Goal: Task Accomplishment & Management: Manage account settings

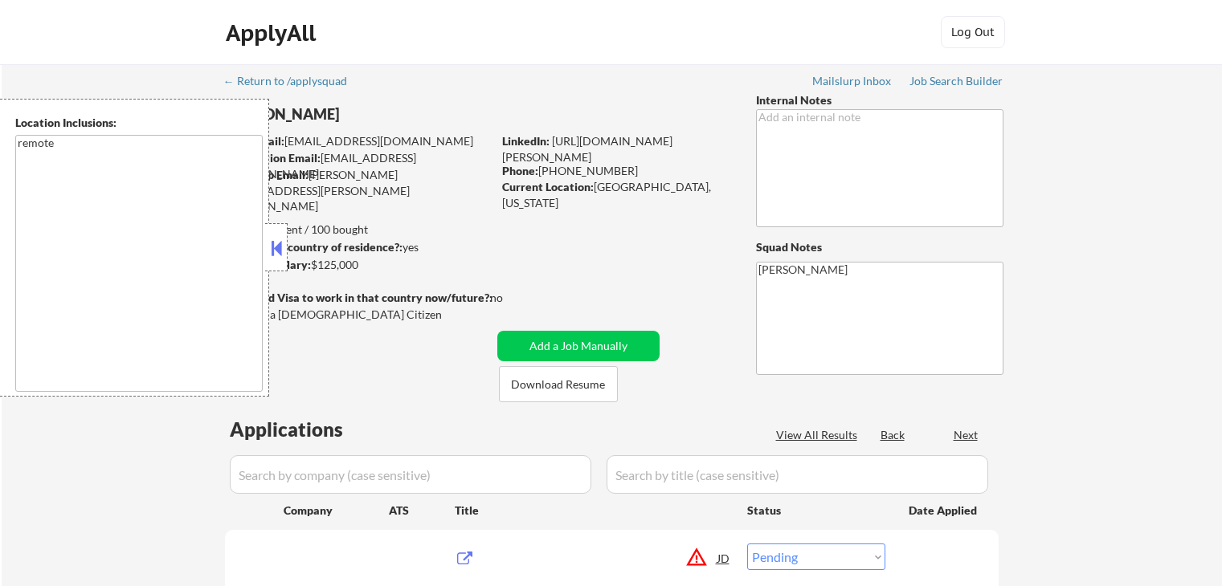
select select ""pending""
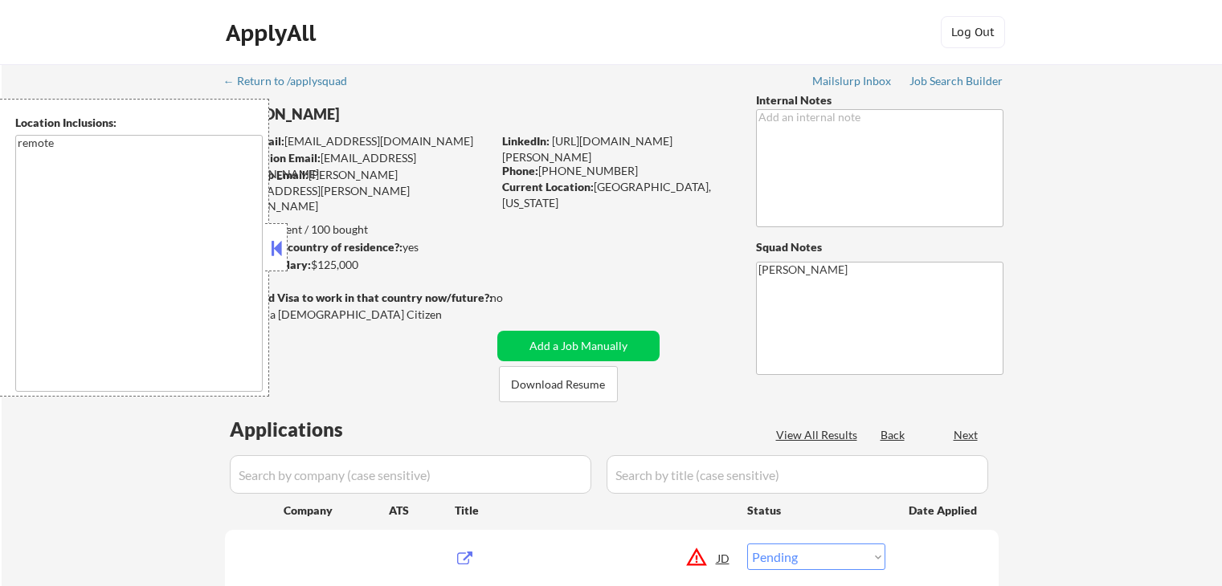
select select ""pending""
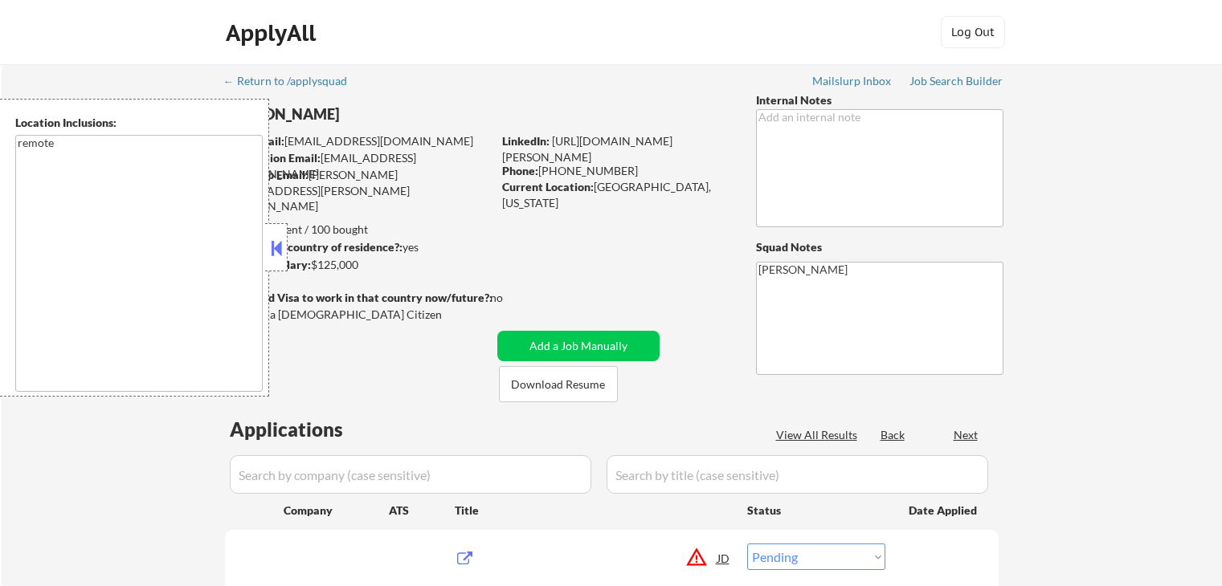
select select ""pending""
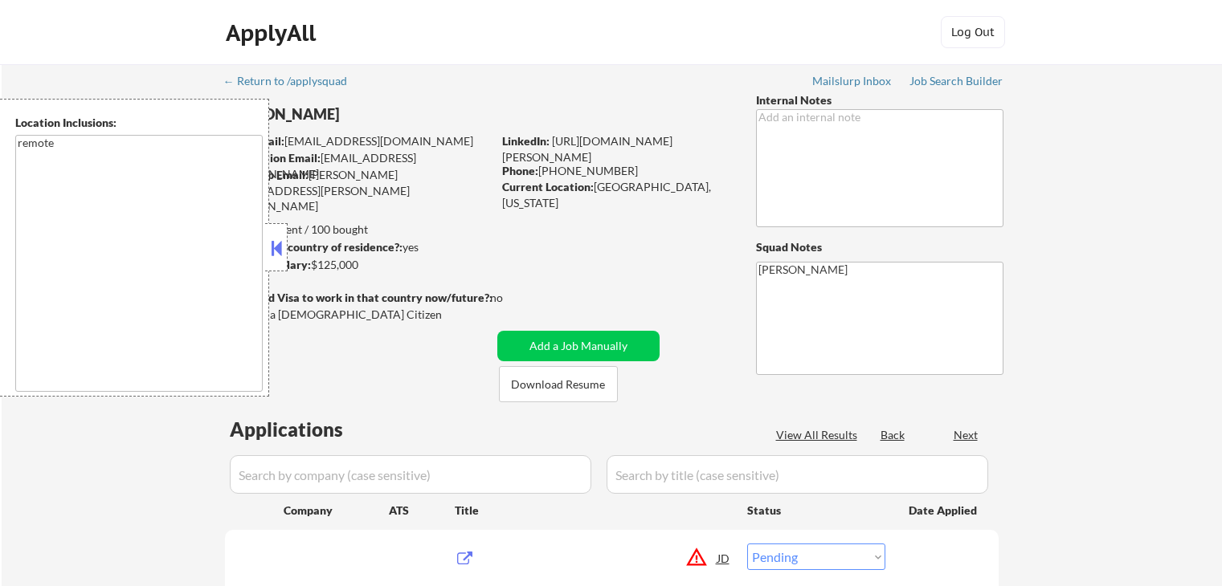
select select ""pending""
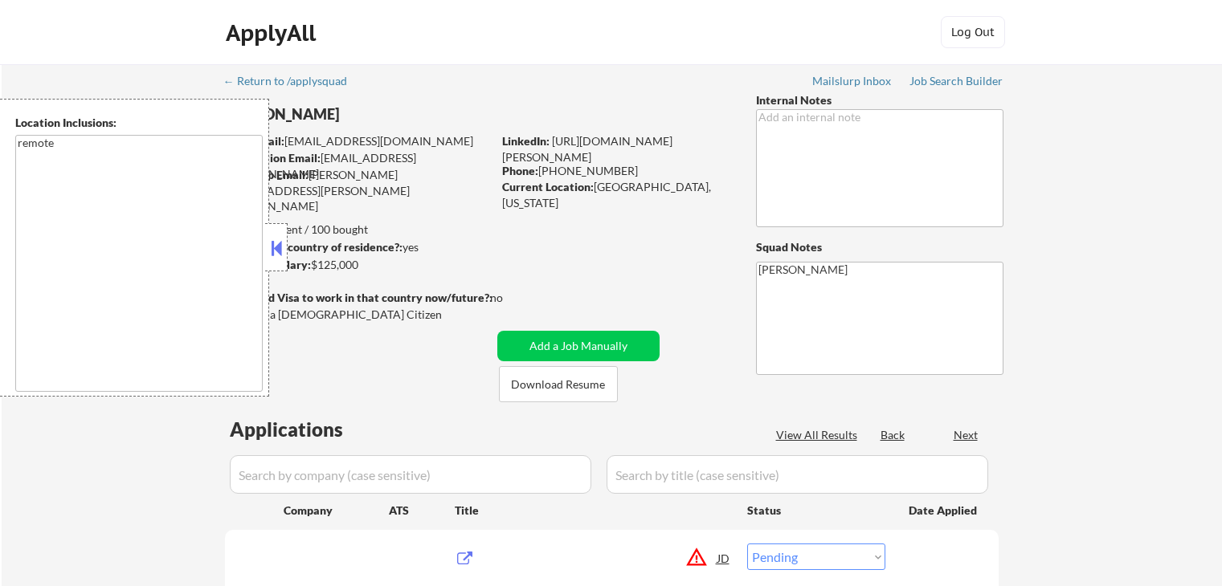
select select ""pending""
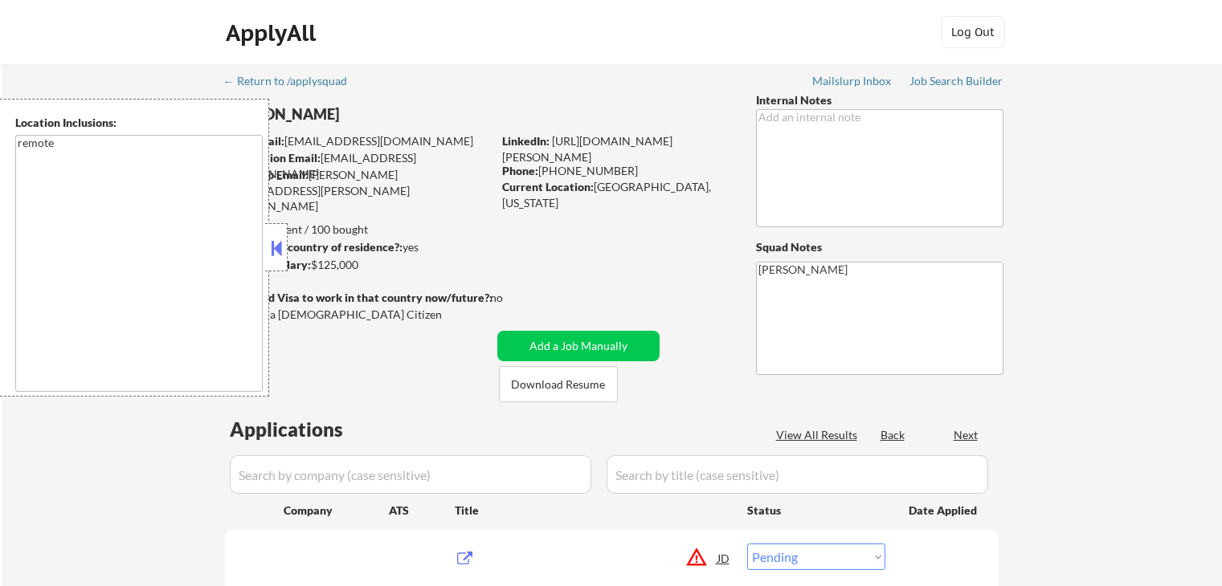
select select ""pending""
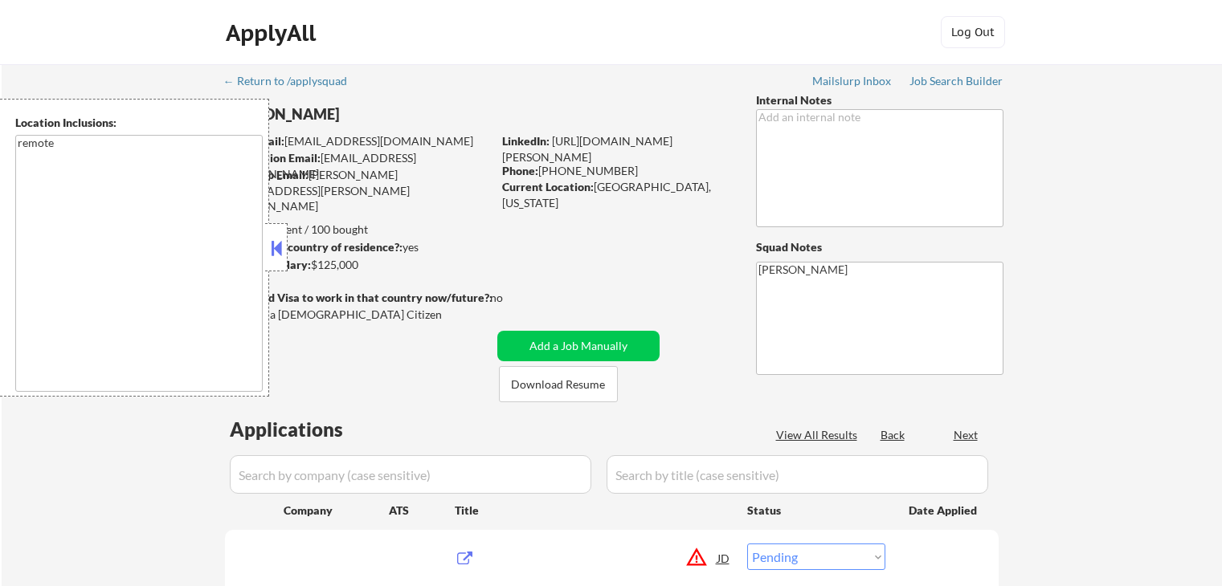
select select ""pending""
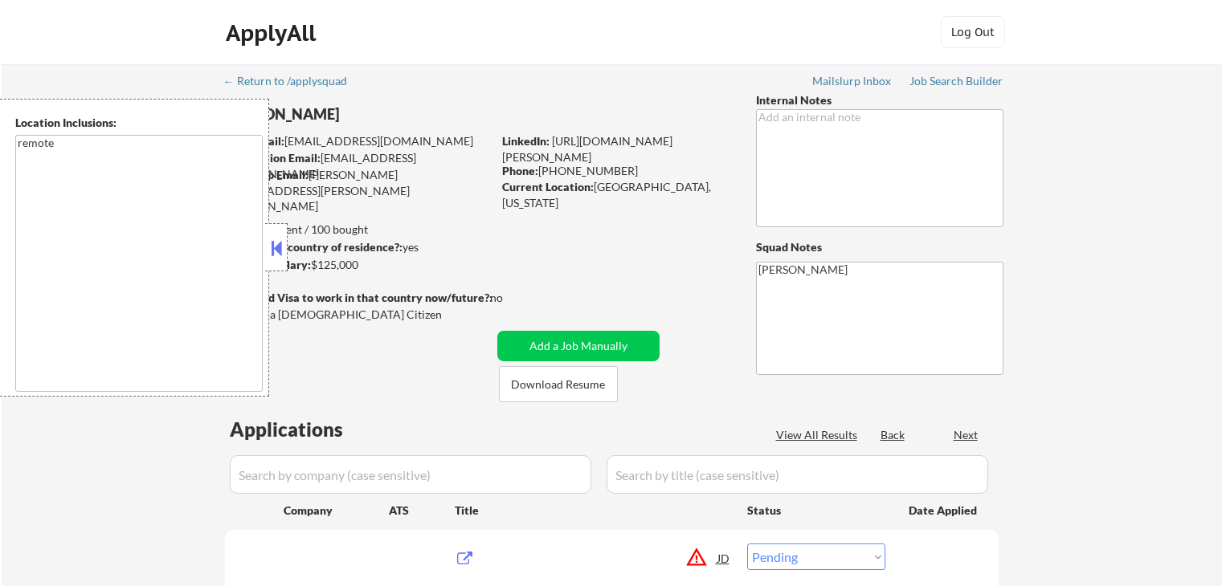
select select ""pending""
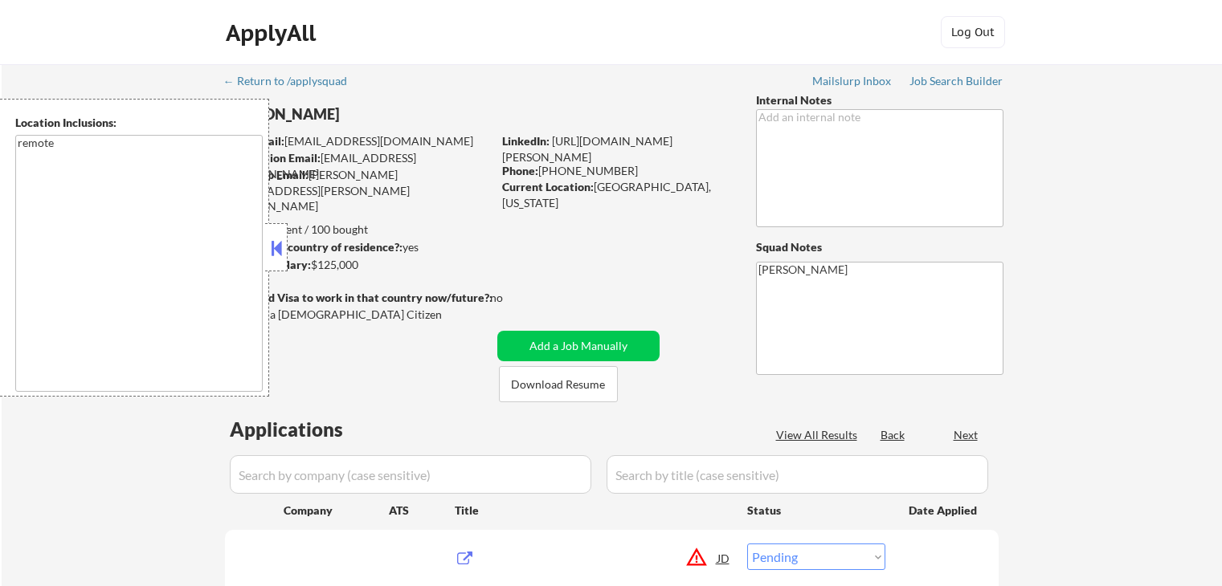
select select ""pending""
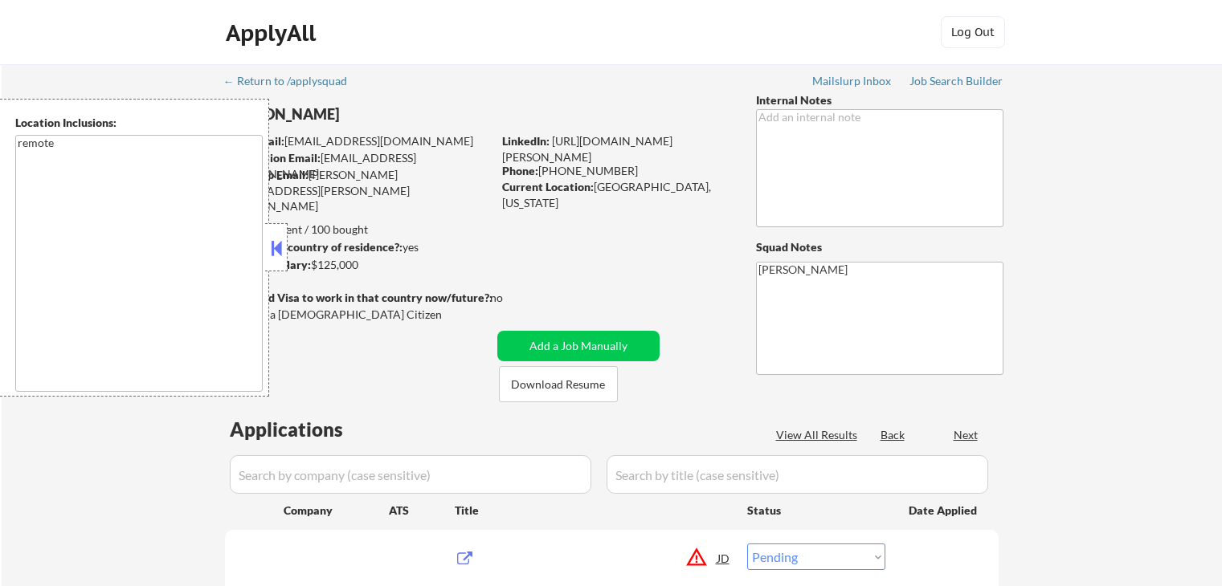
select select ""pending""
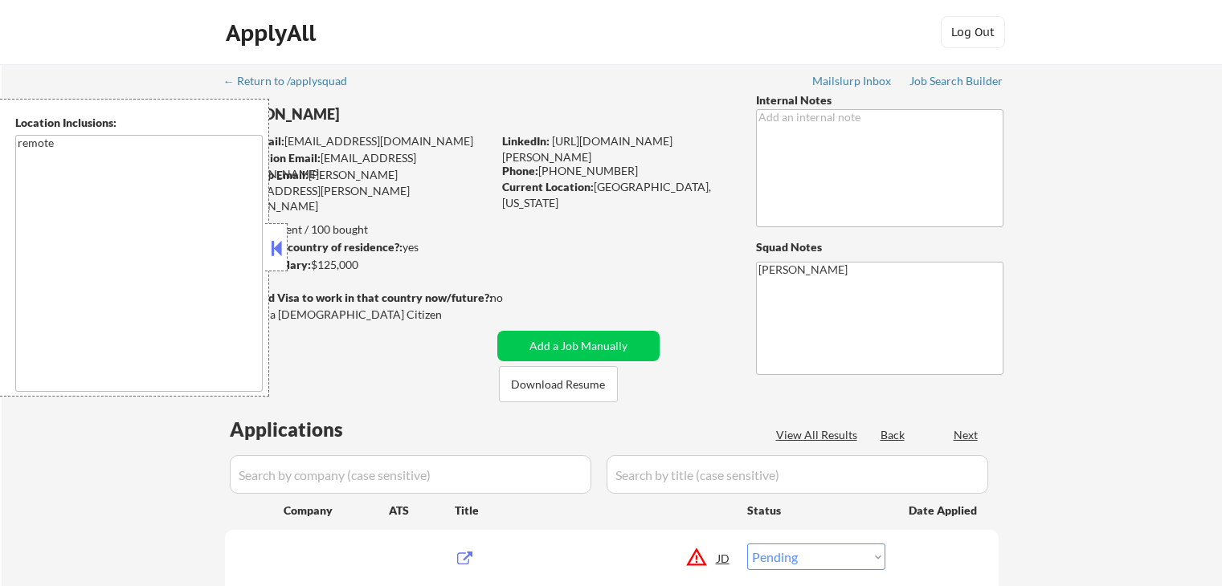
select select ""pending""
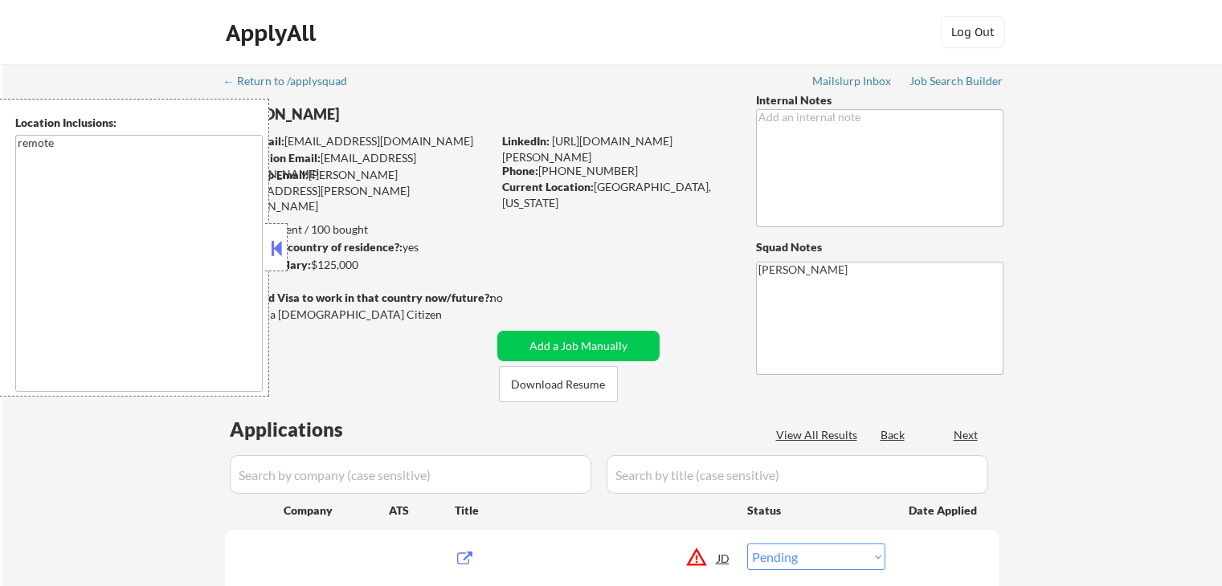
select select ""pending""
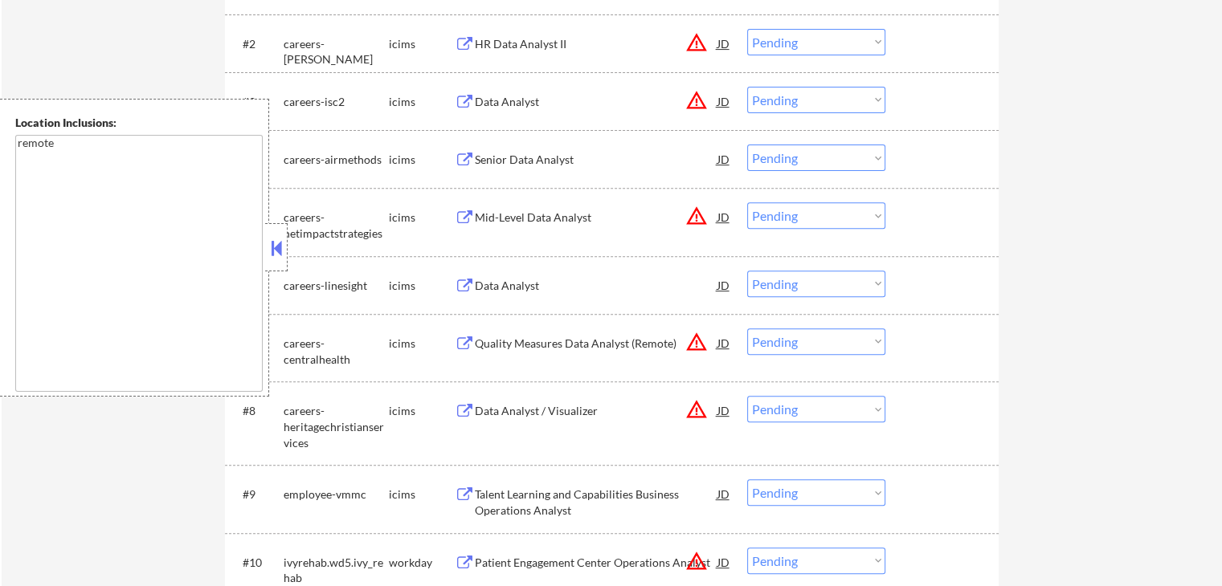
scroll to position [402, 0]
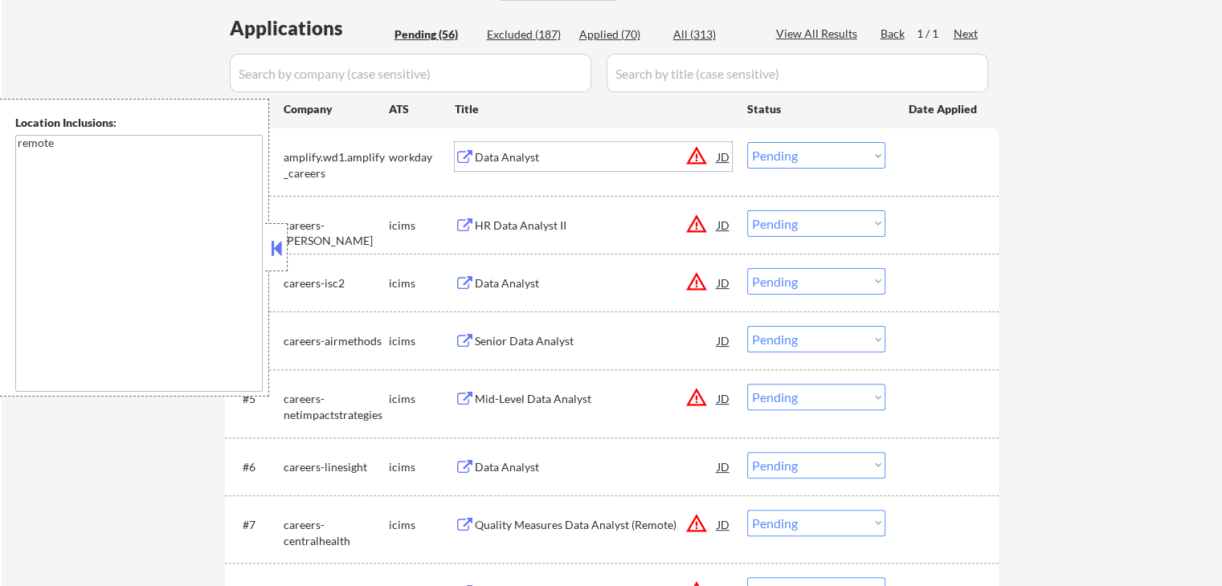
click at [543, 152] on div "Data Analyst" at bounding box center [596, 157] width 243 height 16
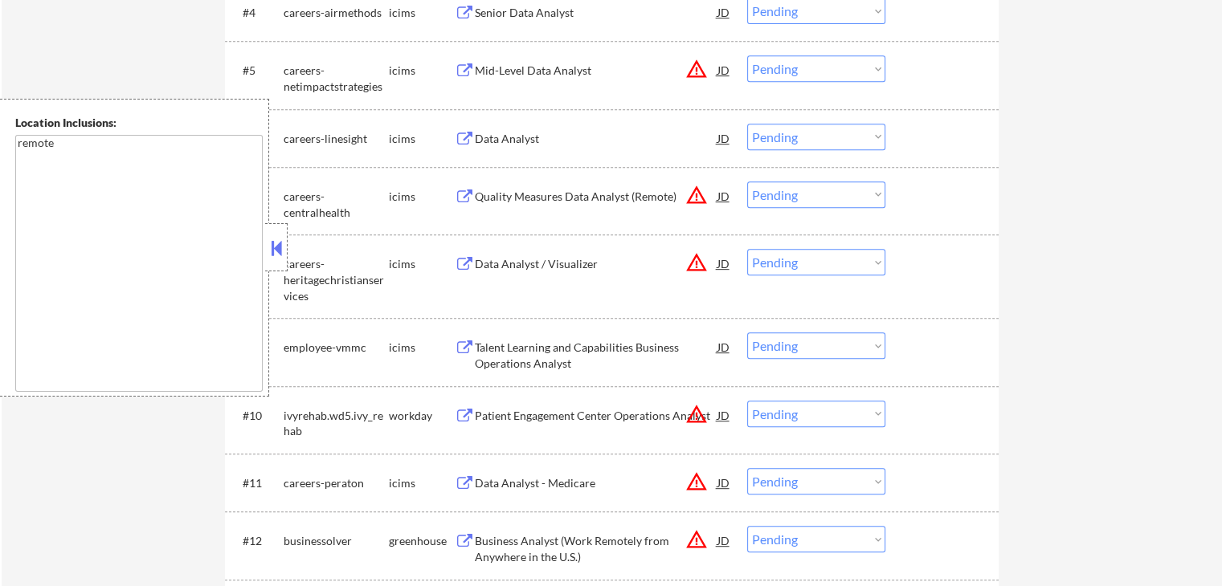
scroll to position [803, 0]
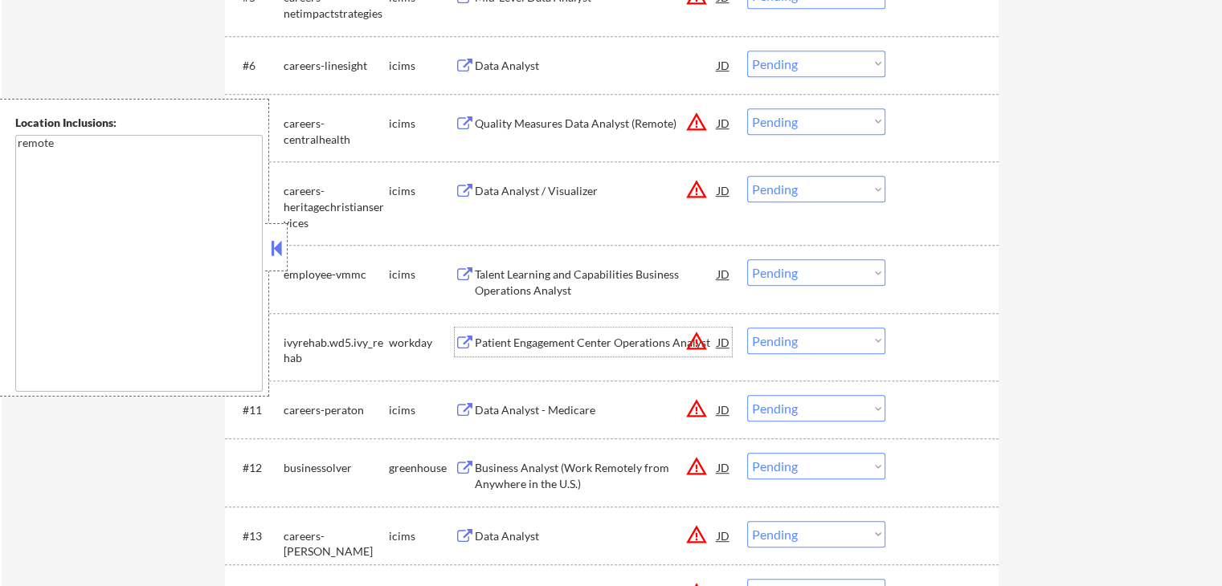
click at [602, 341] on div "Patient Engagement Center Operations Analyst" at bounding box center [596, 343] width 243 height 16
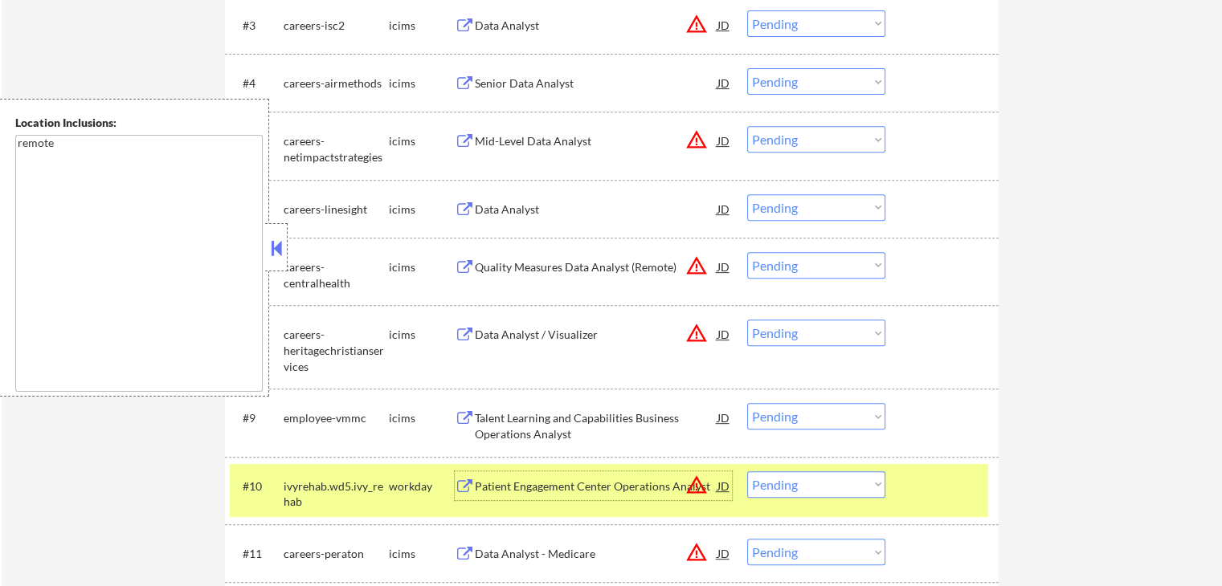
scroll to position [482, 0]
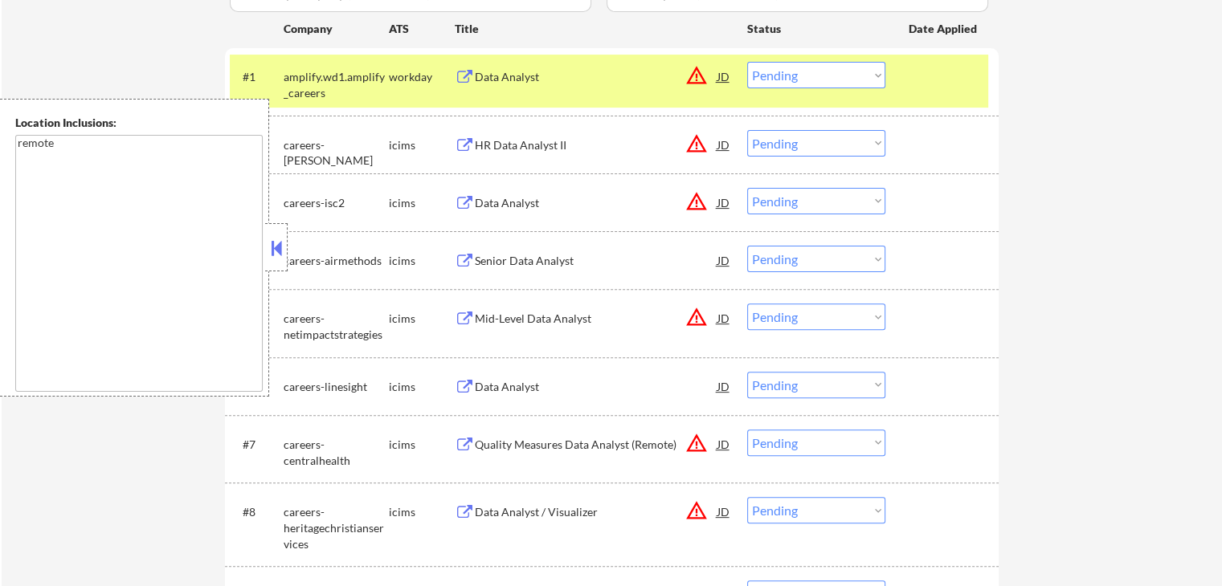
click at [819, 75] on select "Choose an option... Pending Applied Excluded (Questions) Excluded (Expired) Exc…" at bounding box center [816, 75] width 138 height 27
click at [747, 62] on select "Choose an option... Pending Applied Excluded (Questions) Excluded (Expired) Exc…" at bounding box center [816, 75] width 138 height 27
select select ""pending""
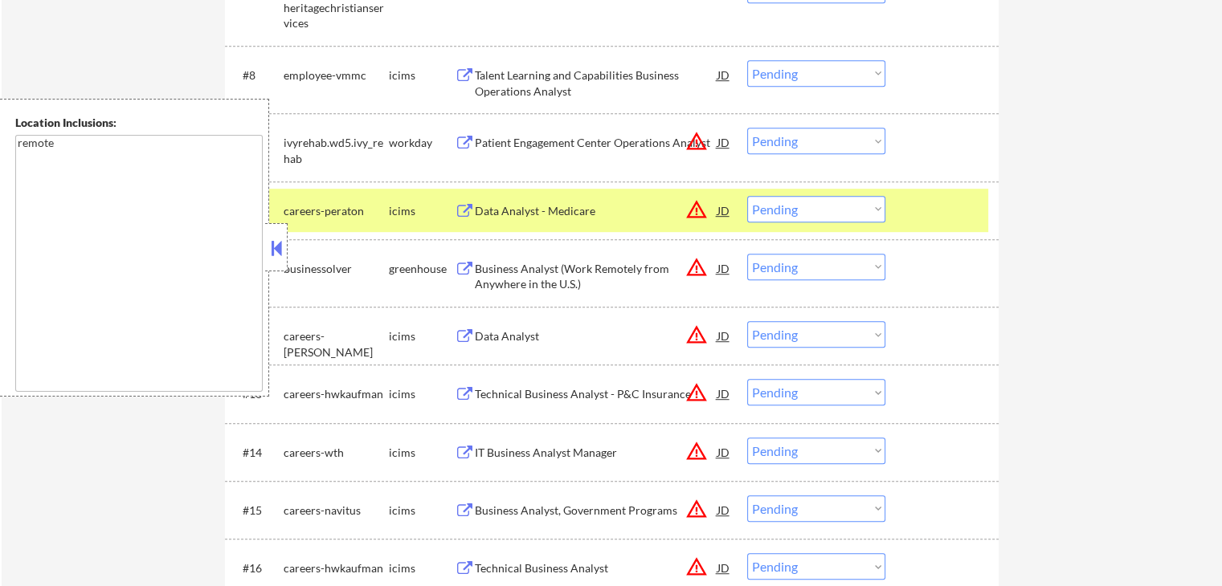
scroll to position [1044, 0]
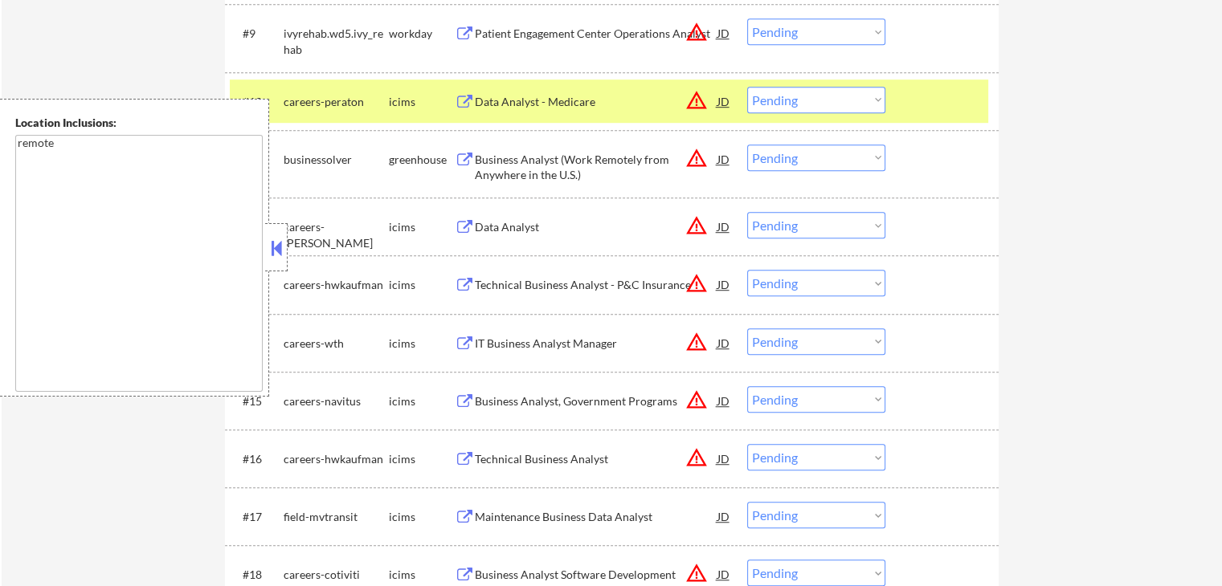
click at [600, 167] on div "Business Analyst (Work Remotely from Anywhere in the U.S.)" at bounding box center [596, 167] width 243 height 31
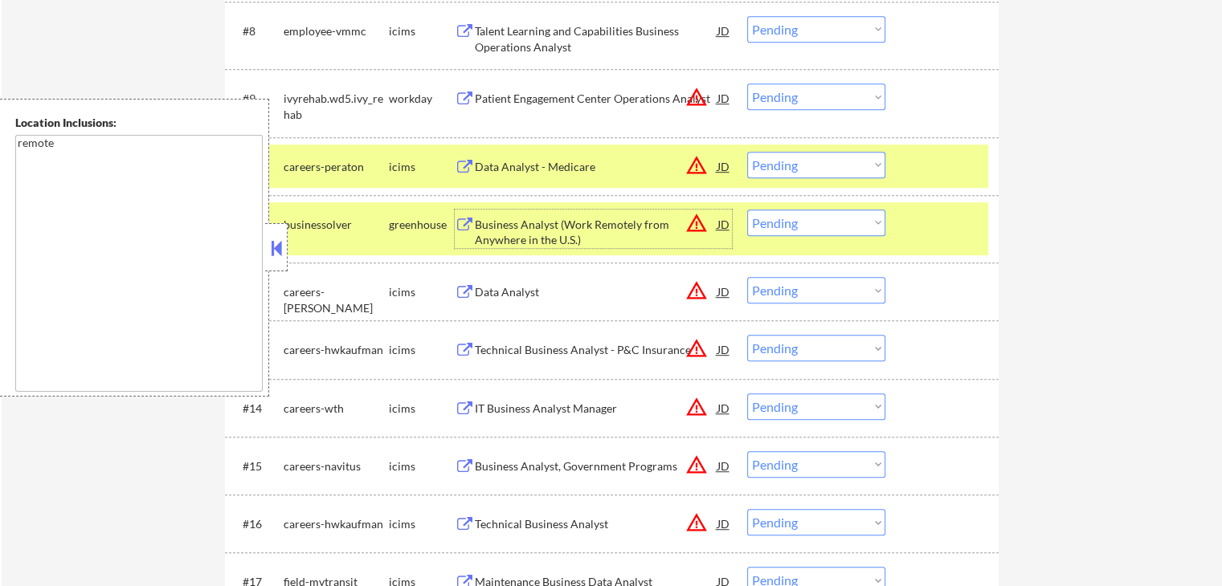
scroll to position [883, 0]
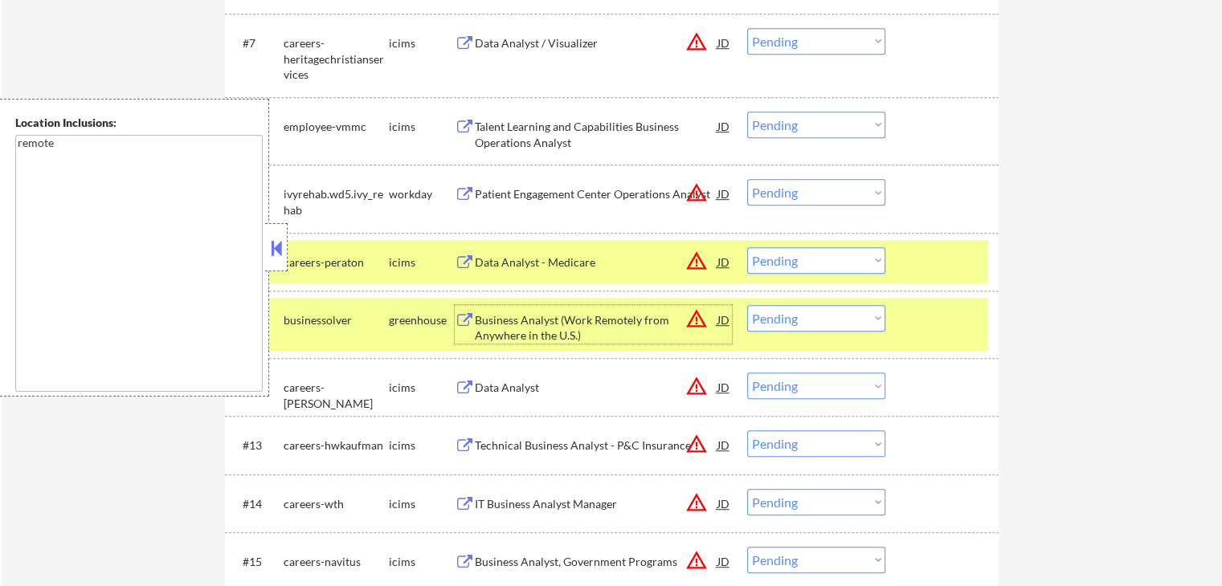
drag, startPoint x: 792, startPoint y: 192, endPoint x: 784, endPoint y: 203, distance: 13.8
click at [789, 196] on select "Choose an option... Pending Applied Excluded (Questions) Excluded (Expired) Exc…" at bounding box center [816, 192] width 138 height 27
click at [747, 179] on select "Choose an option... Pending Applied Excluded (Questions) Excluded (Expired) Exc…" at bounding box center [816, 192] width 138 height 27
select select ""pending""
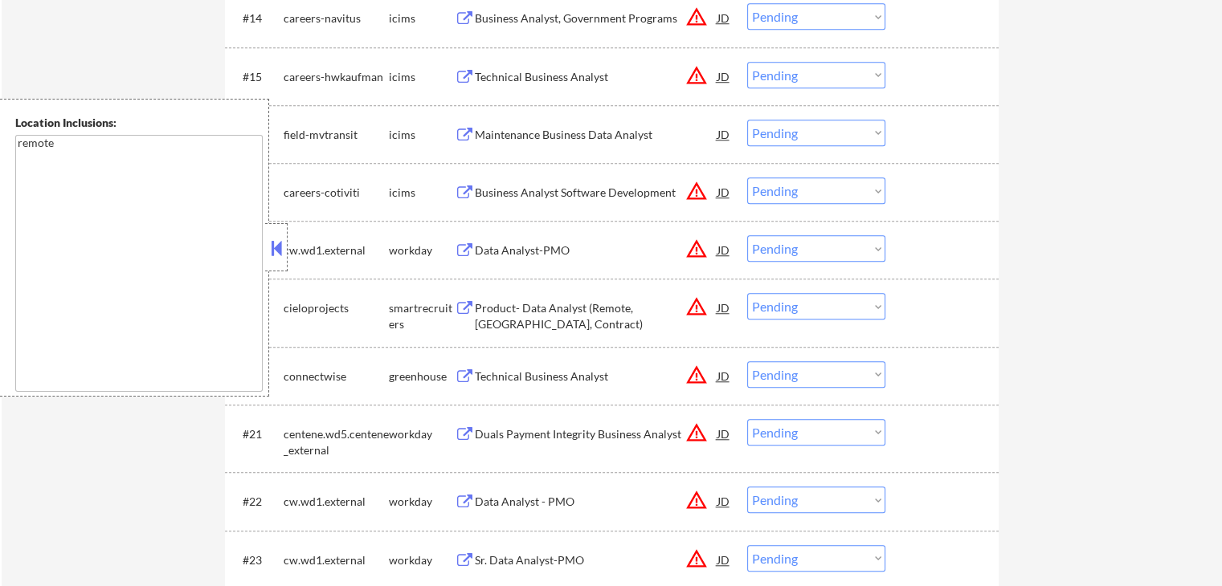
scroll to position [1446, 0]
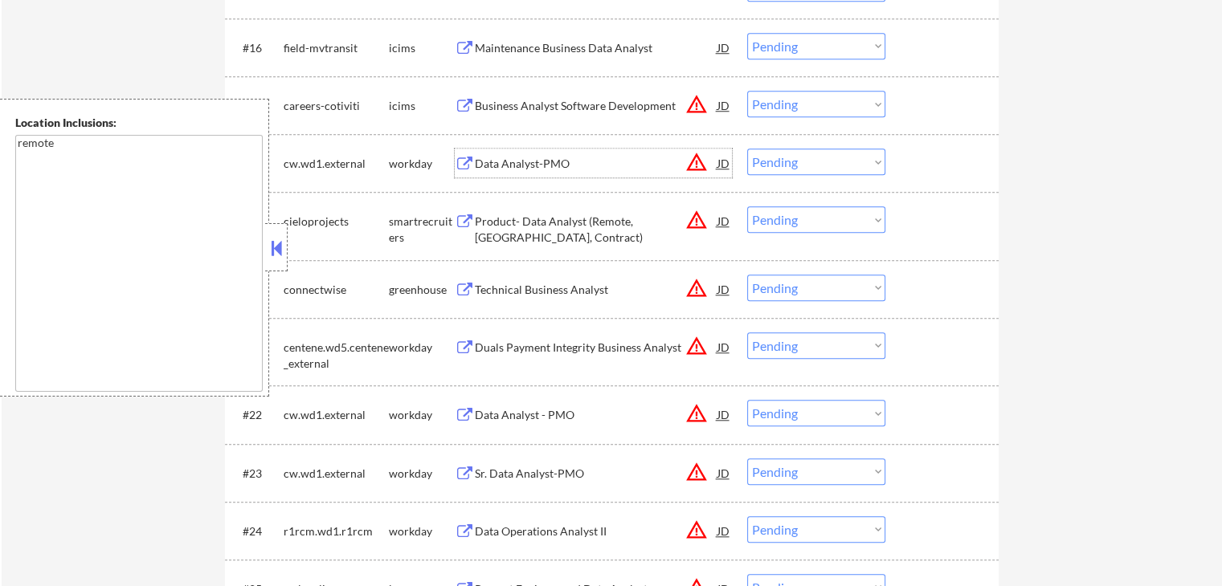
click at [578, 164] on div "Data Analyst-PMO" at bounding box center [596, 164] width 243 height 16
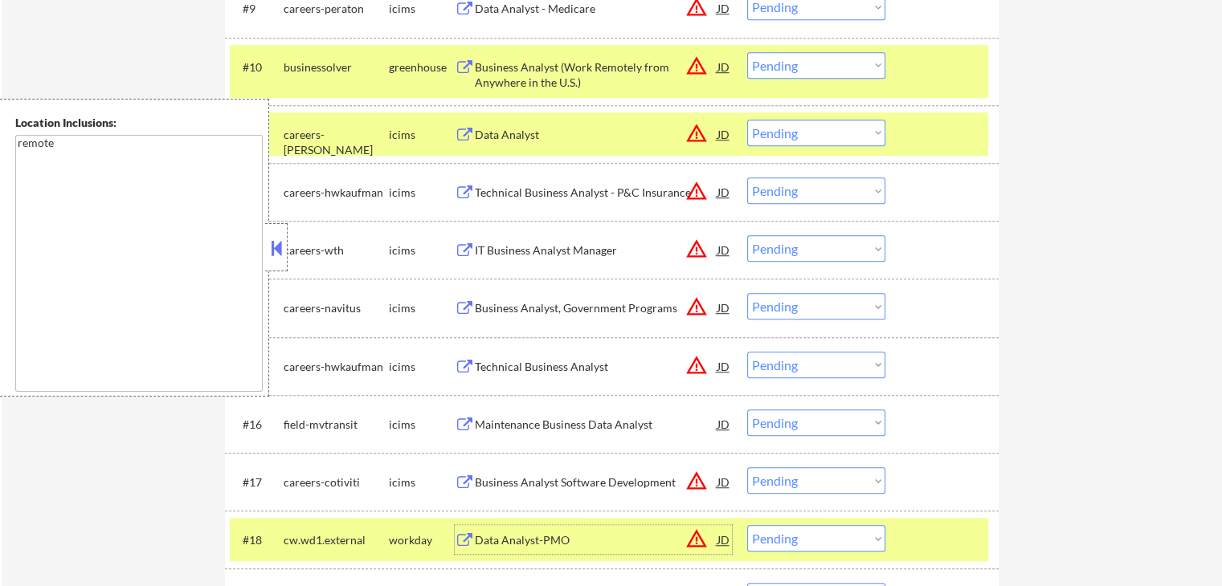
scroll to position [1044, 0]
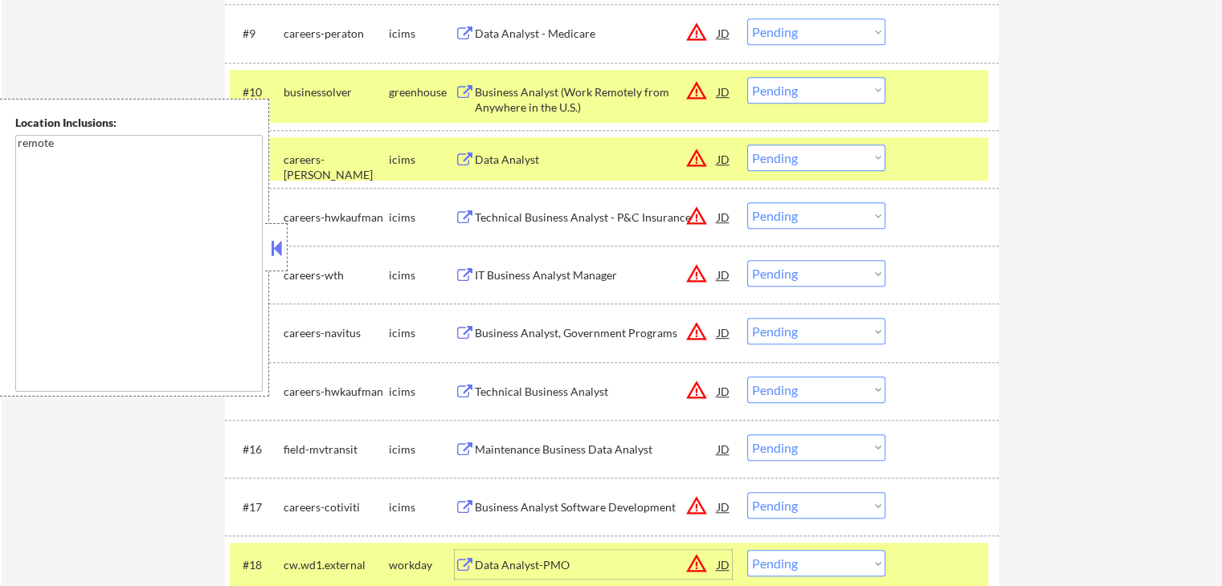
click at [793, 88] on select "Choose an option... Pending Applied Excluded (Questions) Excluded (Expired) Exc…" at bounding box center [816, 90] width 138 height 27
click at [747, 77] on select "Choose an option... Pending Applied Excluded (Questions) Excluded (Expired) Exc…" at bounding box center [816, 90] width 138 height 27
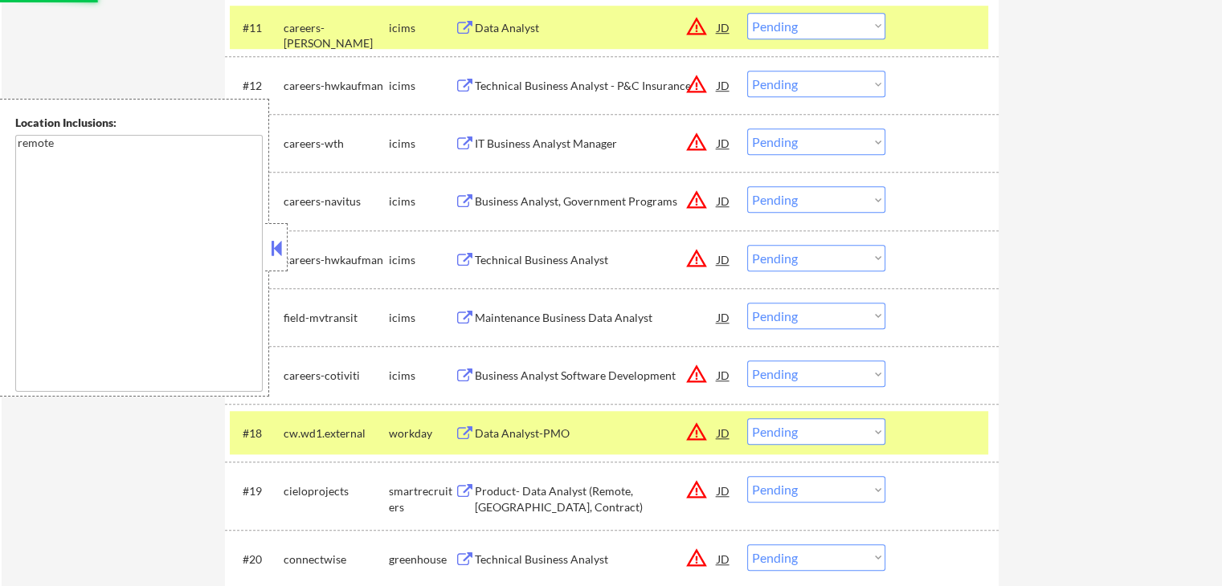
scroll to position [1365, 0]
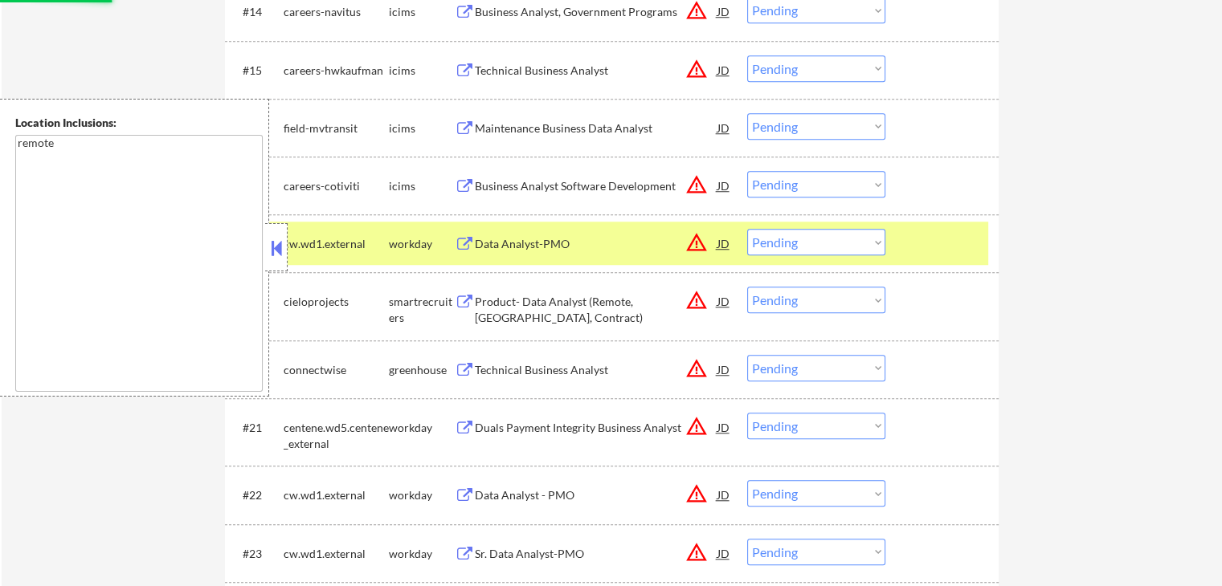
select select ""pending""
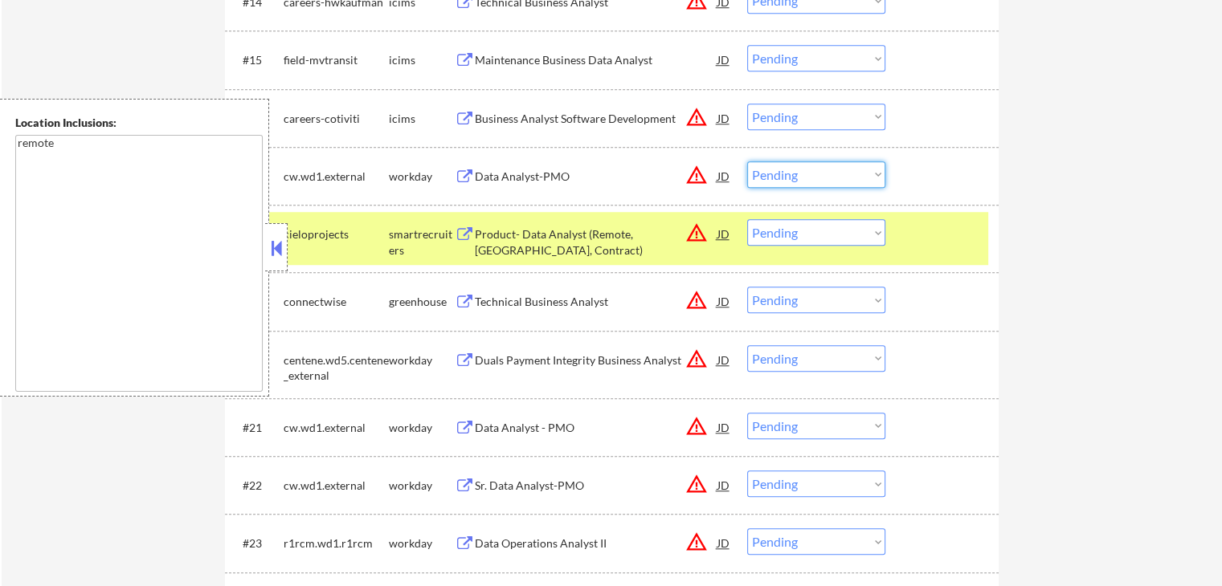
click at [789, 179] on select "Choose an option... Pending Applied Excluded (Questions) Excluded (Expired) Exc…" at bounding box center [816, 174] width 138 height 27
click at [747, 161] on select "Choose an option... Pending Applied Excluded (Questions) Excluded (Expired) Exc…" at bounding box center [816, 174] width 138 height 27
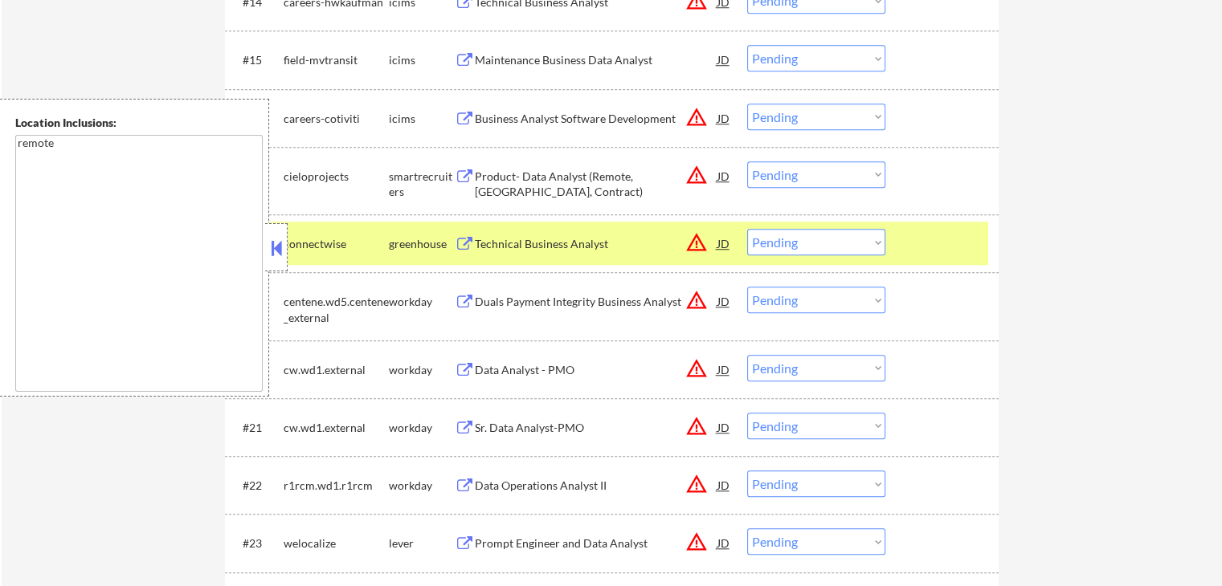
click at [623, 172] on div "Product- Data Analyst (Remote, [GEOGRAPHIC_DATA], Contract)" at bounding box center [596, 184] width 243 height 31
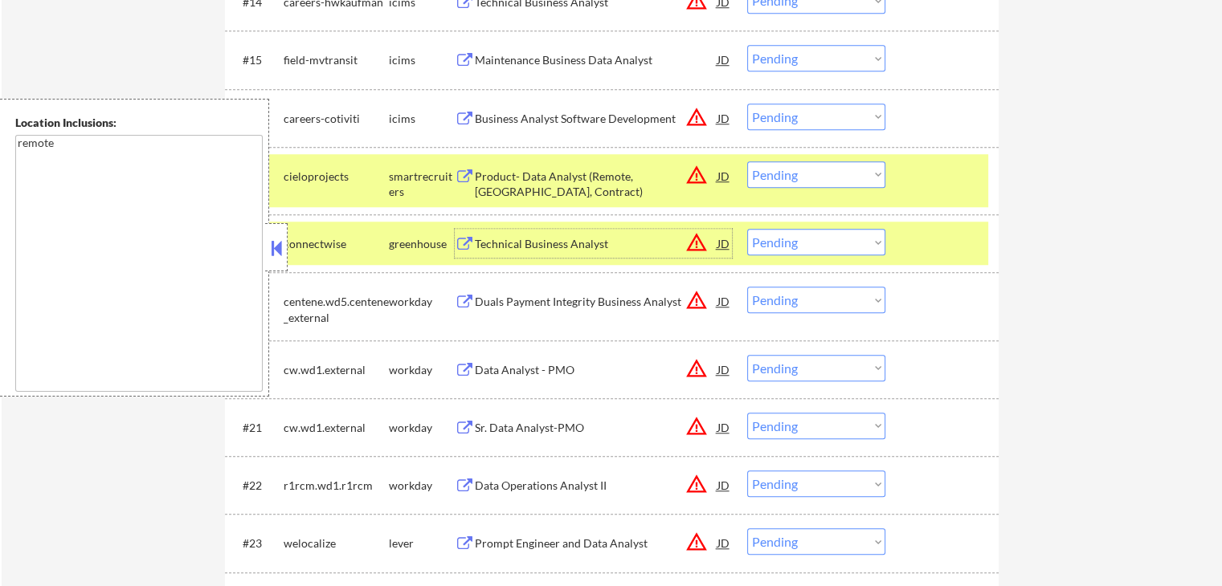
click at [583, 242] on div "Technical Business Analyst" at bounding box center [596, 244] width 243 height 16
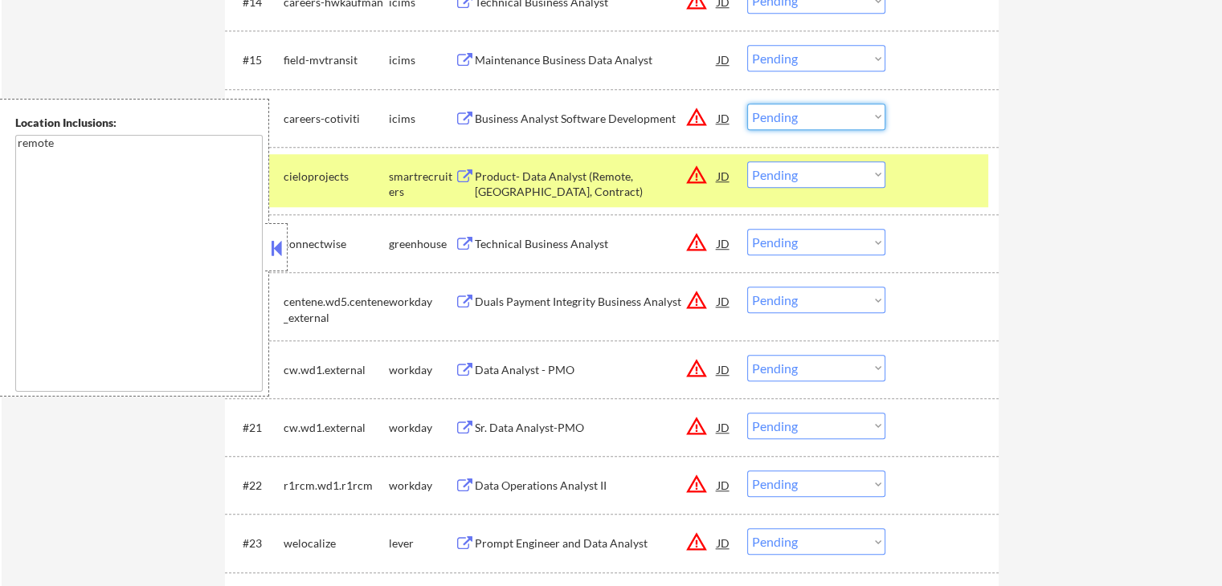
click at [812, 118] on select "Choose an option... Pending Applied Excluded (Questions) Excluded (Expired) Exc…" at bounding box center [816, 117] width 138 height 27
click at [777, 169] on select "Choose an option... Pending Applied Excluded (Questions) Excluded (Expired) Exc…" at bounding box center [816, 174] width 138 height 27
select select ""excluded__expired_""
click at [747, 161] on select "Choose an option... Pending Applied Excluded (Questions) Excluded (Expired) Exc…" at bounding box center [816, 174] width 138 height 27
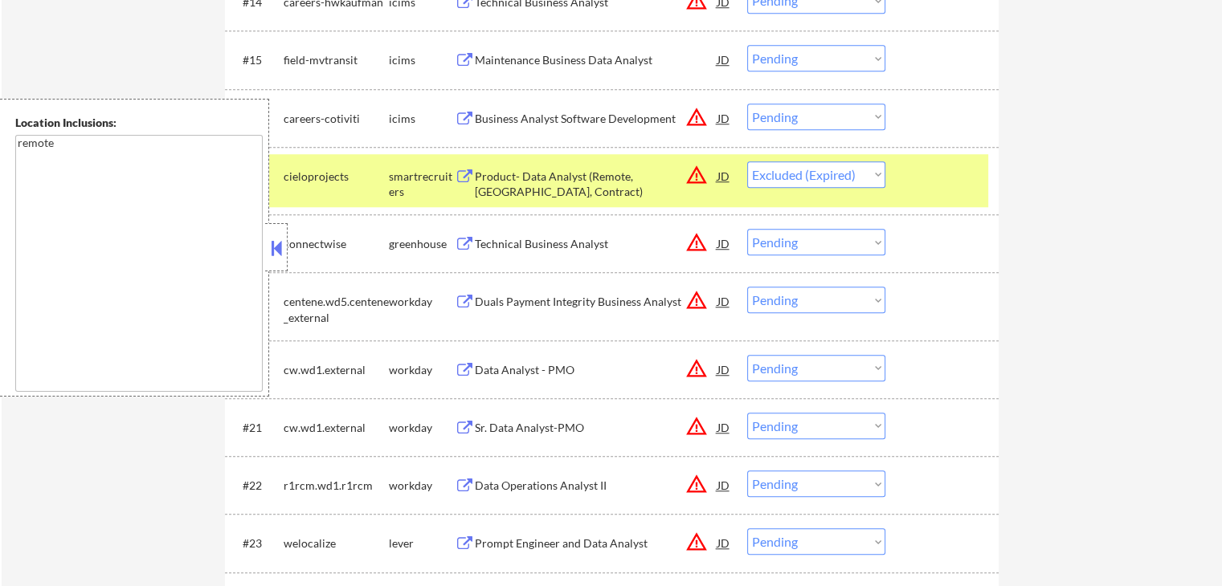
click at [800, 241] on select "Choose an option... Pending Applied Excluded (Questions) Excluded (Expired) Exc…" at bounding box center [816, 242] width 138 height 27
select select ""excluded__expired_""
click at [747, 229] on select "Choose an option... Pending Applied Excluded (Questions) Excluded (Expired) Exc…" at bounding box center [816, 242] width 138 height 27
select select ""pending""
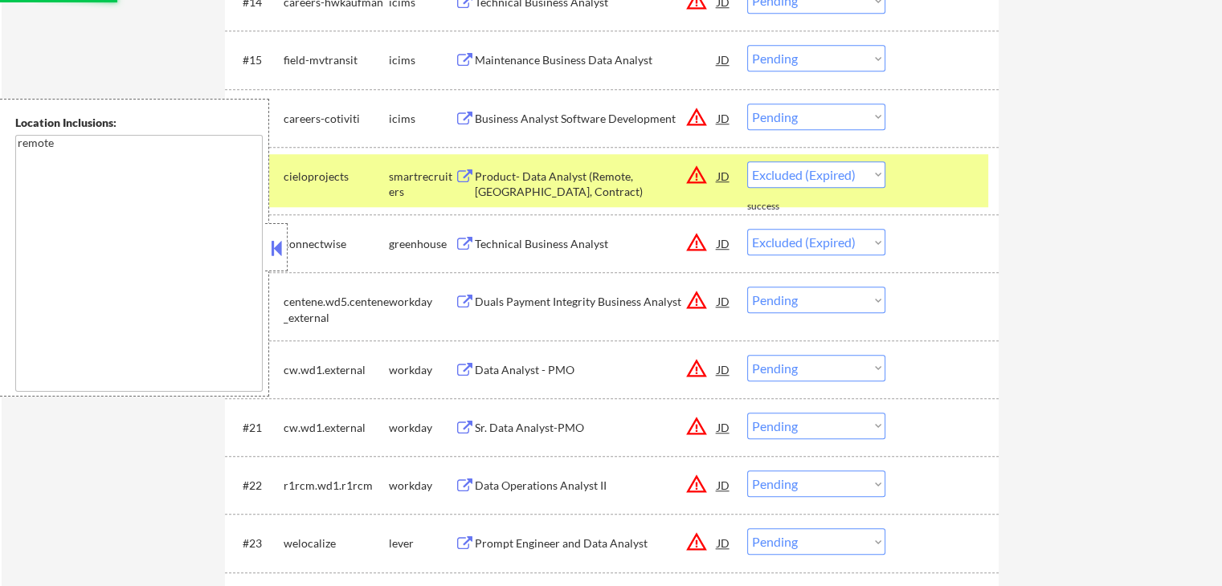
select select ""pending""
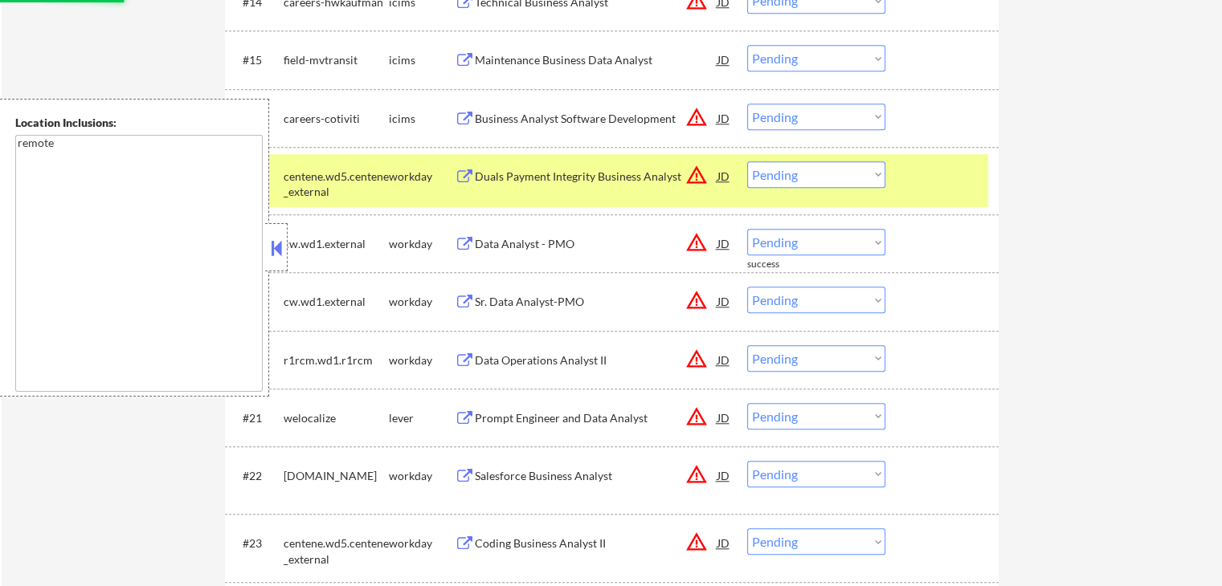
click at [600, 169] on div "Duals Payment Integrity Business Analyst" at bounding box center [596, 177] width 243 height 16
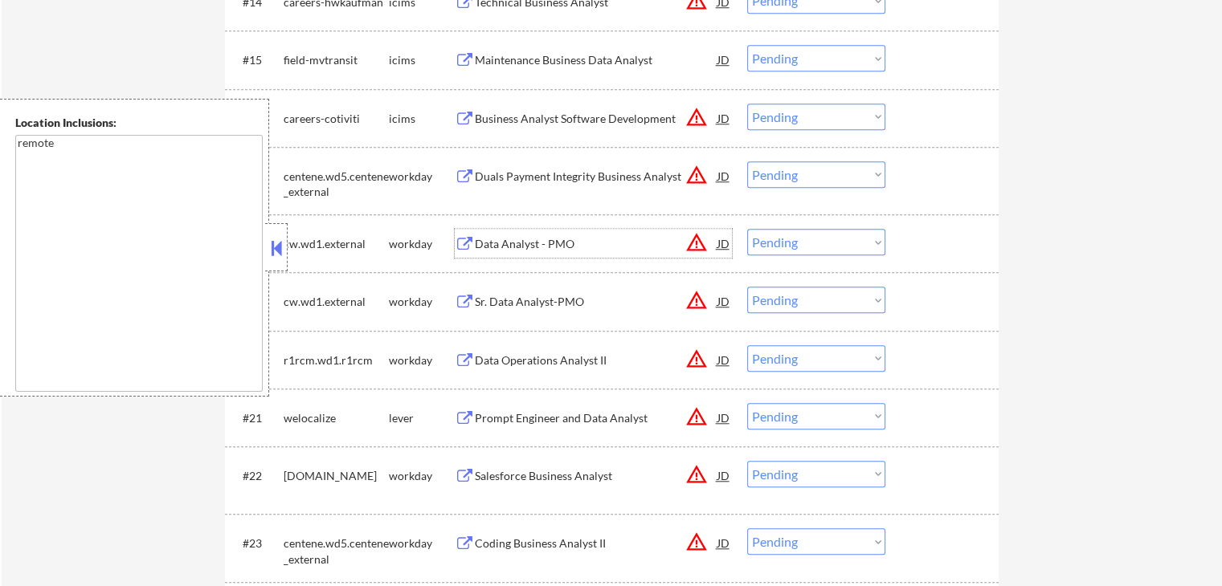
click at [567, 245] on div "Data Analyst - PMO" at bounding box center [596, 244] width 243 height 16
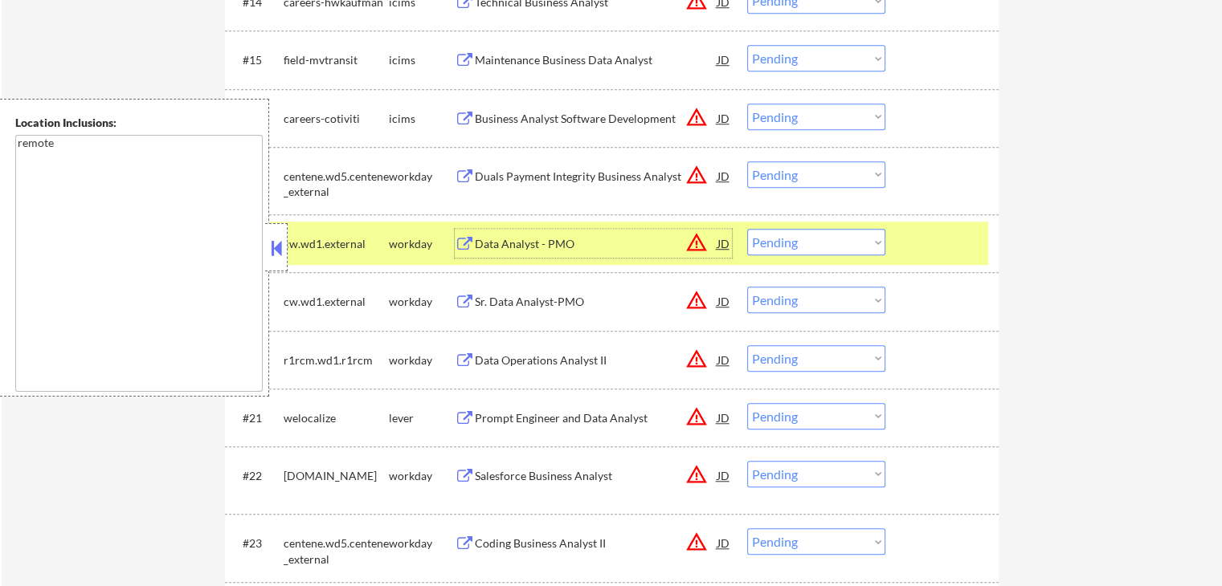
click at [830, 171] on select "Choose an option... Pending Applied Excluded (Questions) Excluded (Expired) Exc…" at bounding box center [816, 174] width 138 height 27
click at [747, 161] on select "Choose an option... Pending Applied Excluded (Questions) Excluded (Expired) Exc…" at bounding box center [816, 174] width 138 height 27
click at [596, 303] on div "Sr. Data Analyst-PMO" at bounding box center [596, 302] width 243 height 16
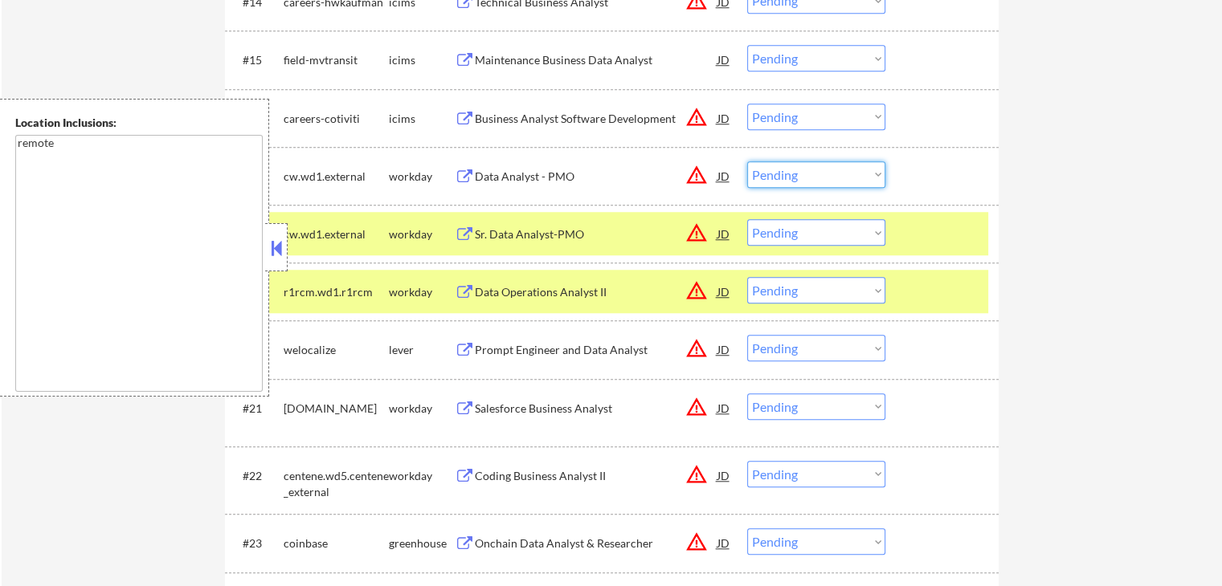
click at [797, 174] on select "Choose an option... Pending Applied Excluded (Questions) Excluded (Expired) Exc…" at bounding box center [816, 174] width 138 height 27
click at [747, 161] on select "Choose an option... Pending Applied Excluded (Questions) Excluded (Expired) Exc…" at bounding box center [816, 174] width 138 height 27
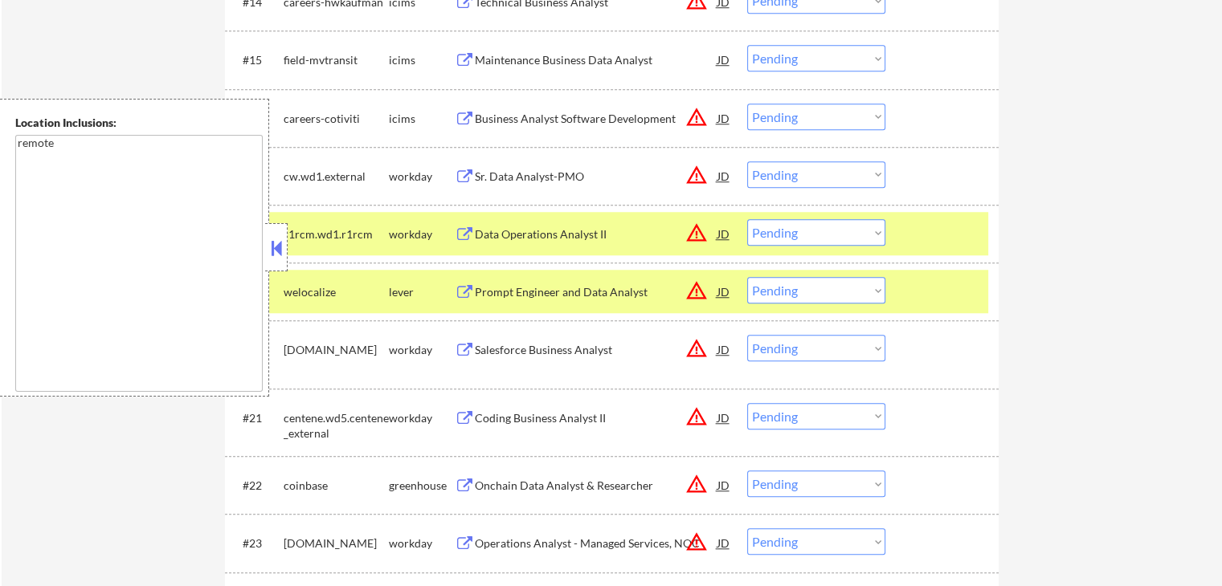
click at [617, 283] on div "Prompt Engineer and Data Analyst" at bounding box center [596, 291] width 243 height 29
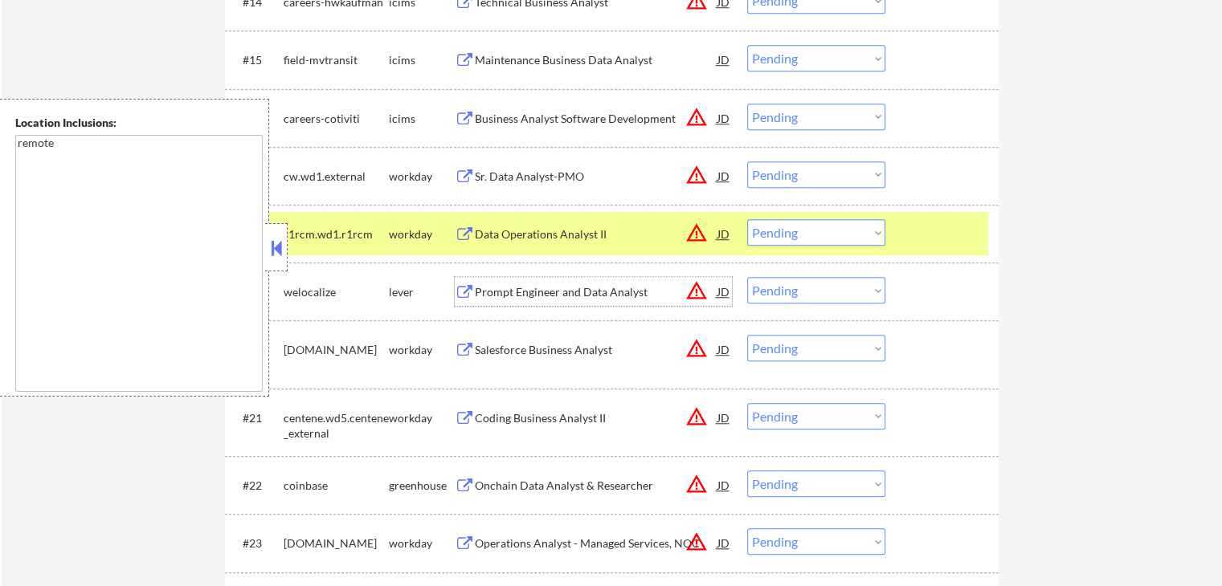
click at [801, 173] on select "Choose an option... Pending Applied Excluded (Questions) Excluded (Expired) Exc…" at bounding box center [816, 174] width 138 height 27
click at [747, 161] on select "Choose an option... Pending Applied Excluded (Questions) Excluded (Expired) Exc…" at bounding box center [816, 174] width 138 height 27
select select ""pending""
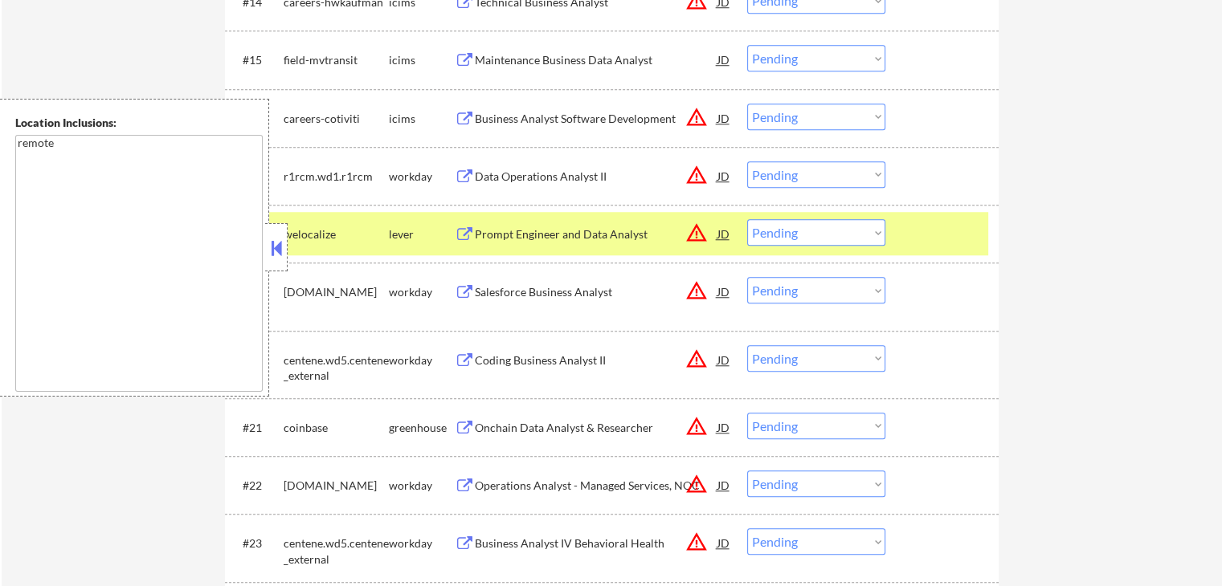
click at [579, 294] on div "Salesforce Business Analyst" at bounding box center [596, 292] width 243 height 16
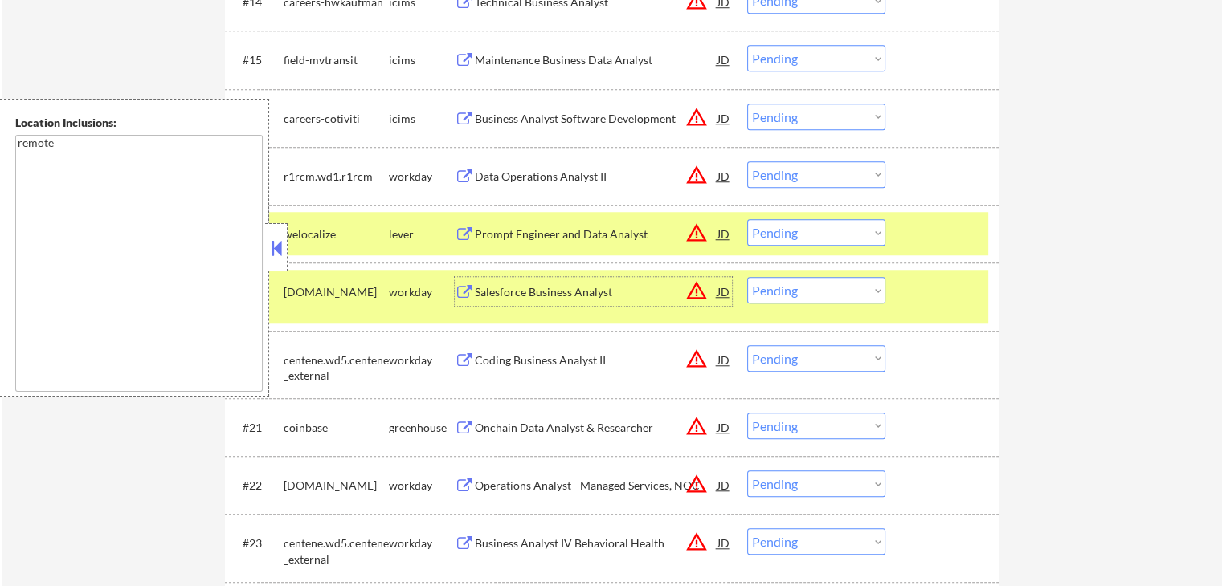
click at [796, 177] on select "Choose an option... Pending Applied Excluded (Questions) Excluded (Expired) Exc…" at bounding box center [816, 174] width 138 height 27
click at [1048, 210] on div "← Return to /applysquad Mailslurp Inbox Job Search Builder [PERSON_NAME] User E…" at bounding box center [612, 448] width 1220 height 3499
click at [802, 236] on select "Choose an option... Pending Applied Excluded (Questions) Excluded (Expired) Exc…" at bounding box center [816, 232] width 138 height 27
click at [747, 219] on select "Choose an option... Pending Applied Excluded (Questions) Excluded (Expired) Exc…" at bounding box center [816, 232] width 138 height 27
click at [588, 177] on div "Data Operations Analyst II" at bounding box center [596, 177] width 243 height 16
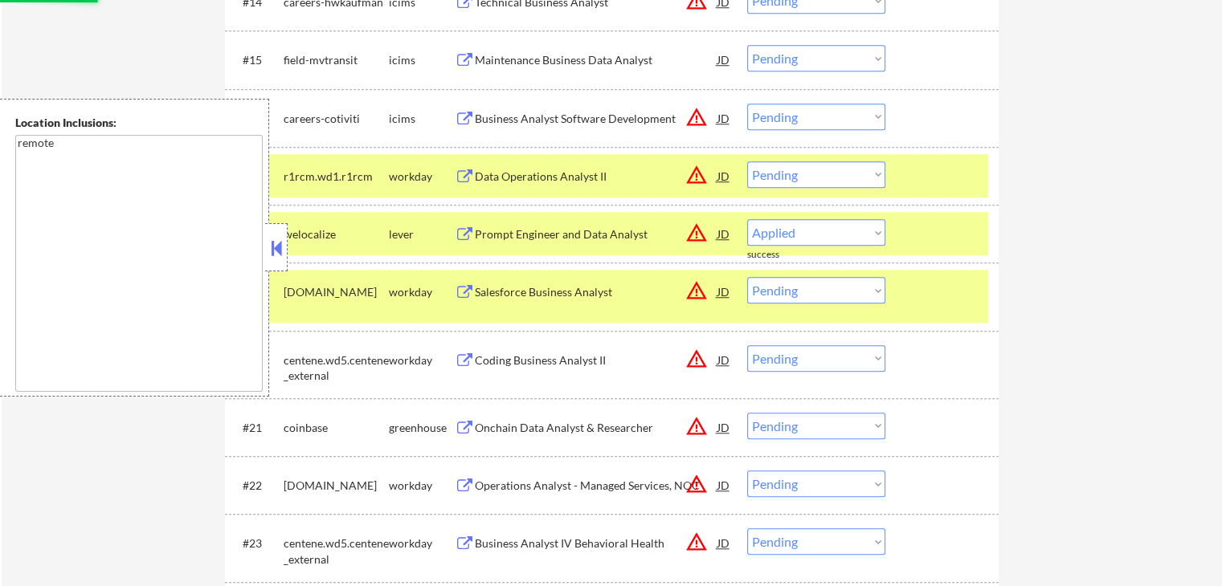
select select ""pending""
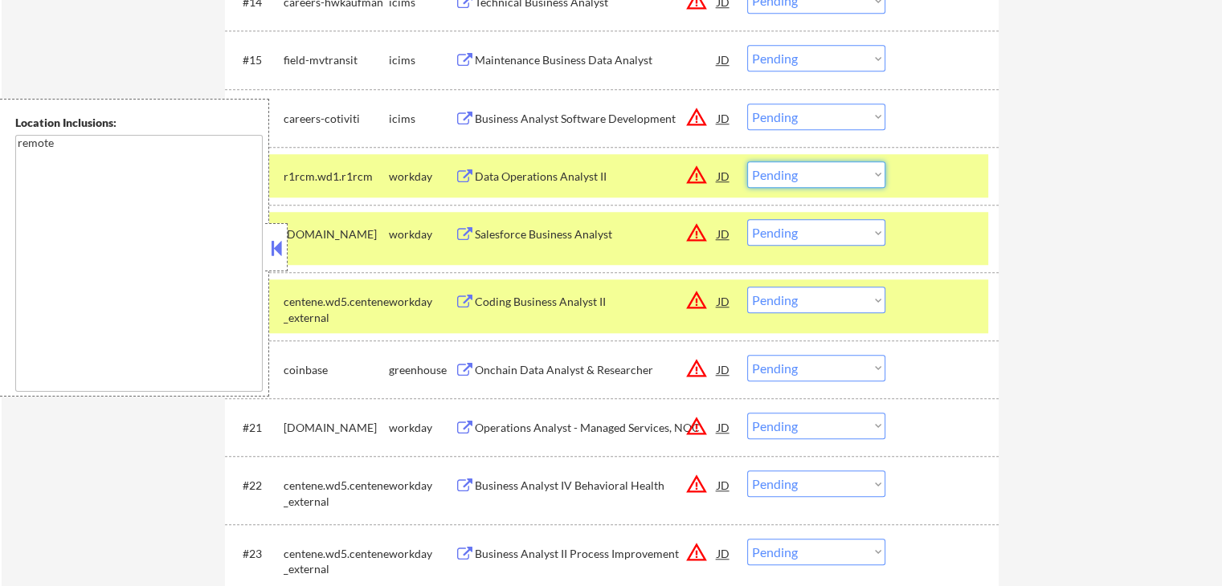
drag, startPoint x: 797, startPoint y: 174, endPoint x: 808, endPoint y: 186, distance: 15.9
click at [797, 174] on select "Choose an option... Pending Applied Excluded (Questions) Excluded (Expired) Exc…" at bounding box center [816, 174] width 138 height 27
click at [747, 161] on select "Choose an option... Pending Applied Excluded (Questions) Excluded (Expired) Exc…" at bounding box center [816, 174] width 138 height 27
click at [597, 308] on div "Coding Business Analyst II" at bounding box center [596, 302] width 243 height 16
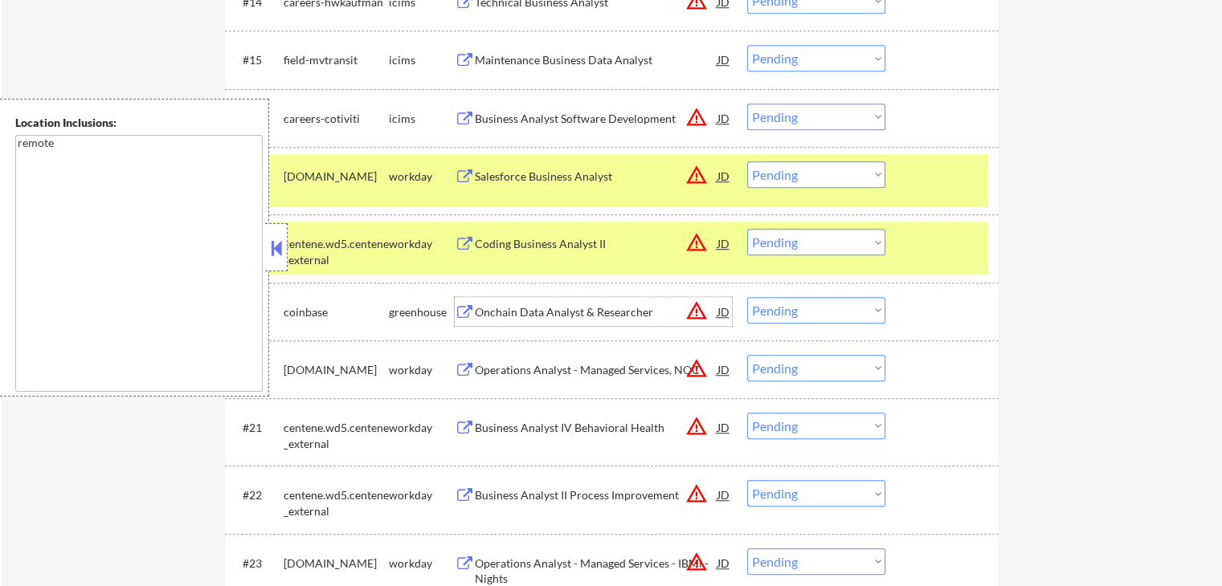
click at [826, 165] on select "Choose an option... Pending Applied Excluded (Questions) Excluded (Expired) Exc…" at bounding box center [816, 174] width 138 height 27
click at [747, 161] on select "Choose an option... Pending Applied Excluded (Questions) Excluded (Expired) Exc…" at bounding box center [816, 174] width 138 height 27
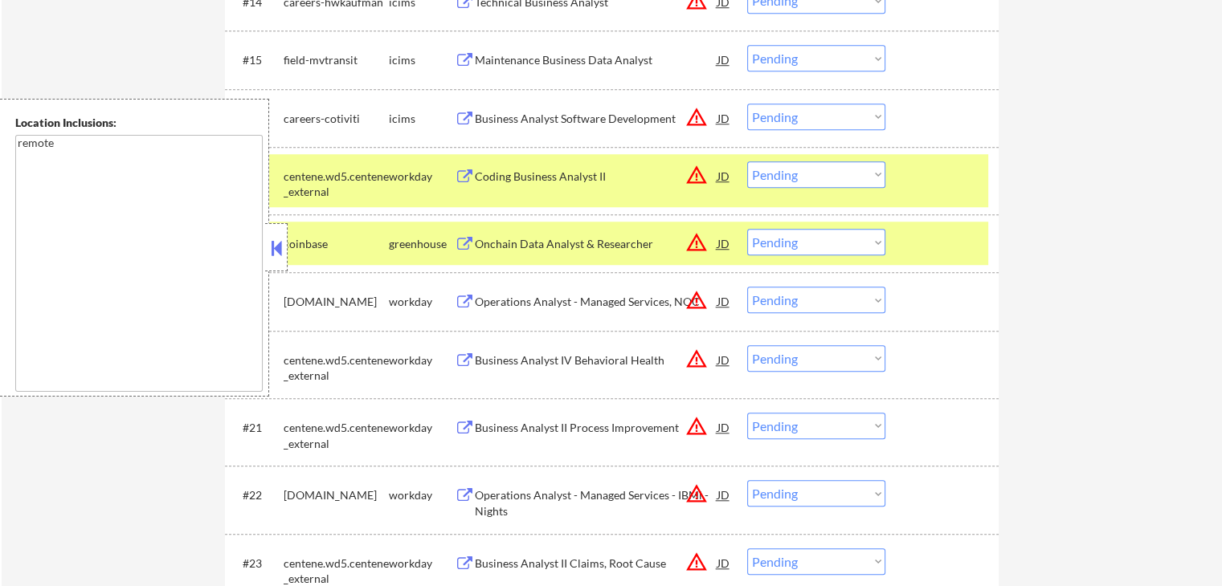
click at [803, 180] on select "Choose an option... Pending Applied Excluded (Questions) Excluded (Expired) Exc…" at bounding box center [816, 174] width 138 height 27
click at [747, 161] on select "Choose an option... Pending Applied Excluded (Questions) Excluded (Expired) Exc…" at bounding box center [816, 174] width 138 height 27
select select ""pending""
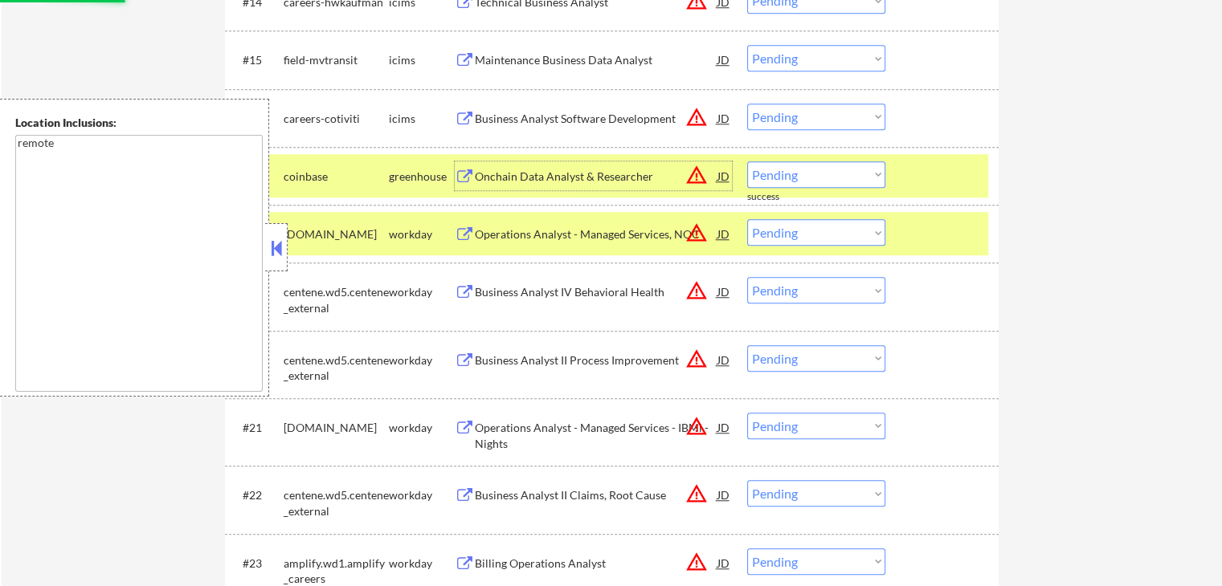
click at [590, 178] on div "Onchain Data Analyst & Researcher" at bounding box center [596, 177] width 243 height 16
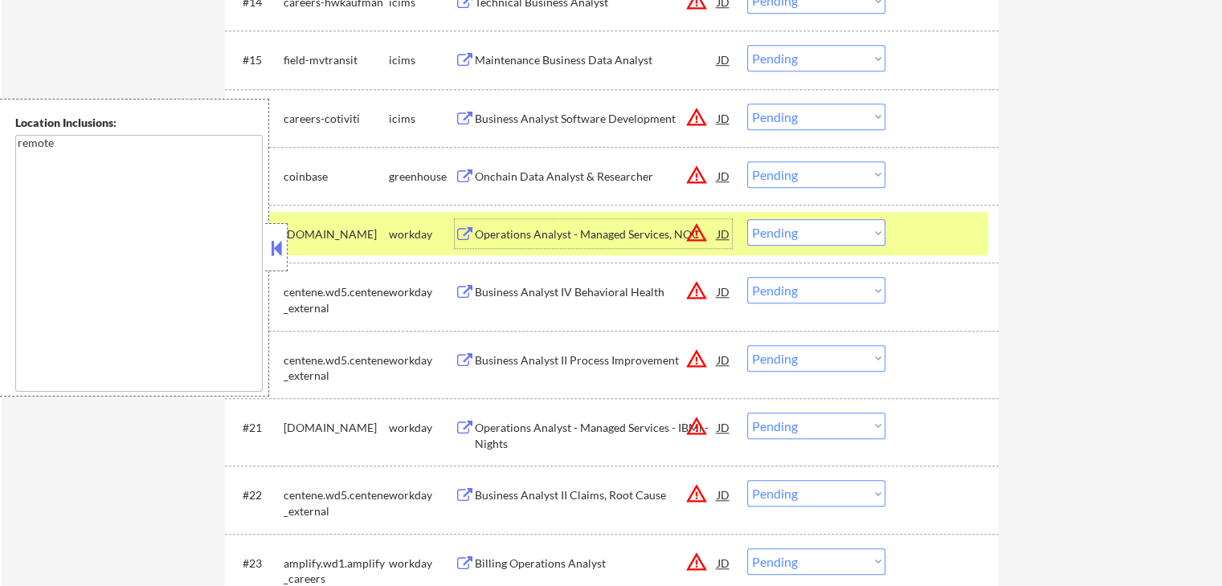
click at [604, 239] on div "Operations Analyst - Managed Services, NOC" at bounding box center [596, 234] width 243 height 16
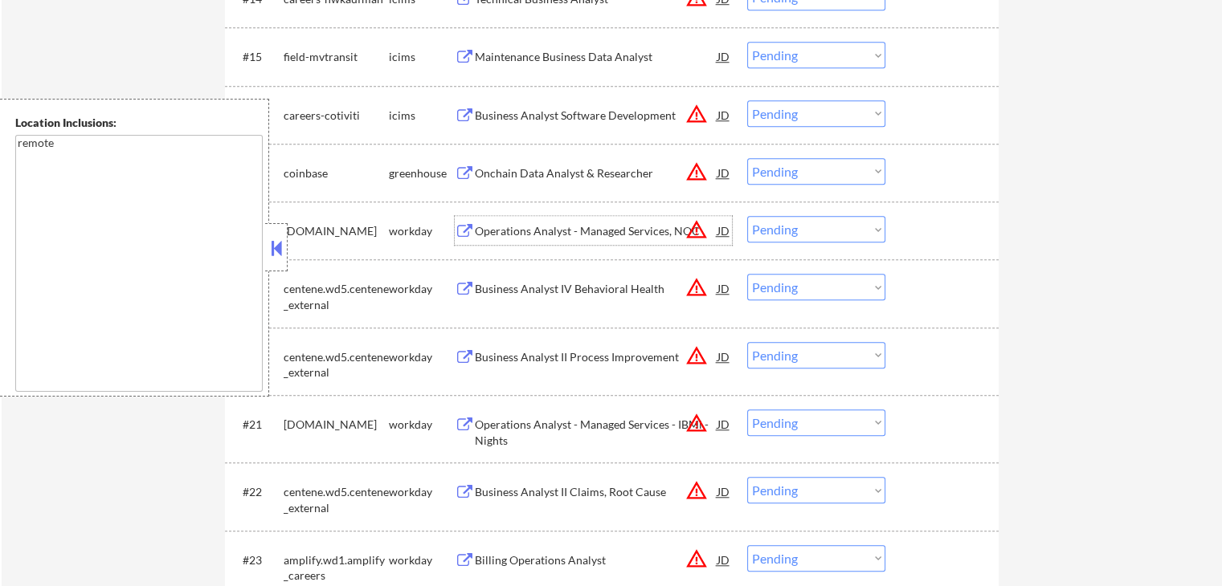
scroll to position [1446, 0]
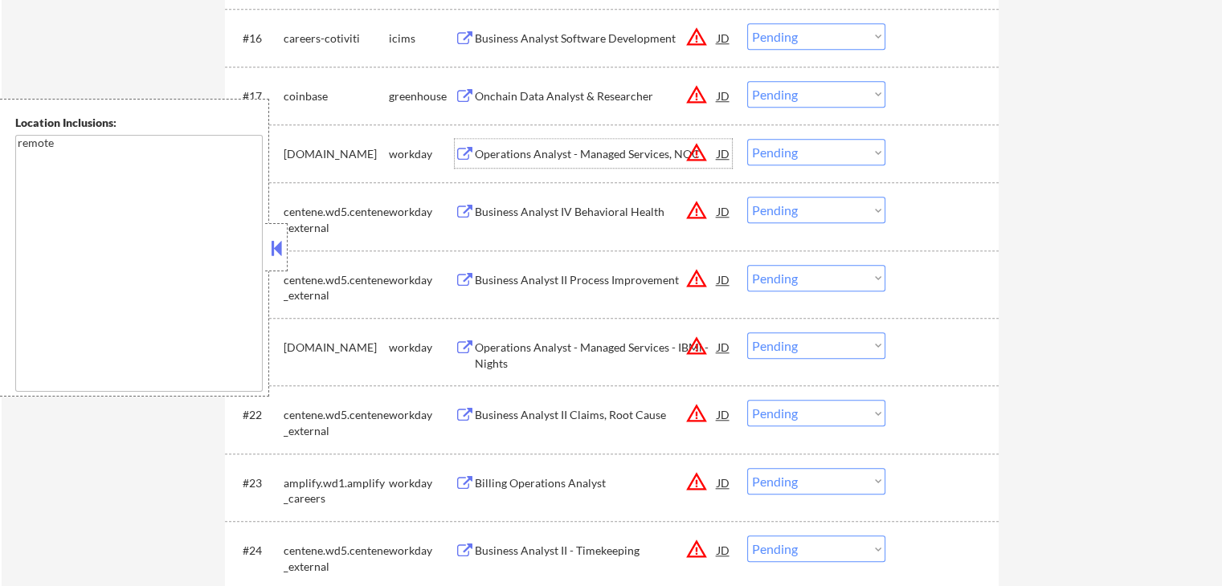
click at [799, 155] on select "Choose an option... Pending Applied Excluded (Questions) Excluded (Expired) Exc…" at bounding box center [816, 152] width 138 height 27
click at [747, 139] on select "Choose an option... Pending Applied Excluded (Questions) Excluded (Expired) Exc…" at bounding box center [816, 152] width 138 height 27
select select ""pending""
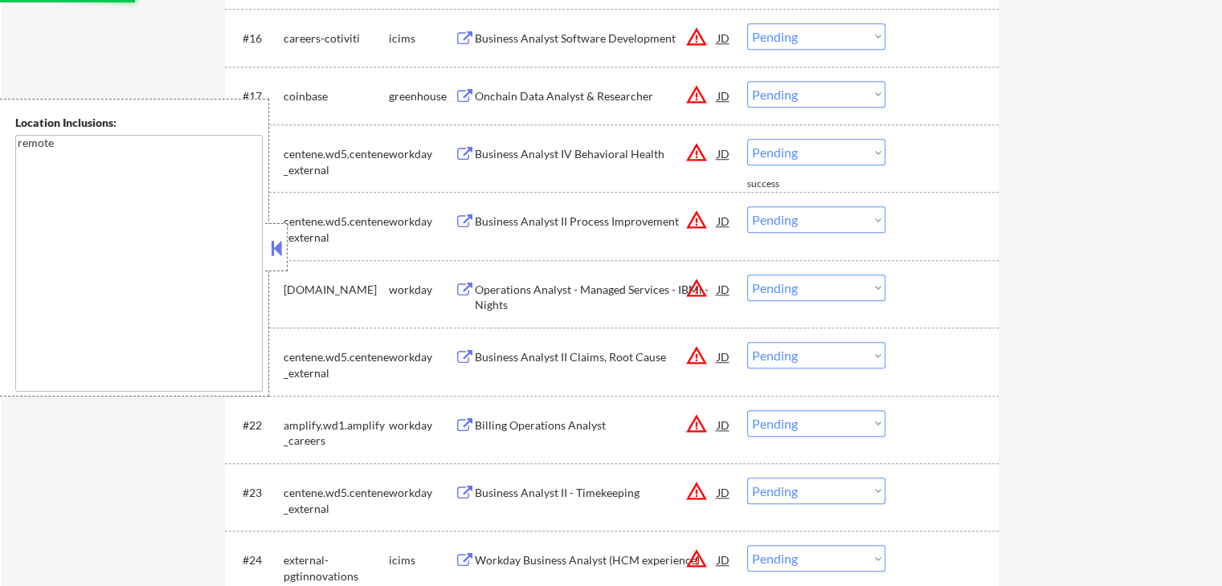
click at [630, 151] on div "Business Analyst IV Behavioral Health" at bounding box center [596, 154] width 243 height 16
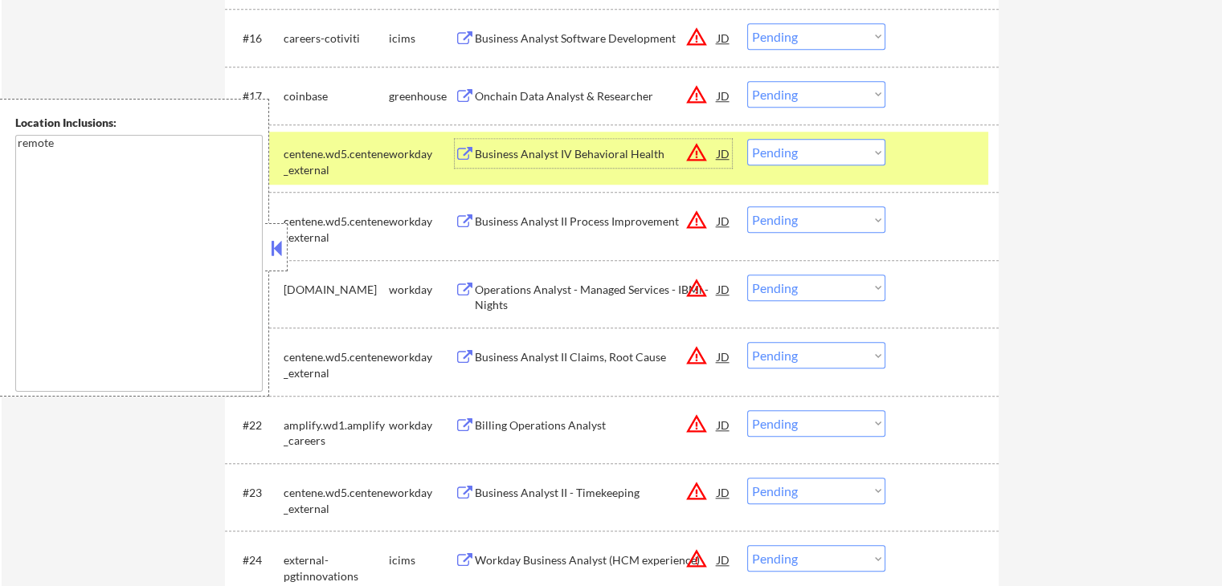
click at [826, 96] on select "Choose an option... Pending Applied Excluded (Questions) Excluded (Expired) Exc…" at bounding box center [816, 94] width 138 height 27
click at [747, 81] on select "Choose an option... Pending Applied Excluded (Questions) Excluded (Expired) Exc…" at bounding box center [816, 94] width 138 height 27
click at [1071, 239] on div "← Return to /applysquad Mailslurp Inbox Job Search Builder [PERSON_NAME] User E…" at bounding box center [612, 213] width 1220 height 3189
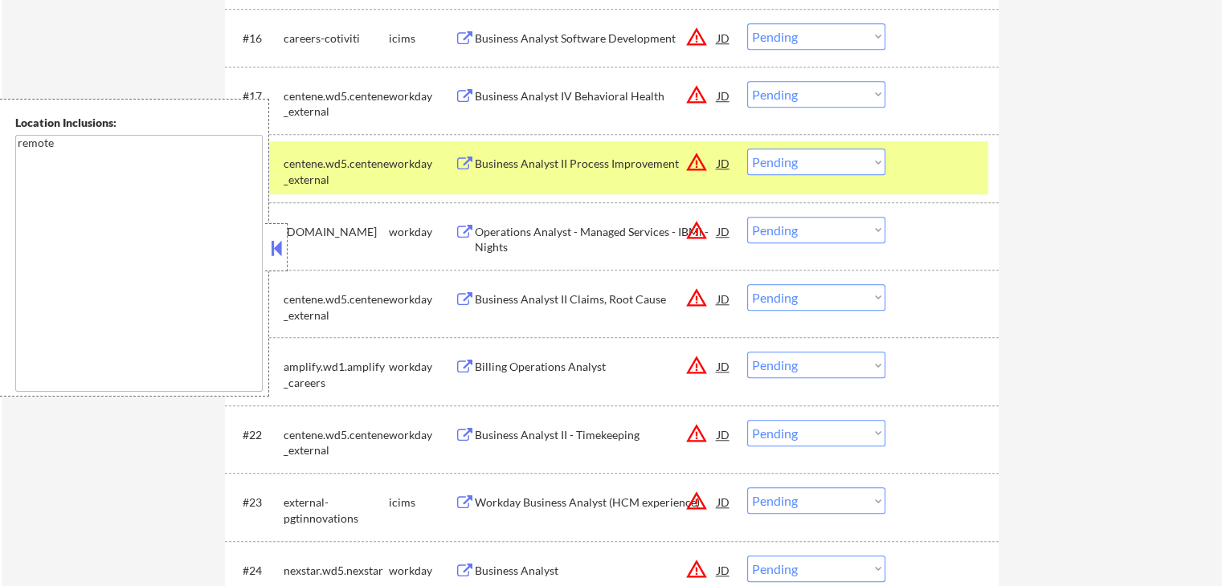
click at [615, 157] on div "Business Analyst II Process Improvement" at bounding box center [596, 164] width 243 height 16
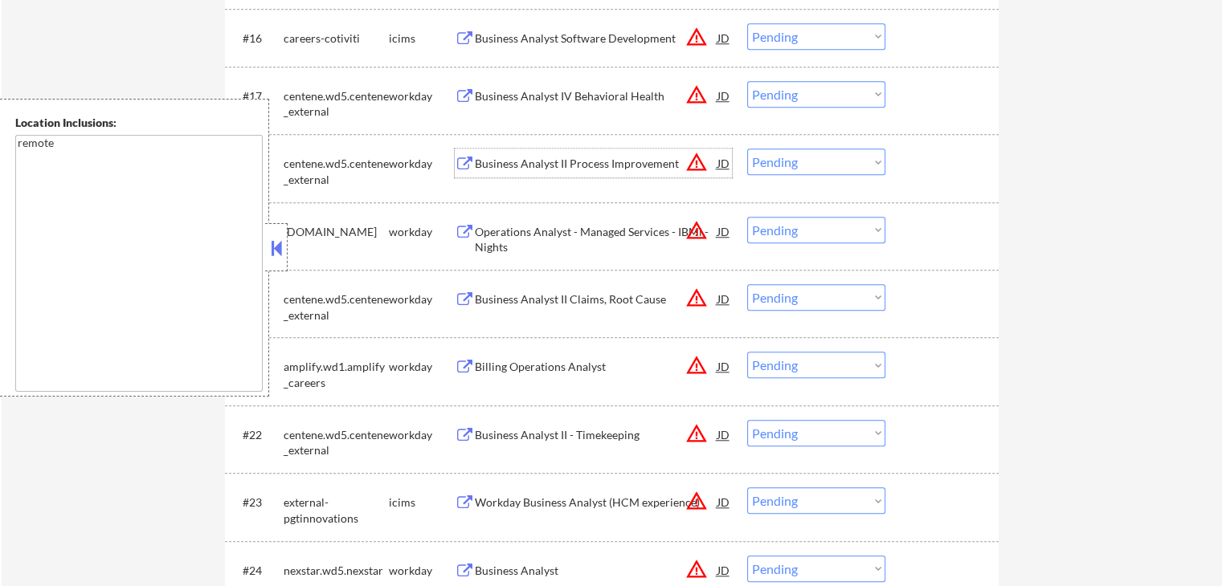
click at [771, 93] on select "Choose an option... Pending Applied Excluded (Questions) Excluded (Expired) Exc…" at bounding box center [816, 94] width 138 height 27
select select ""excluded__expired_""
click at [747, 81] on select "Choose an option... Pending Applied Excluded (Questions) Excluded (Expired) Exc…" at bounding box center [816, 94] width 138 height 27
click at [789, 158] on select "Choose an option... Pending Applied Excluded (Questions) Excluded (Expired) Exc…" at bounding box center [816, 162] width 138 height 27
select select ""excluded__expired_""
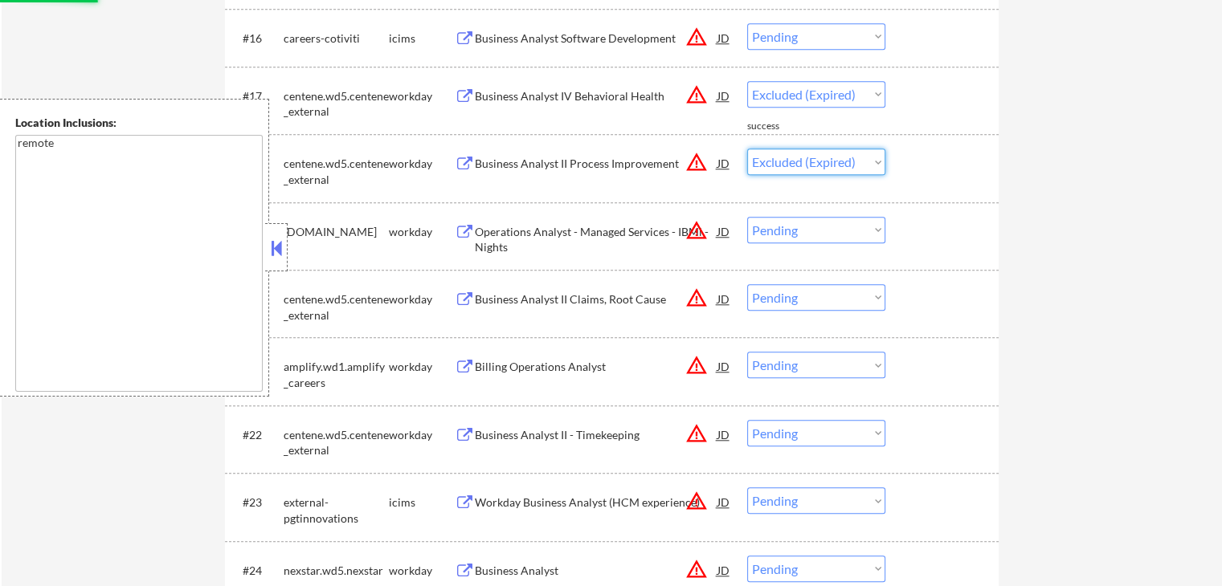
click at [747, 149] on select "Choose an option... Pending Applied Excluded (Questions) Excluded (Expired) Exc…" at bounding box center [816, 162] width 138 height 27
select select ""pending""
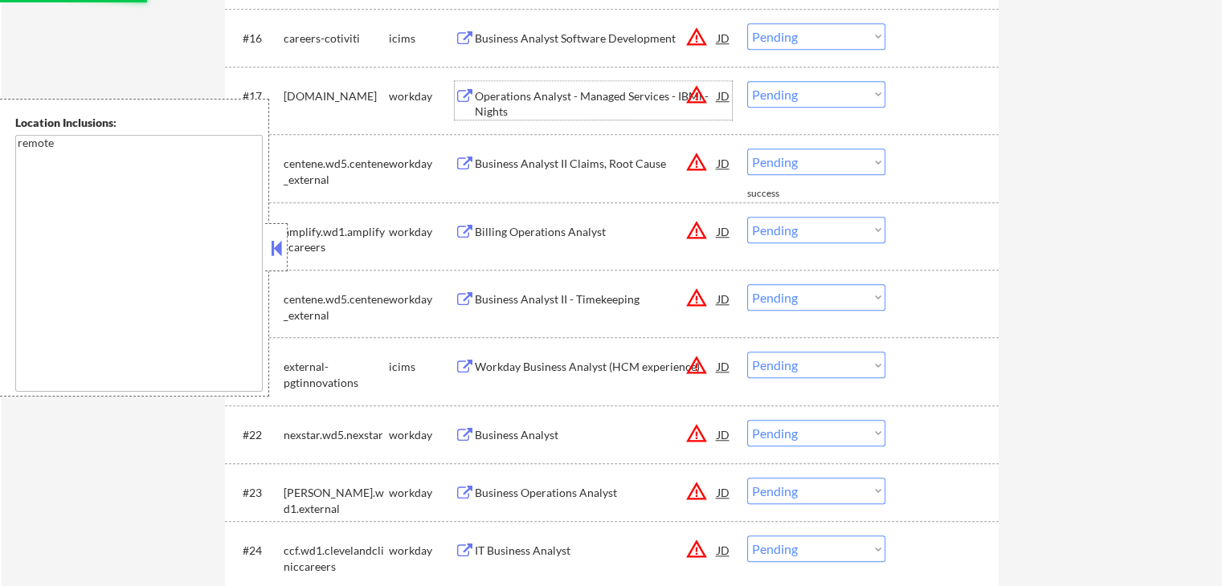
click at [617, 86] on div "Operations Analyst - Managed Services - IBMi - Nights" at bounding box center [596, 100] width 243 height 39
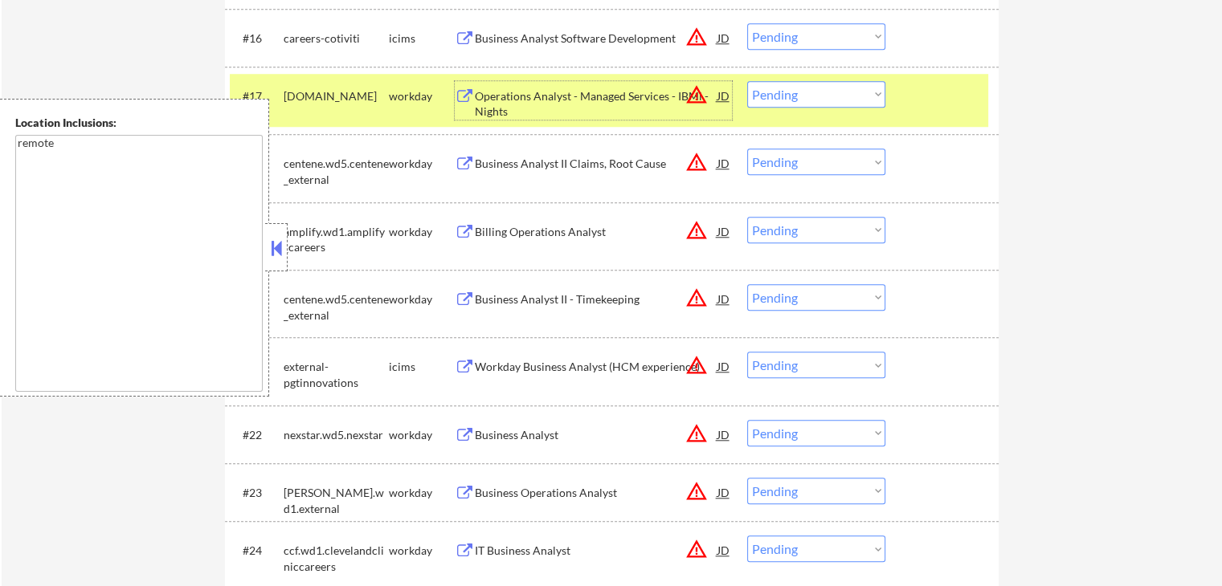
click at [593, 159] on div "Business Analyst II Claims, Root Cause" at bounding box center [596, 164] width 243 height 16
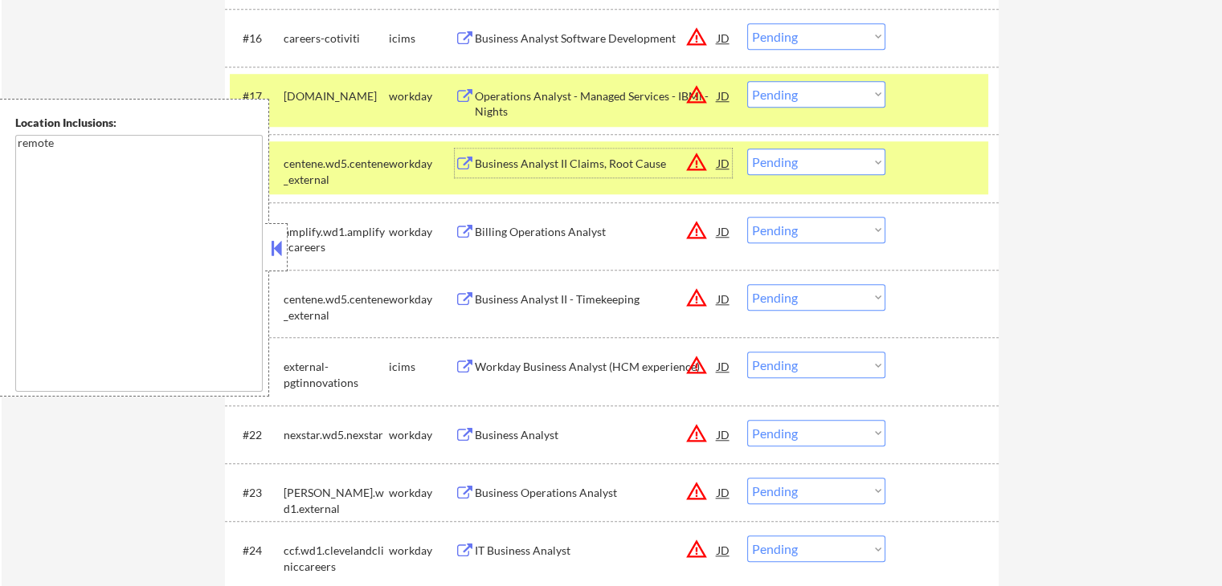
click at [802, 92] on select "Choose an option... Pending Applied Excluded (Questions) Excluded (Expired) Exc…" at bounding box center [816, 94] width 138 height 27
click at [747, 81] on select "Choose an option... Pending Applied Excluded (Questions) Excluded (Expired) Exc…" at bounding box center [816, 94] width 138 height 27
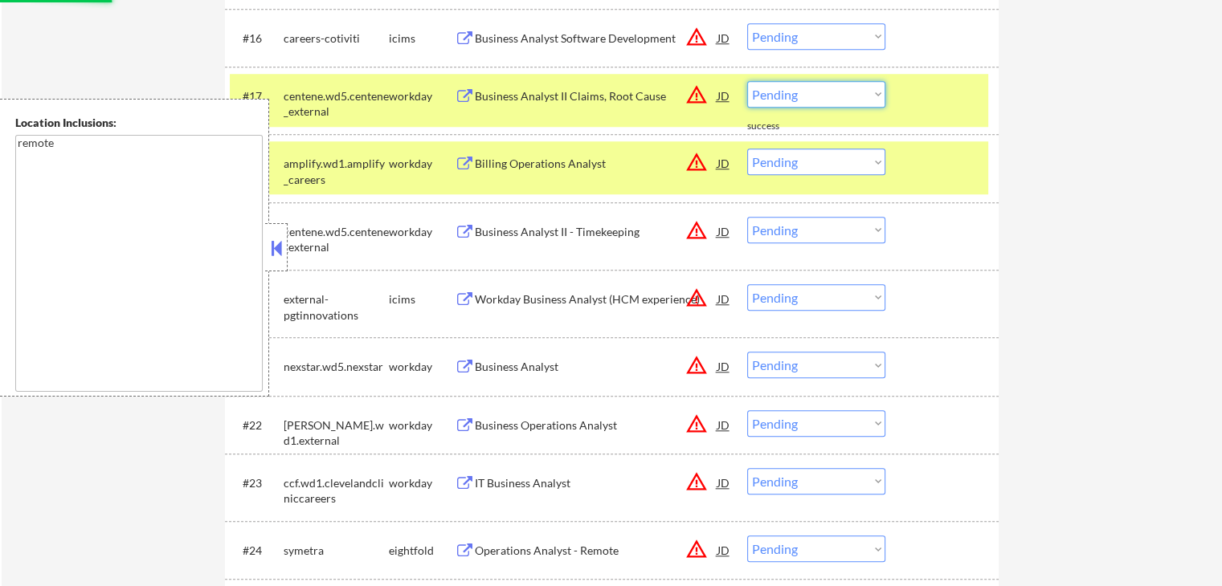
click at [823, 96] on select "Choose an option... Pending Applied Excluded (Questions) Excluded (Expired) Exc…" at bounding box center [816, 94] width 138 height 27
click at [747, 81] on select "Choose an option... Pending Applied Excluded (Questions) Excluded (Expired) Exc…" at bounding box center [816, 94] width 138 height 27
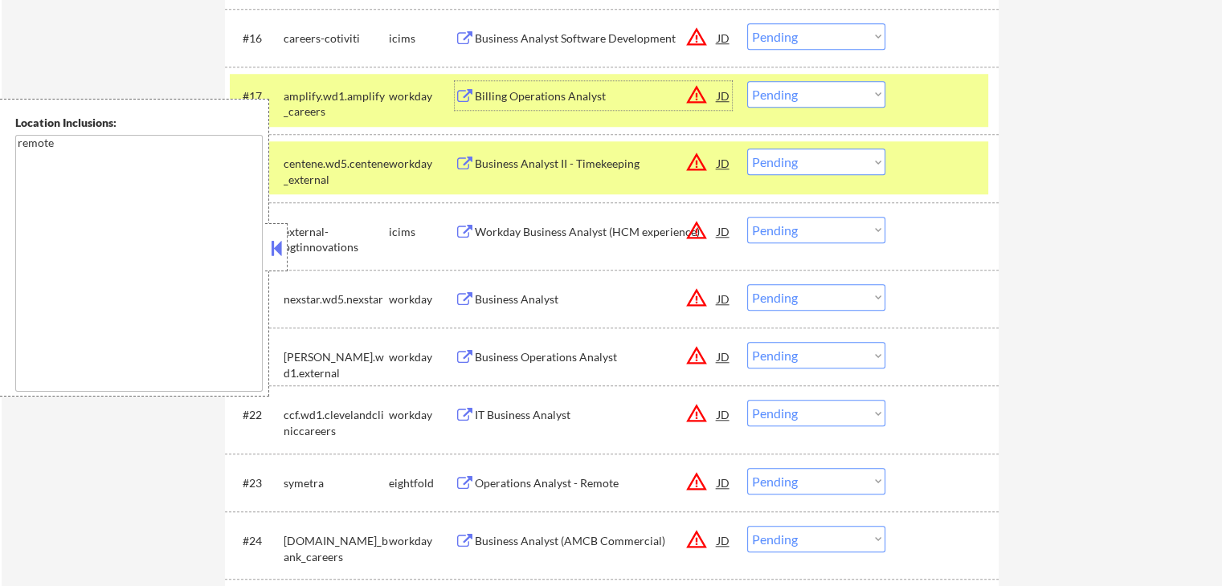
click at [586, 92] on div "Billing Operations Analyst" at bounding box center [596, 96] width 243 height 16
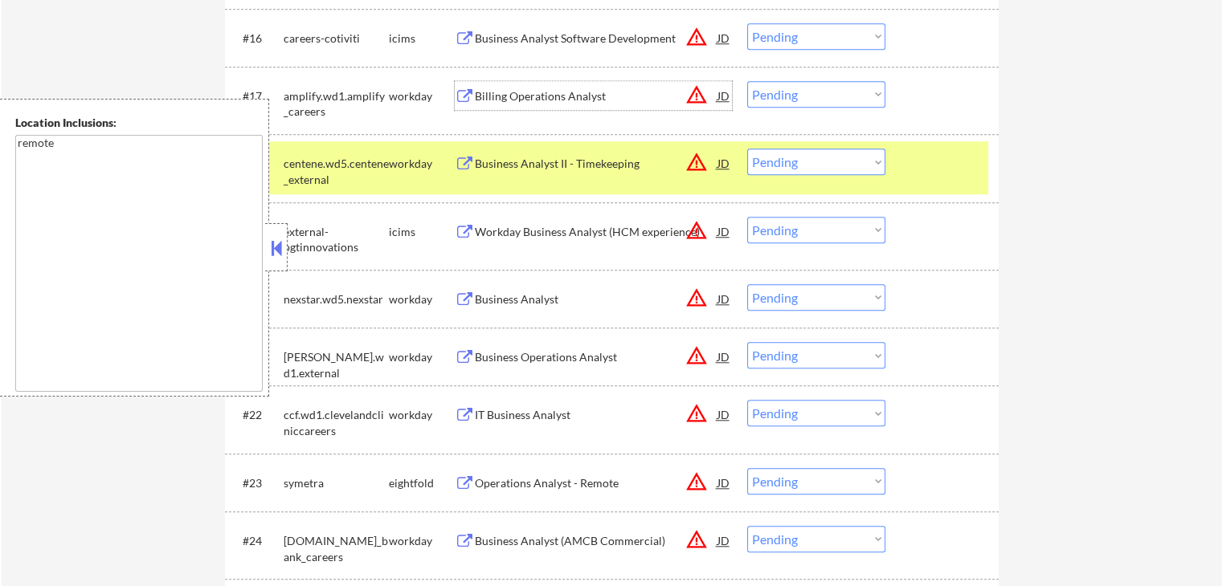
click at [593, 174] on div "Business Analyst II - Timekeeping" at bounding box center [596, 163] width 243 height 29
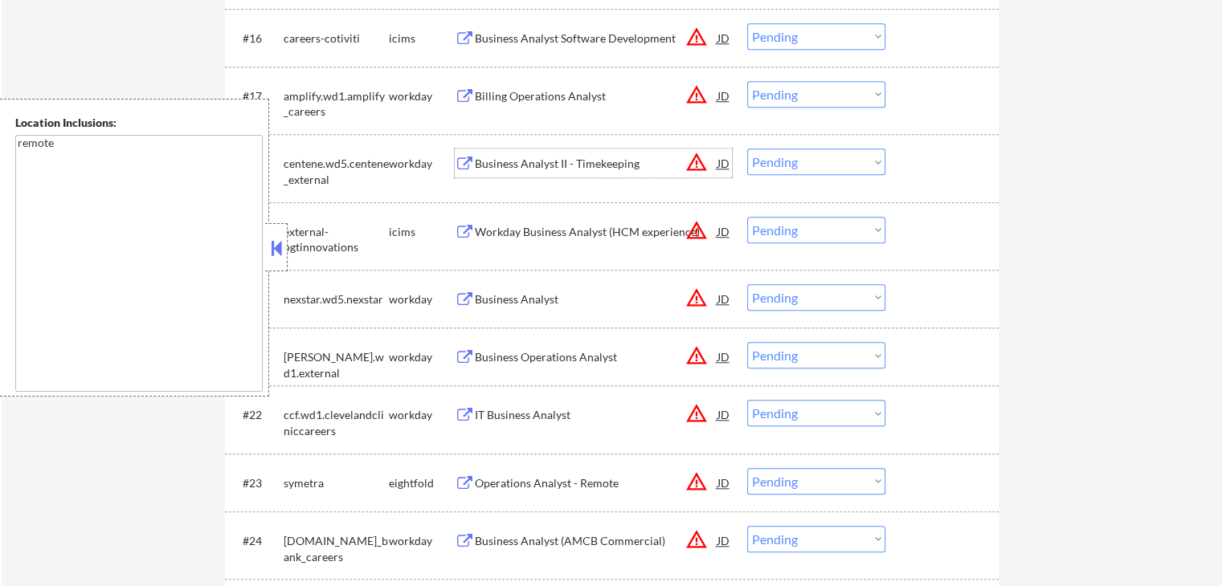
click at [765, 98] on select "Choose an option... Pending Applied Excluded (Questions) Excluded (Expired) Exc…" at bounding box center [816, 94] width 138 height 27
click at [747, 81] on select "Choose an option... Pending Applied Excluded (Questions) Excluded (Expired) Exc…" at bounding box center [816, 94] width 138 height 27
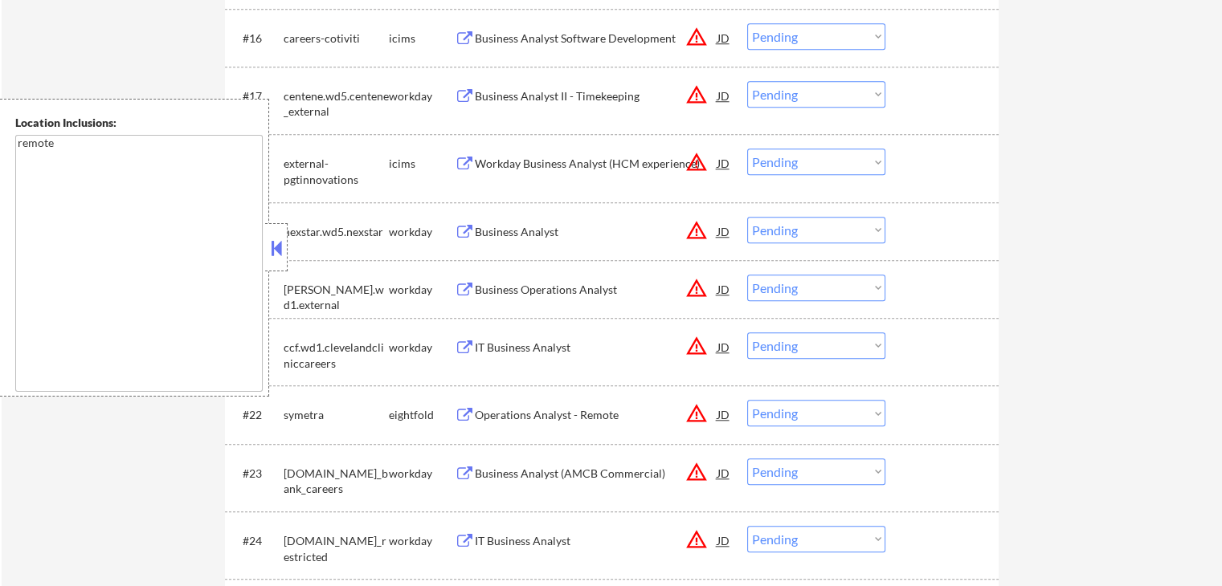
click at [793, 92] on select "Choose an option... Pending Applied Excluded (Questions) Excluded (Expired) Exc…" at bounding box center [816, 94] width 138 height 27
click at [747, 81] on select "Choose an option... Pending Applied Excluded (Questions) Excluded (Expired) Exc…" at bounding box center [816, 94] width 138 height 27
click at [1099, 124] on div "← Return to /applysquad Mailslurp Inbox Job Search Builder [PERSON_NAME] User E…" at bounding box center [612, 14] width 1220 height 2791
select select ""pending""
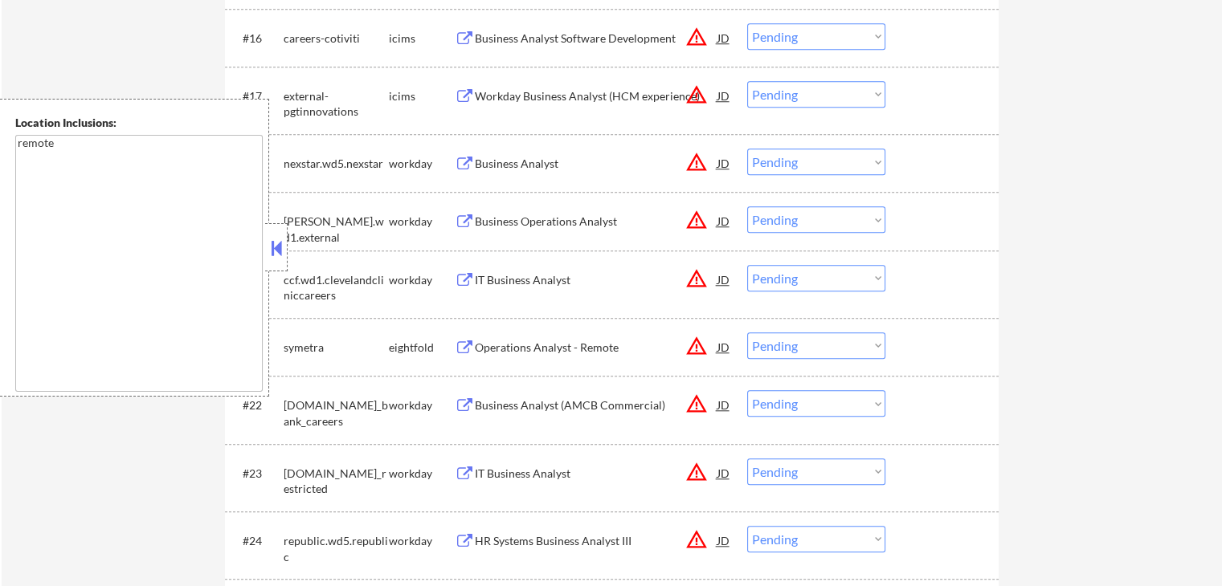
click at [573, 159] on div "Business Analyst" at bounding box center [596, 164] width 243 height 16
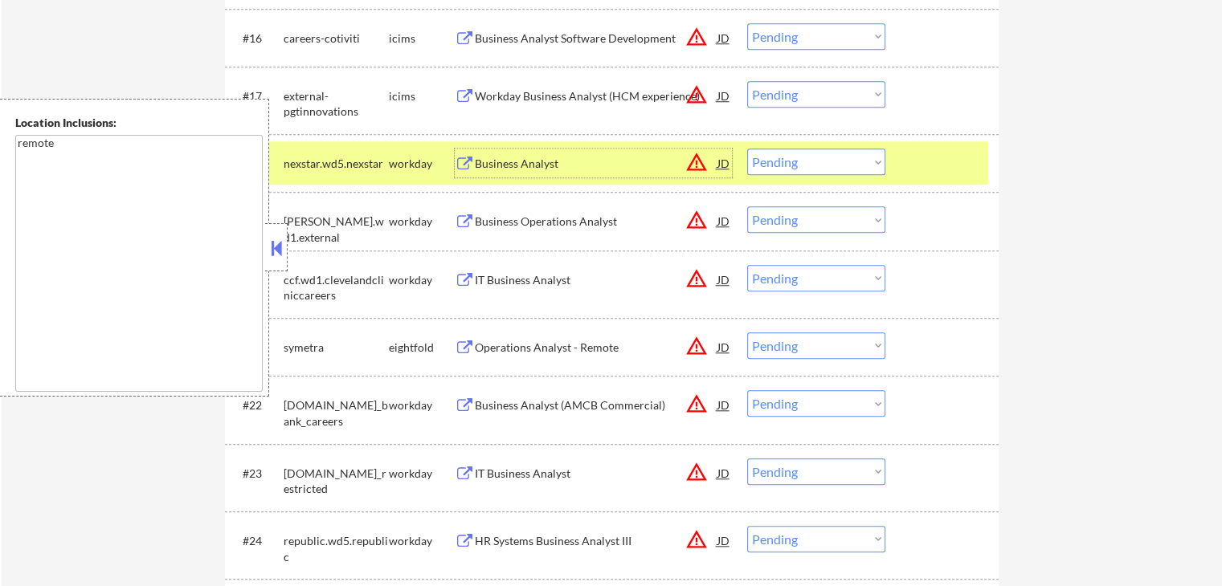
click at [606, 216] on div "Business Operations Analyst" at bounding box center [596, 222] width 243 height 16
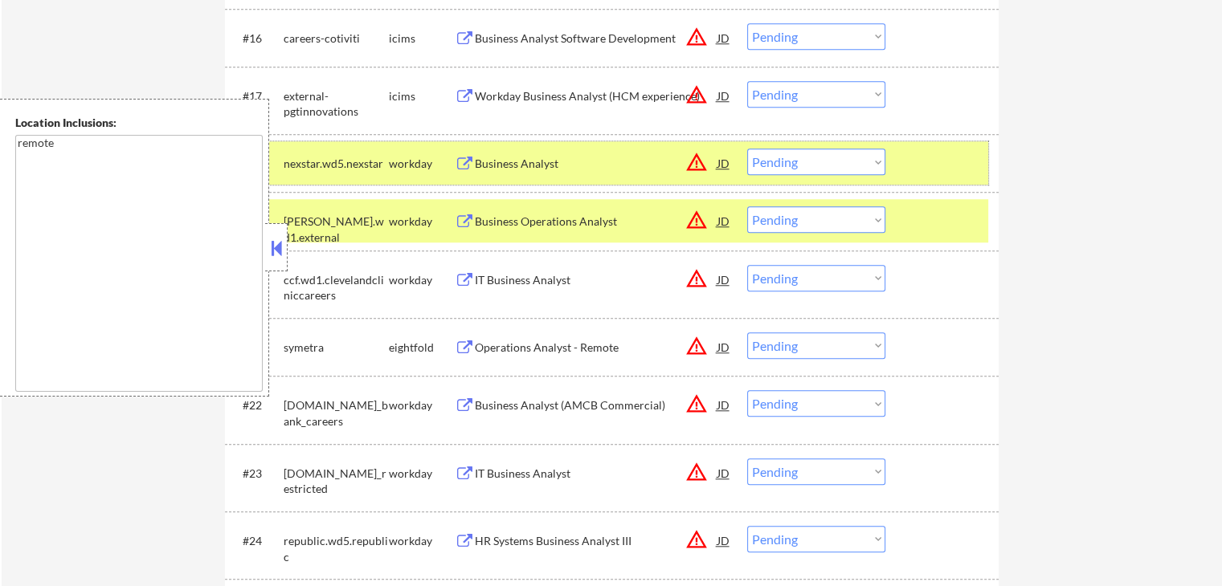
click at [826, 146] on div "#18 nexstar.wd5.nexstar workday Business Analyst JD warning_amber Choose an opt…" at bounding box center [609, 162] width 758 height 43
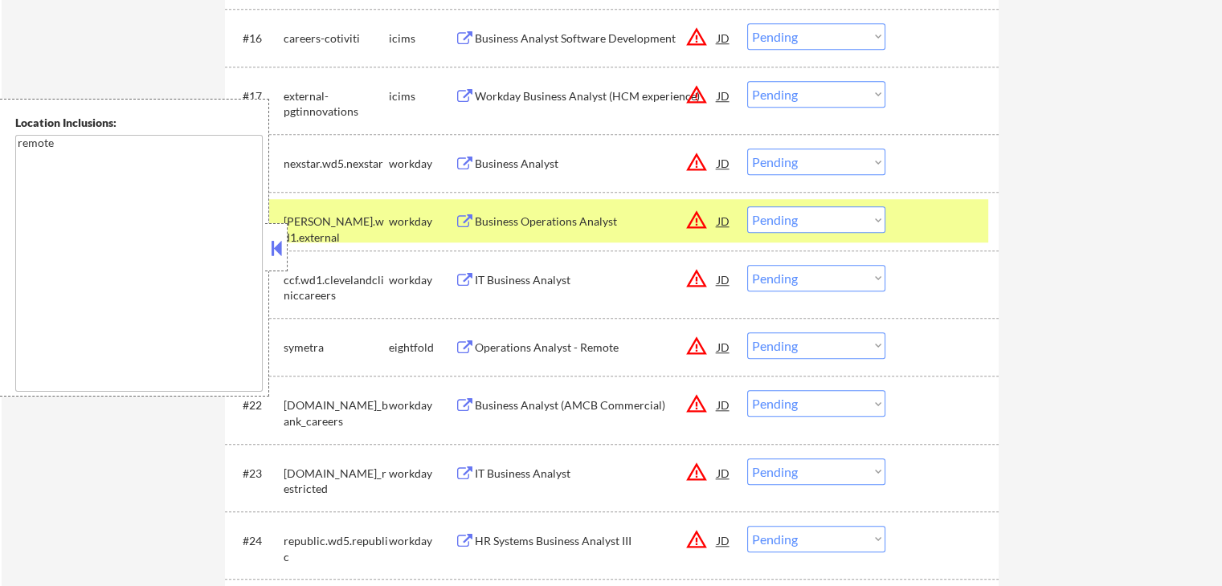
click at [806, 165] on select "Choose an option... Pending Applied Excluded (Questions) Excluded (Expired) Exc…" at bounding box center [816, 162] width 138 height 27
click at [747, 149] on select "Choose an option... Pending Applied Excluded (Questions) Excluded (Expired) Exc…" at bounding box center [816, 162] width 138 height 27
select select ""pending""
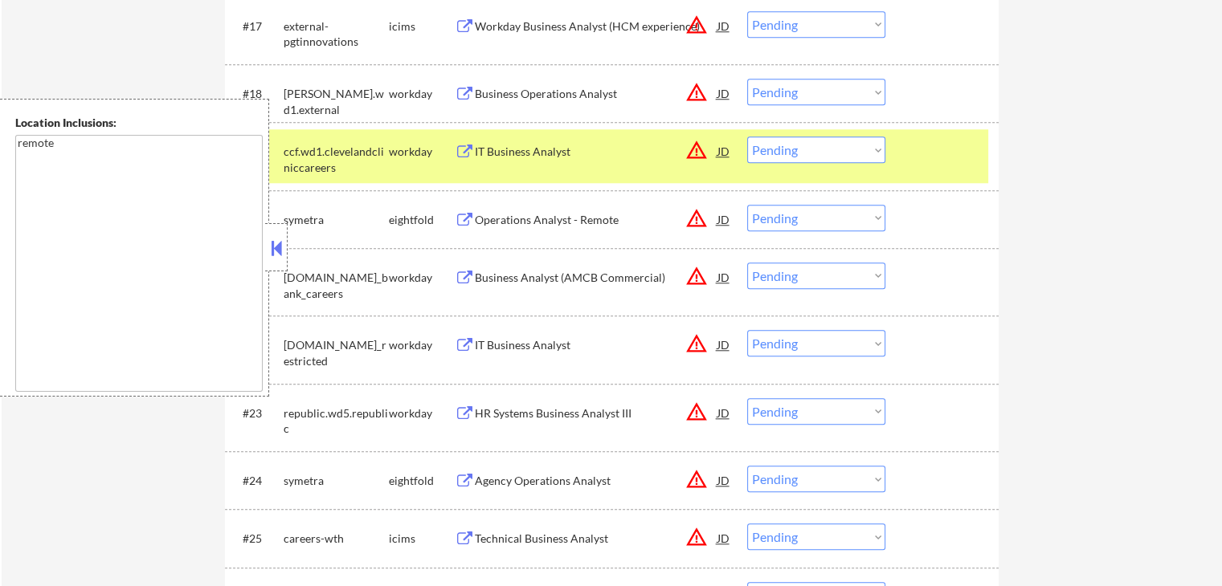
scroll to position [1526, 0]
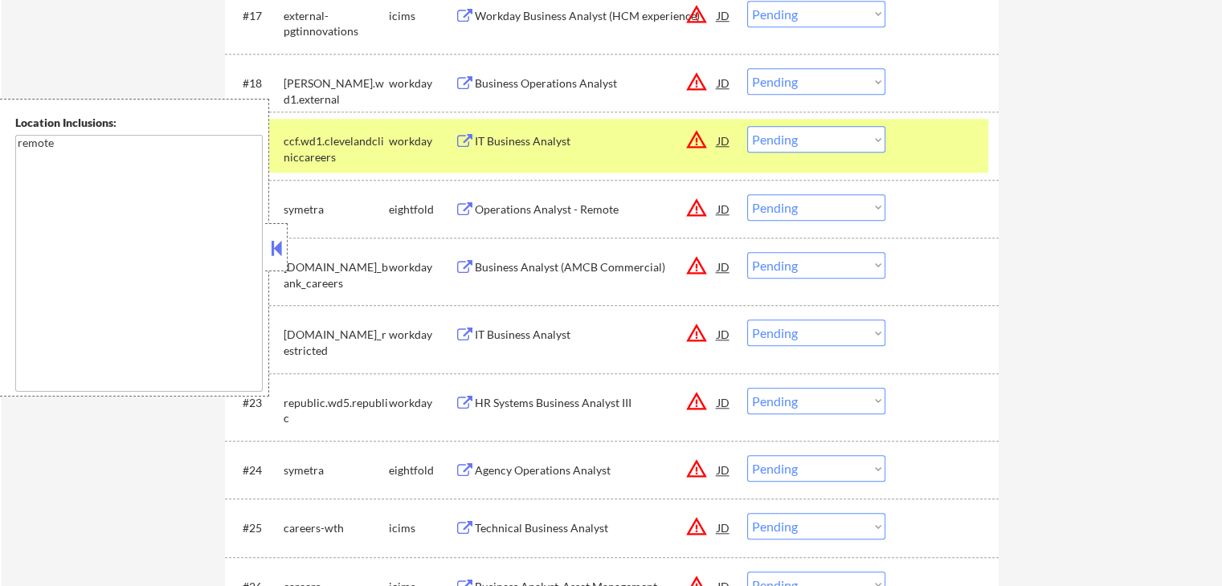
click at [578, 207] on div "Operations Analyst - Remote" at bounding box center [596, 210] width 243 height 16
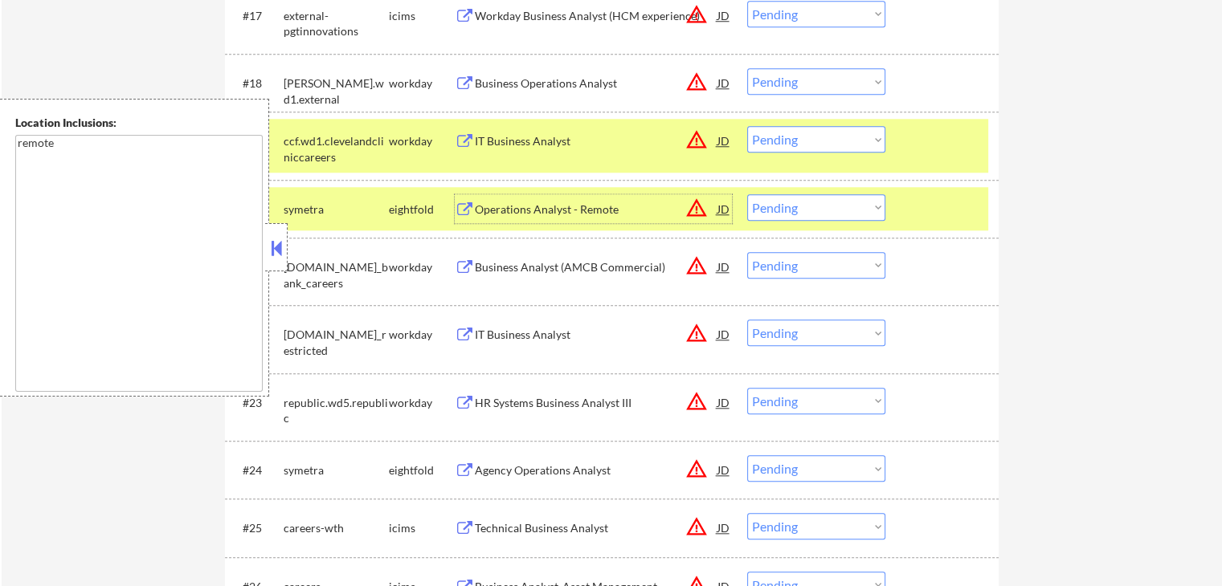
click at [806, 199] on select "Choose an option... Pending Applied Excluded (Questions) Excluded (Expired) Exc…" at bounding box center [816, 207] width 138 height 27
click at [747, 194] on select "Choose an option... Pending Applied Excluded (Questions) Excluded (Expired) Exc…" at bounding box center [816, 207] width 138 height 27
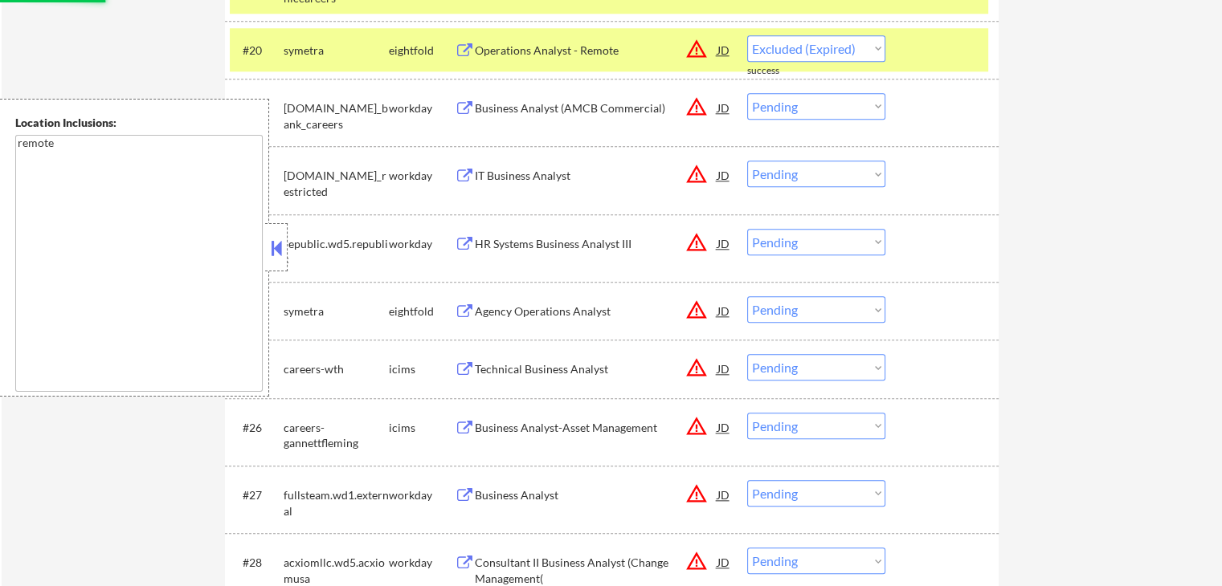
scroll to position [1687, 0]
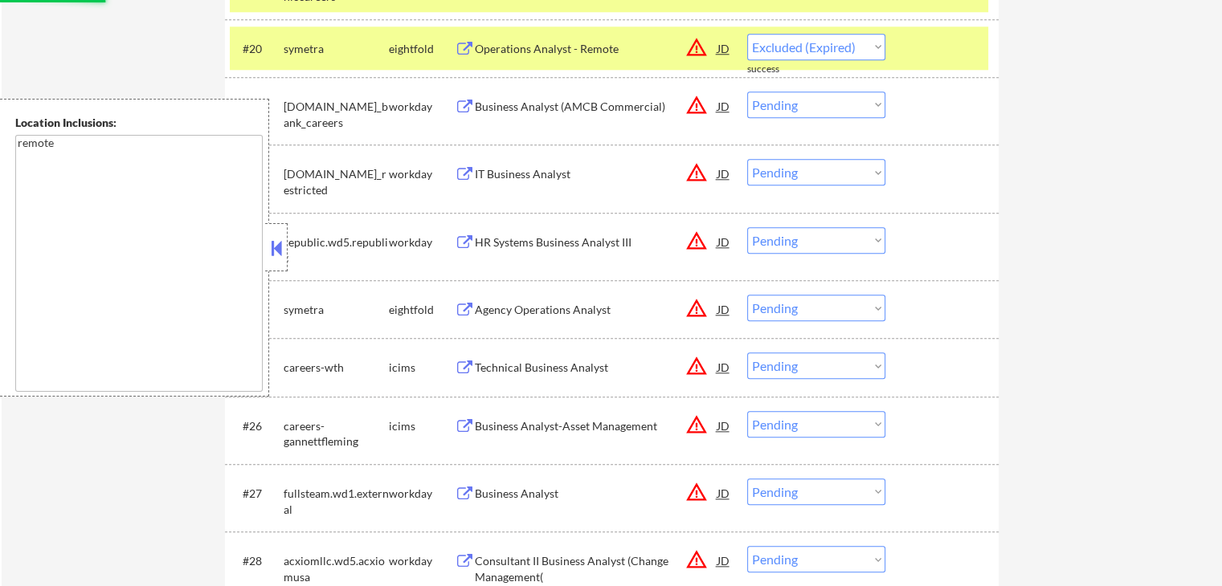
select select ""pending""
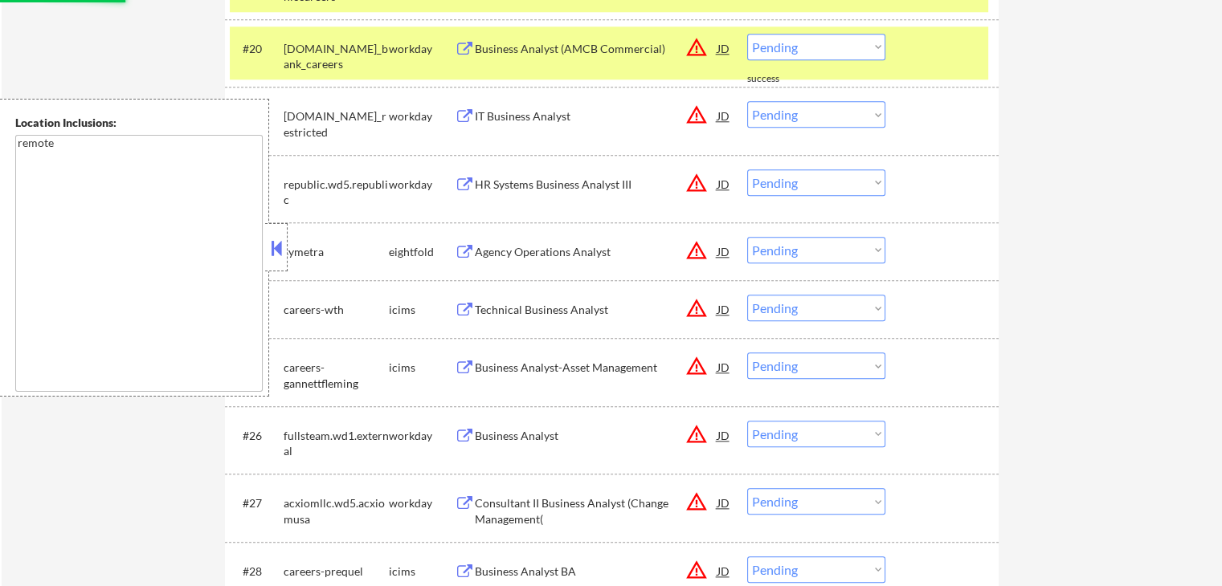
click at [577, 258] on div "Agency Operations Analyst" at bounding box center [596, 252] width 243 height 16
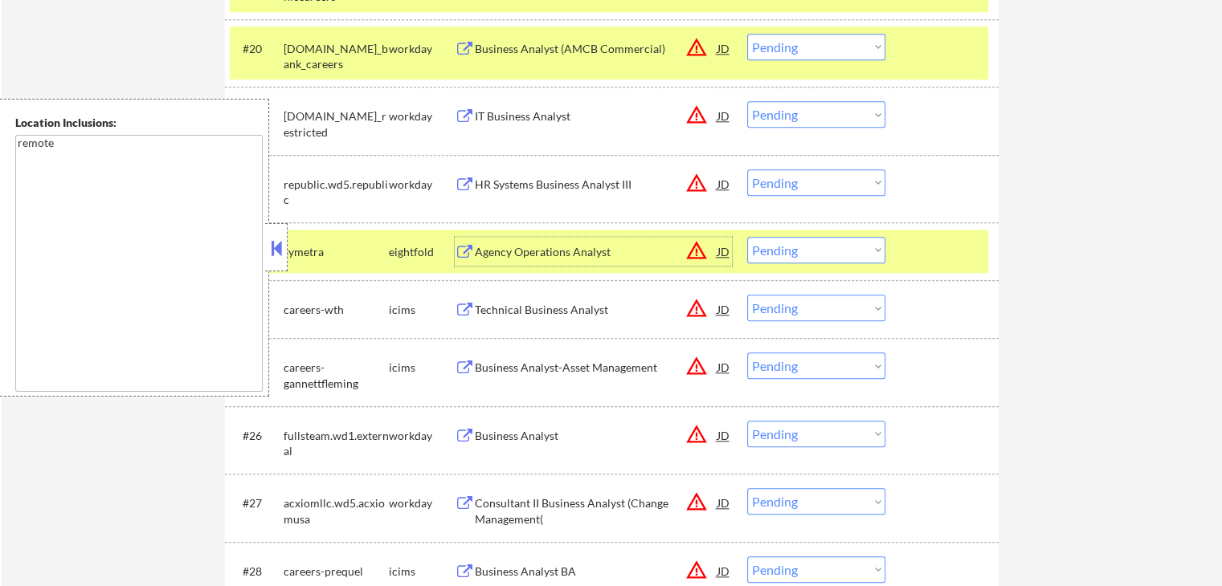
click at [793, 250] on select "Choose an option... Pending Applied Excluded (Questions) Excluded (Expired) Exc…" at bounding box center [816, 250] width 138 height 27
click at [747, 237] on select "Choose an option... Pending Applied Excluded (Questions) Excluded (Expired) Exc…" at bounding box center [816, 250] width 138 height 27
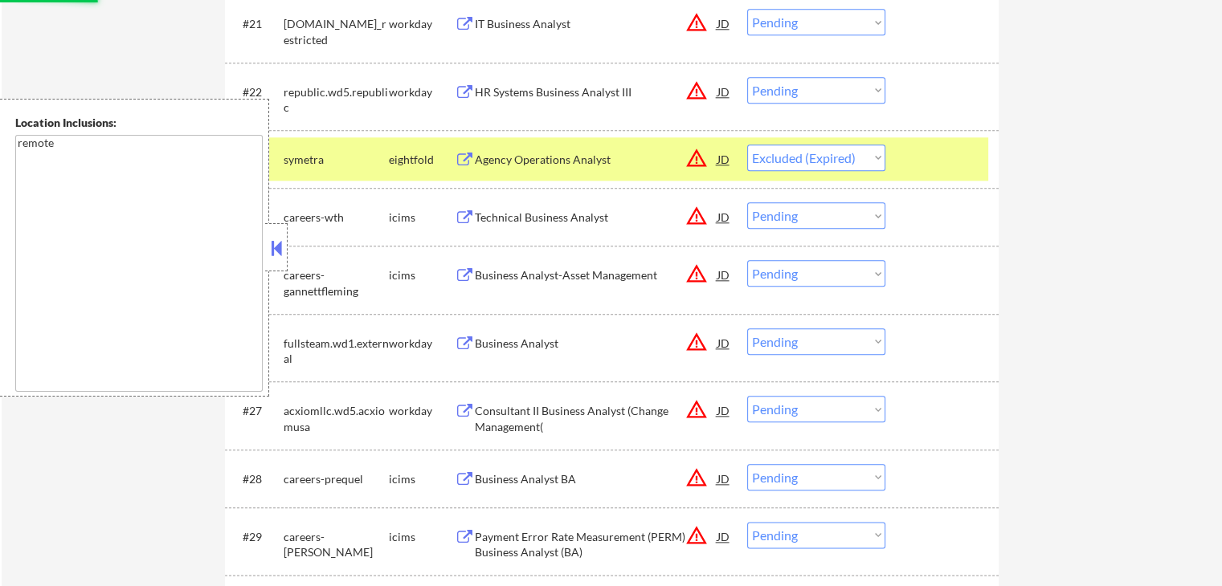
scroll to position [1847, 0]
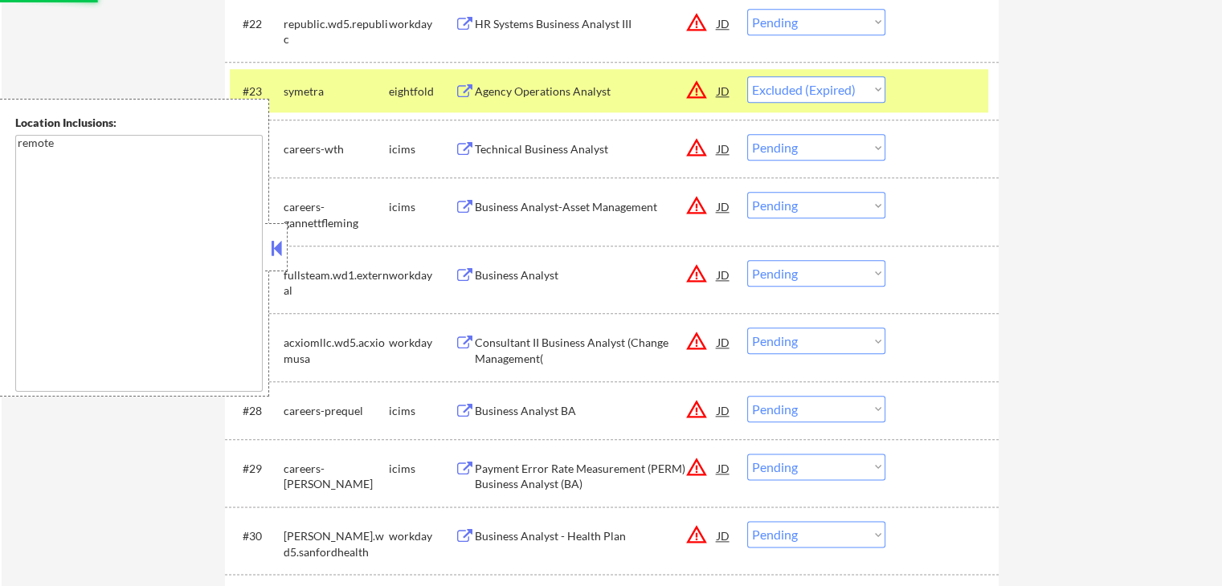
click at [578, 270] on div "Business Analyst" at bounding box center [596, 275] width 243 height 16
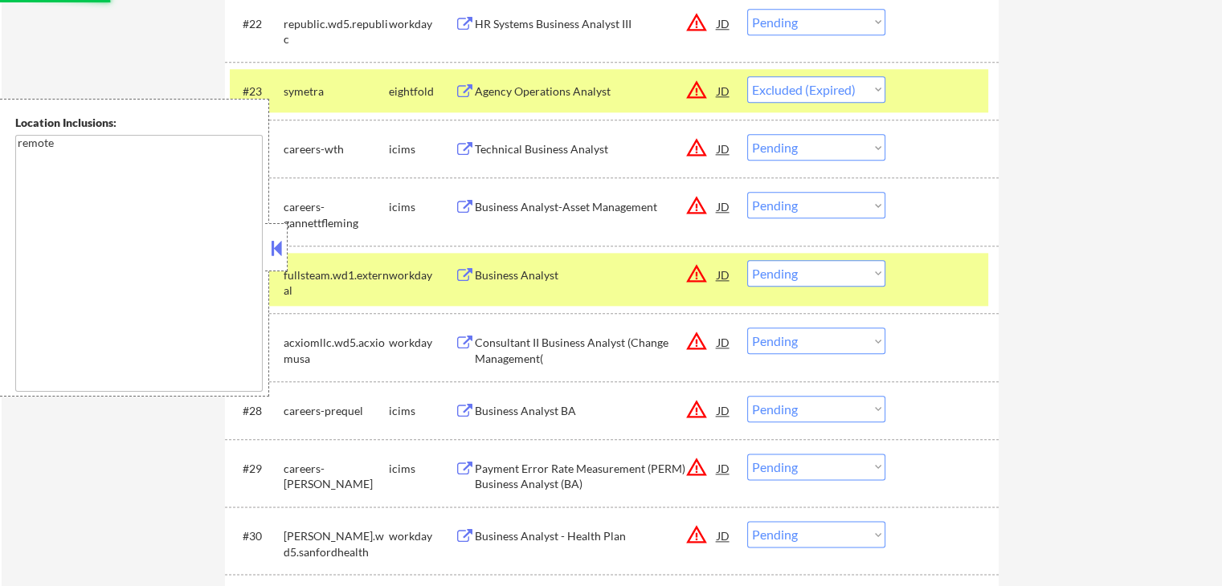
select select ""pending""
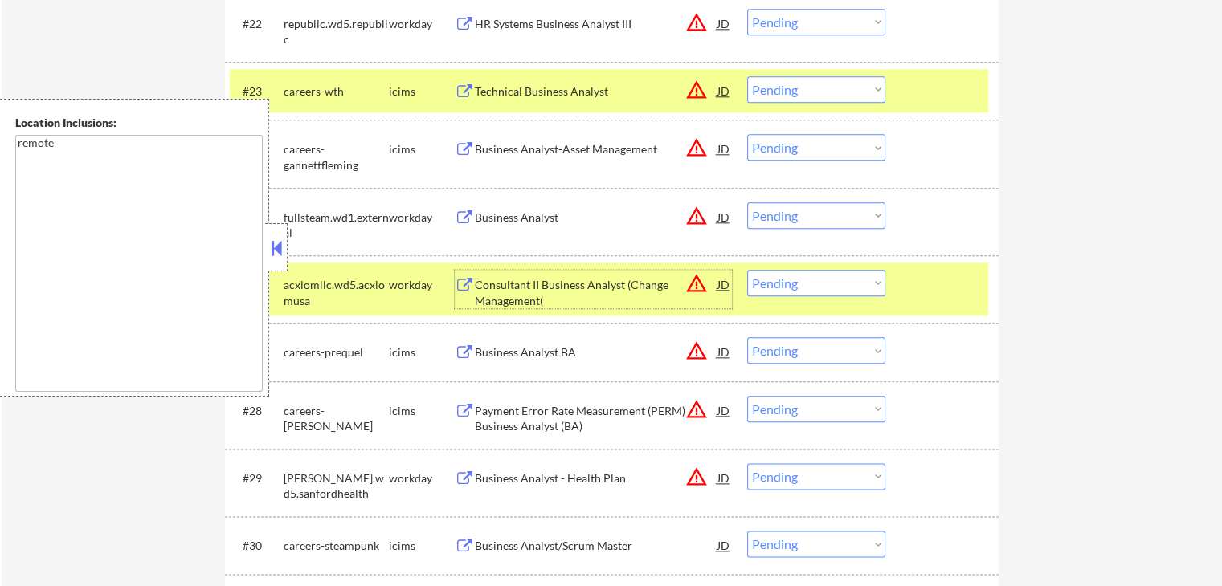
click at [561, 293] on div "Consultant II Business Analyst (Change Management(" at bounding box center [596, 292] width 243 height 31
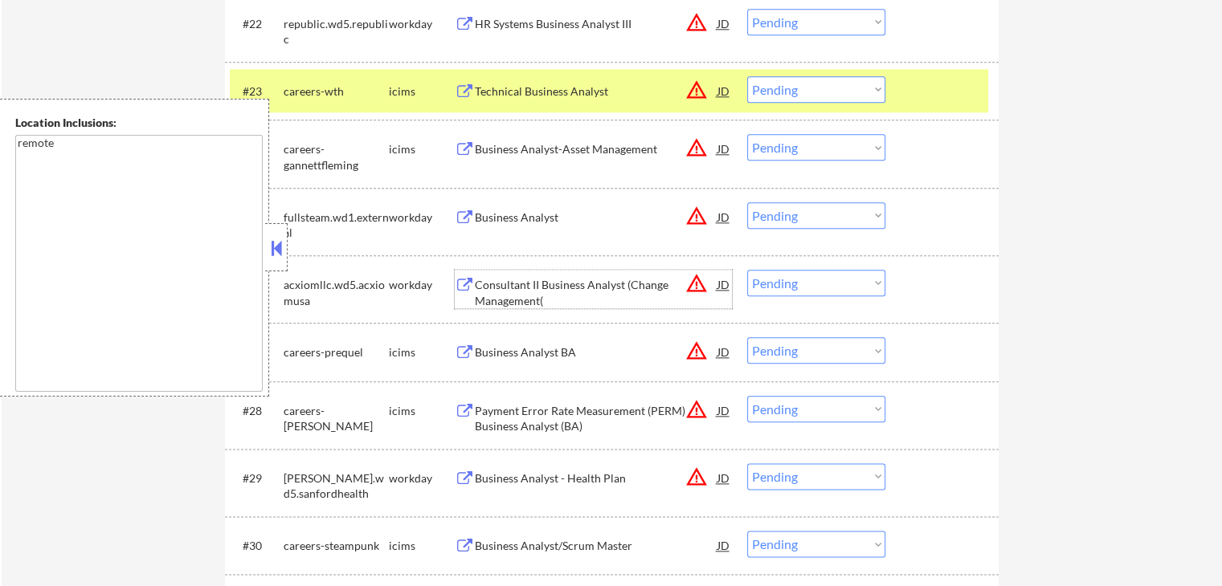
click at [793, 216] on select "Choose an option... Pending Applied Excluded (Questions) Excluded (Expired) Exc…" at bounding box center [816, 215] width 138 height 27
click at [747, 202] on select "Choose an option... Pending Applied Excluded (Questions) Excluded (Expired) Exc…" at bounding box center [816, 215] width 138 height 27
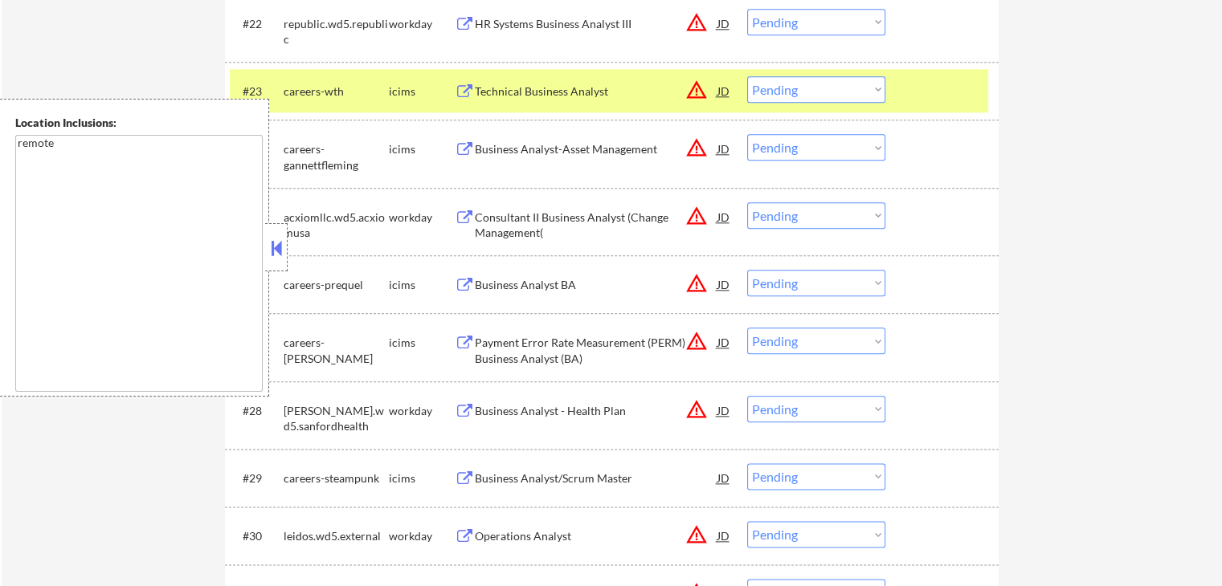
drag, startPoint x: 771, startPoint y: 214, endPoint x: 800, endPoint y: 218, distance: 29.2
click at [771, 214] on select "Choose an option... Pending Applied Excluded (Questions) Excluded (Expired) Exc…" at bounding box center [816, 215] width 138 height 27
click at [747, 202] on select "Choose an option... Pending Applied Excluded (Questions) Excluded (Expired) Exc…" at bounding box center [816, 215] width 138 height 27
select select ""pending""
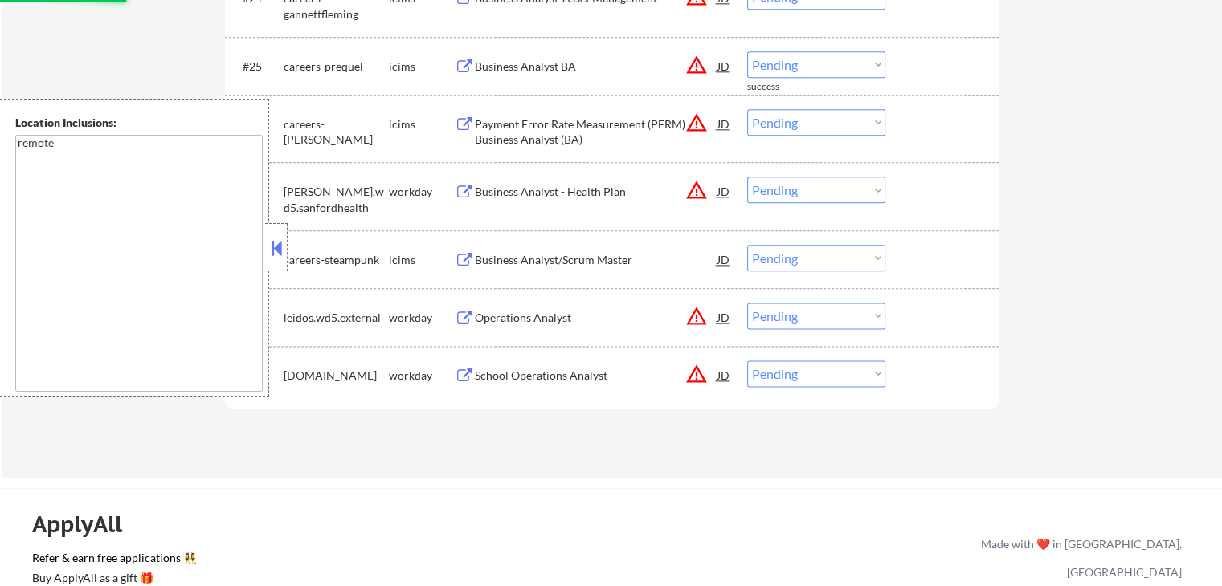
scroll to position [2008, 0]
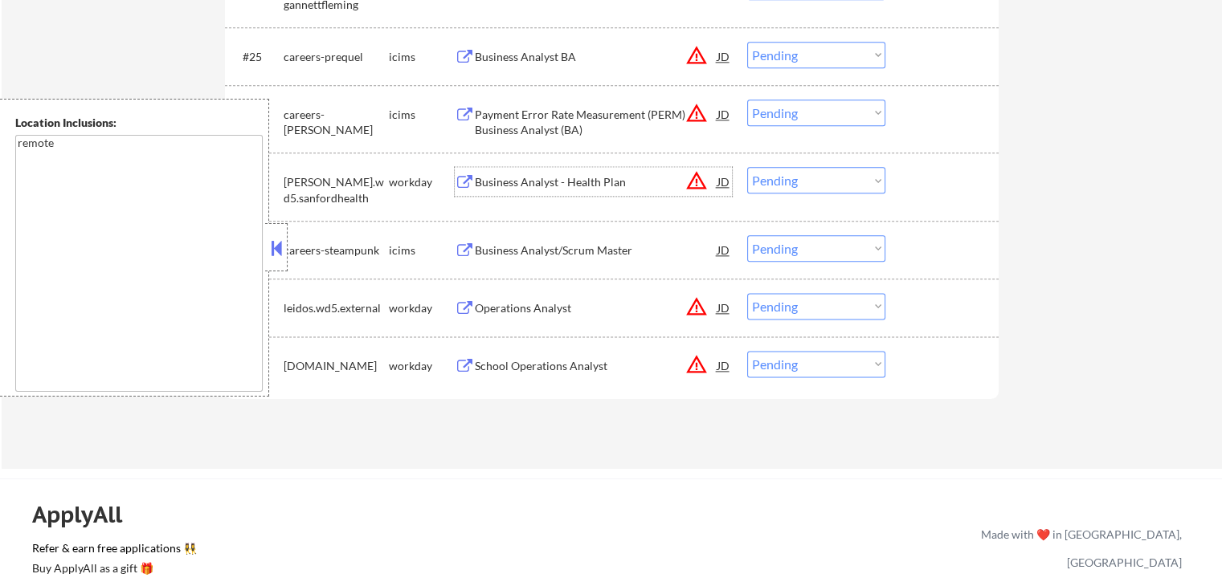
click at [597, 182] on div "Business Analyst - Health Plan" at bounding box center [596, 182] width 243 height 16
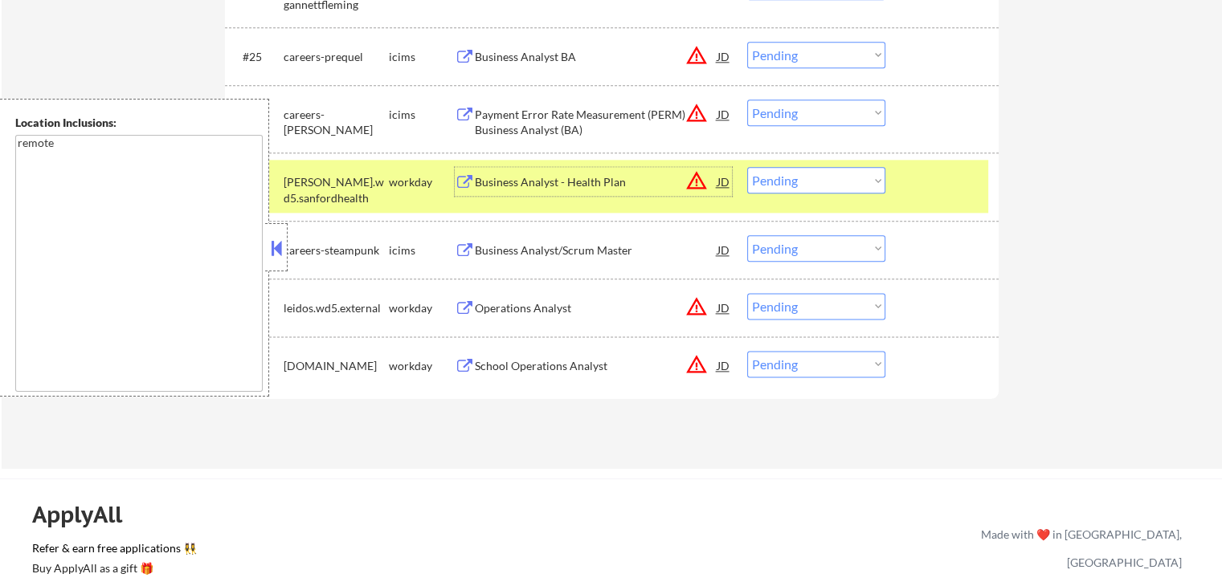
click at [561, 296] on div "Operations Analyst" at bounding box center [596, 307] width 243 height 29
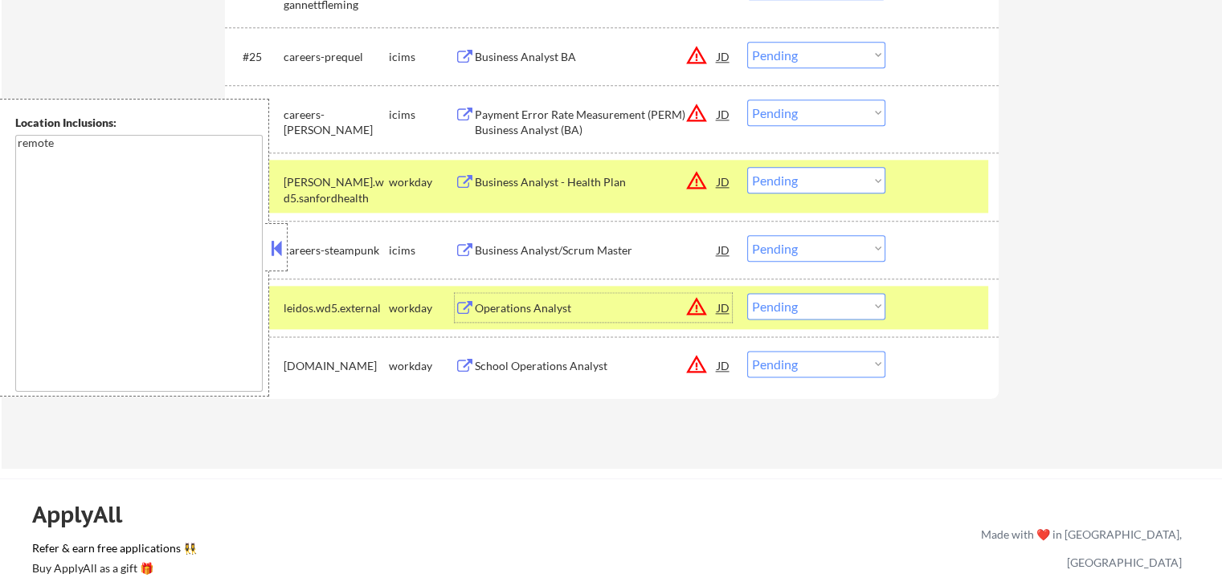
drag, startPoint x: 790, startPoint y: 177, endPoint x: 803, endPoint y: 193, distance: 19.9
click at [790, 177] on select "Choose an option... Pending Applied Excluded (Questions) Excluded (Expired) Exc…" at bounding box center [816, 180] width 138 height 27
select select ""excluded__expired_""
click at [747, 167] on select "Choose an option... Pending Applied Excluded (Questions) Excluded (Expired) Exc…" at bounding box center [816, 180] width 138 height 27
click at [800, 309] on select "Choose an option... Pending Applied Excluded (Questions) Excluded (Expired) Exc…" at bounding box center [816, 306] width 138 height 27
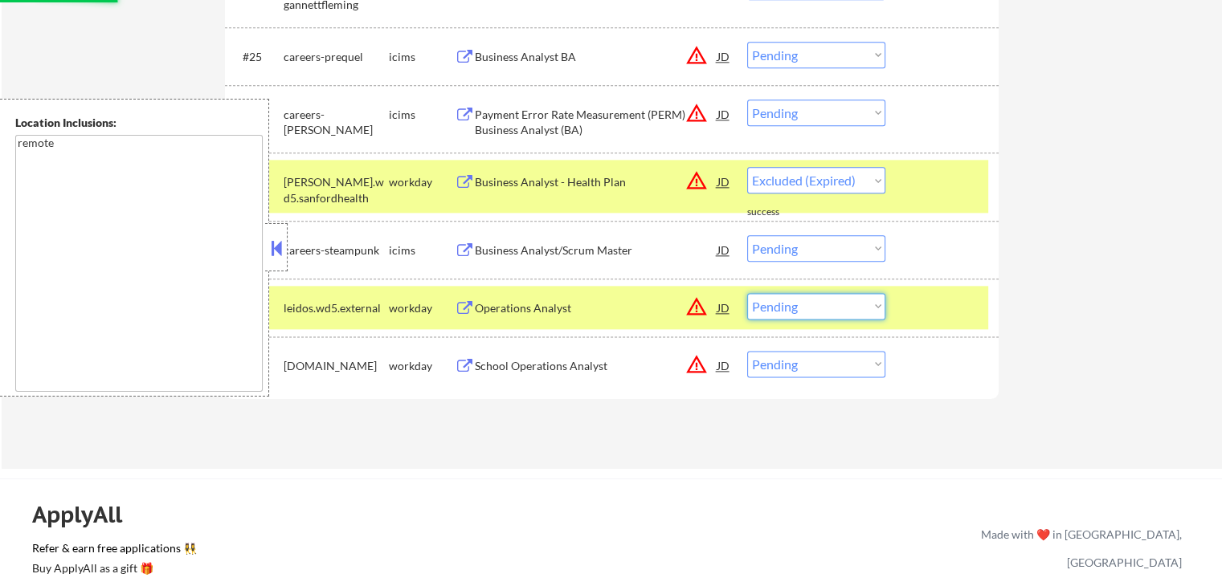
select select ""excluded__expired_""
click at [747, 293] on select "Choose an option... Pending Applied Excluded (Questions) Excluded (Expired) Exc…" at bounding box center [816, 306] width 138 height 27
select select ""pending""
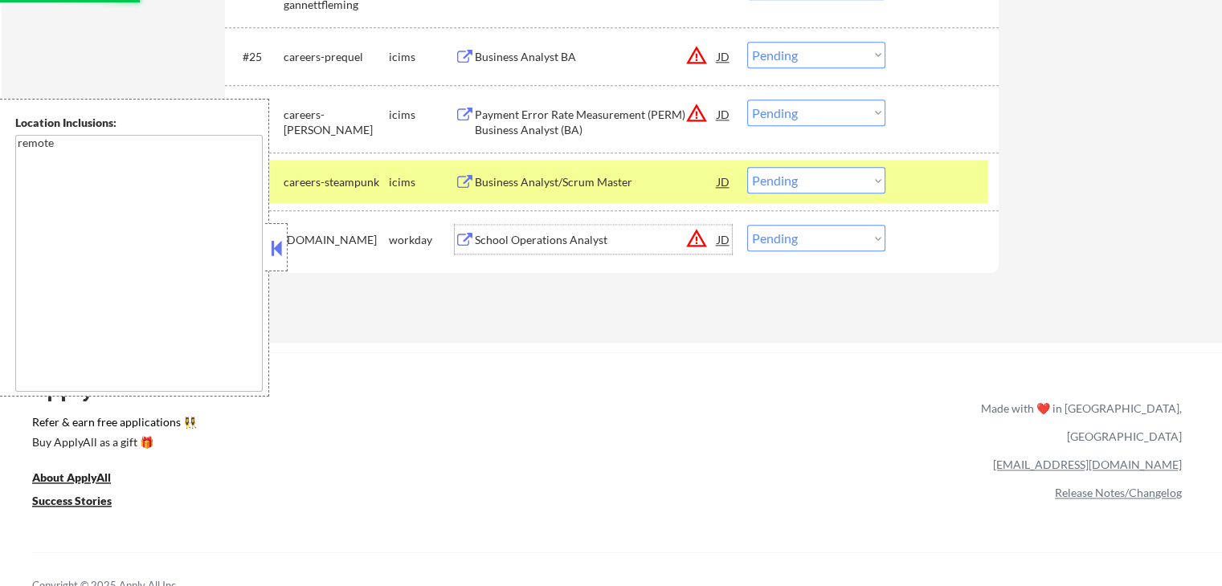
click at [536, 243] on div "School Operations Analyst" at bounding box center [596, 240] width 243 height 16
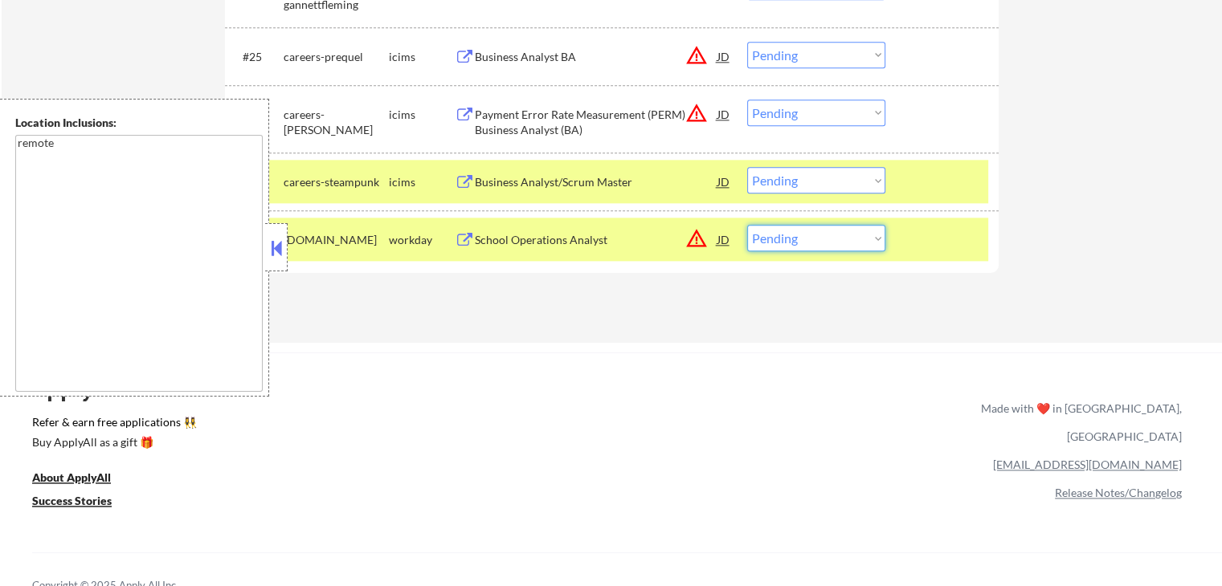
click at [819, 230] on select "Choose an option... Pending Applied Excluded (Questions) Excluded (Expired) Exc…" at bounding box center [816, 238] width 138 height 27
select select ""excluded__location_""
click at [747, 225] on select "Choose an option... Pending Applied Excluded (Questions) Excluded (Expired) Exc…" at bounding box center [816, 238] width 138 height 27
click at [820, 353] on div "ApplyAll Refer & earn free applications 👯‍♀️ Buy ApplyAll as a gift 🎁 About App…" at bounding box center [611, 478] width 1222 height 250
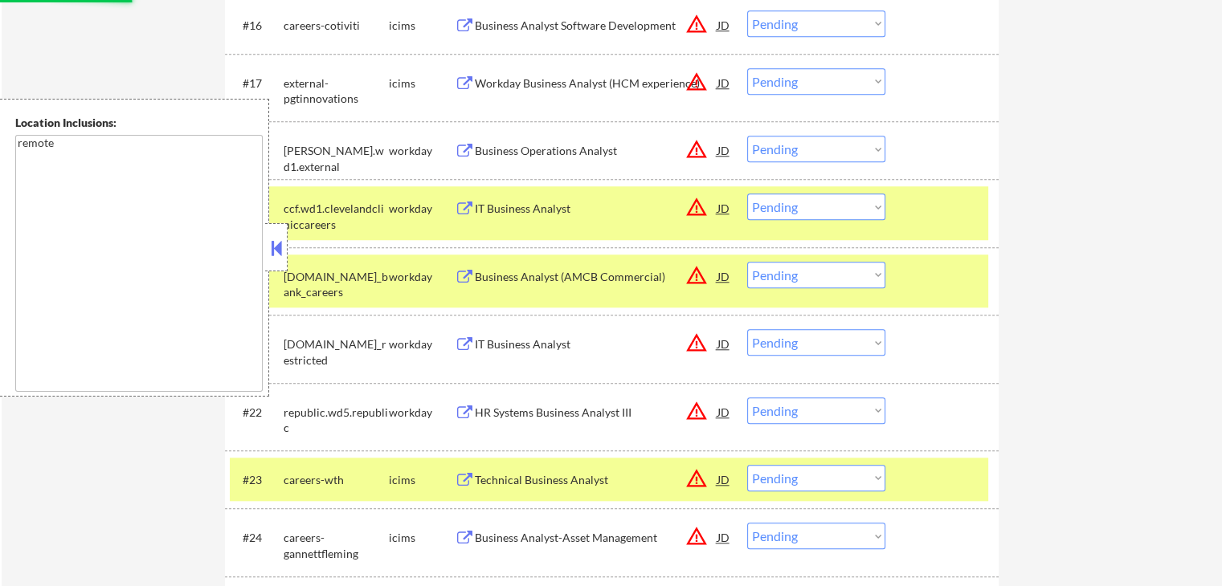
scroll to position [1446, 0]
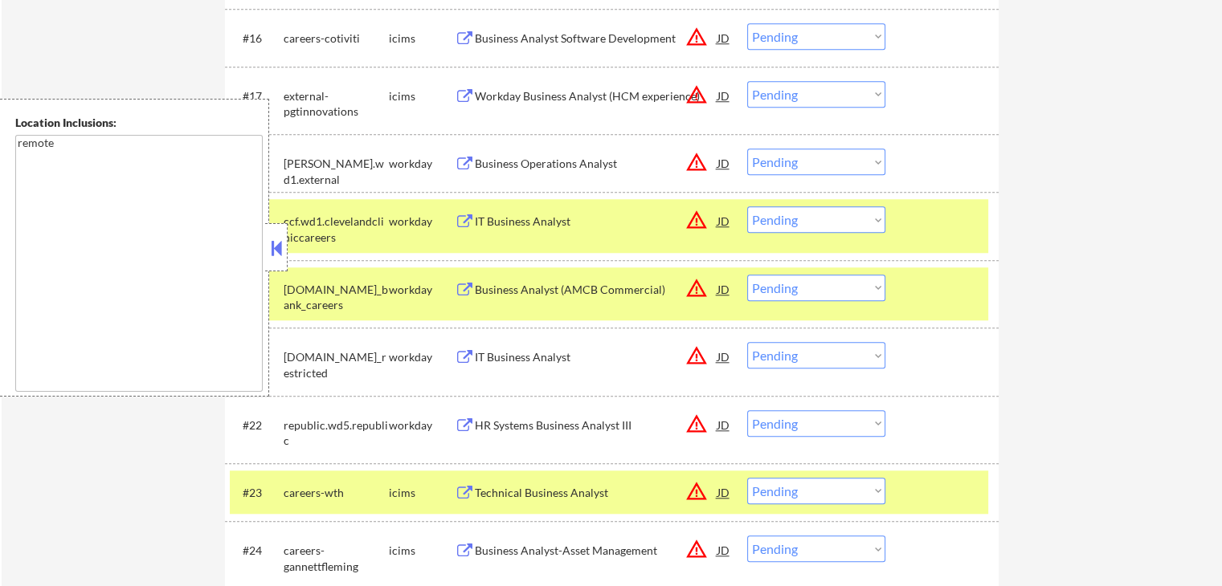
click at [604, 166] on div "Business Operations Analyst" at bounding box center [596, 164] width 243 height 16
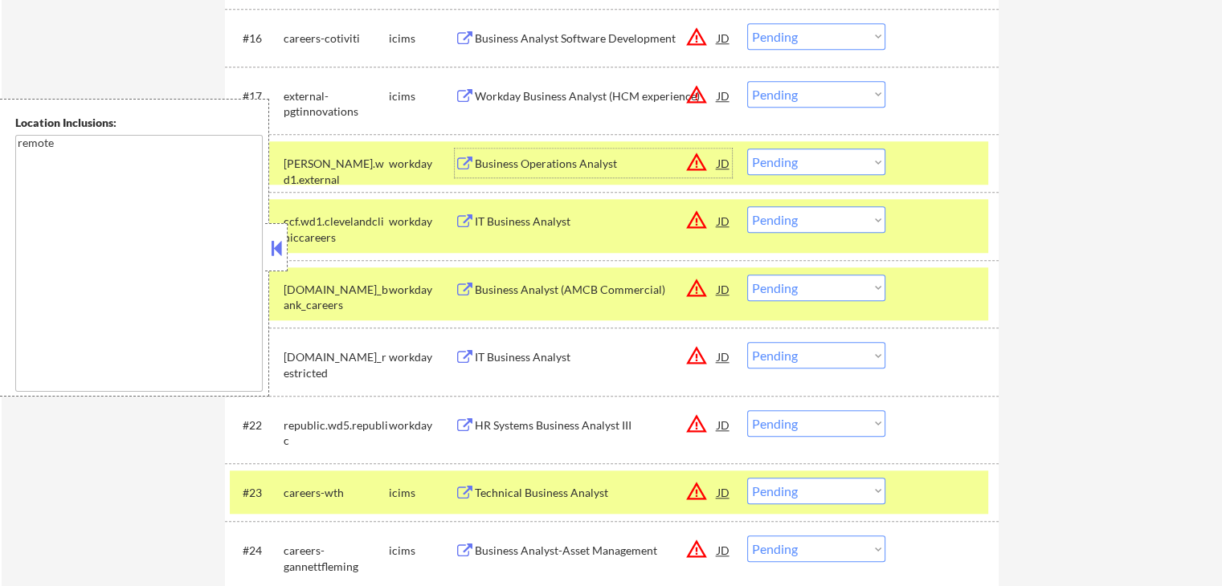
click at [556, 225] on div "IT Business Analyst" at bounding box center [596, 222] width 243 height 16
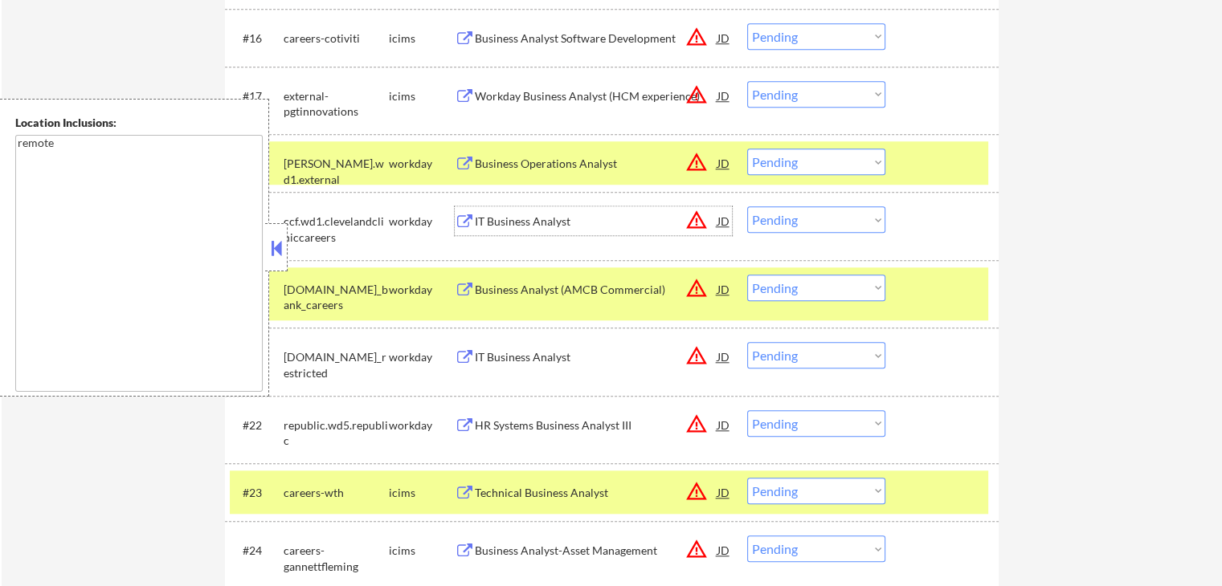
click at [801, 167] on select "Choose an option... Pending Applied Excluded (Questions) Excluded (Expired) Exc…" at bounding box center [816, 162] width 138 height 27
click at [747, 149] on select "Choose an option... Pending Applied Excluded (Questions) Excluded (Expired) Exc…" at bounding box center [816, 162] width 138 height 27
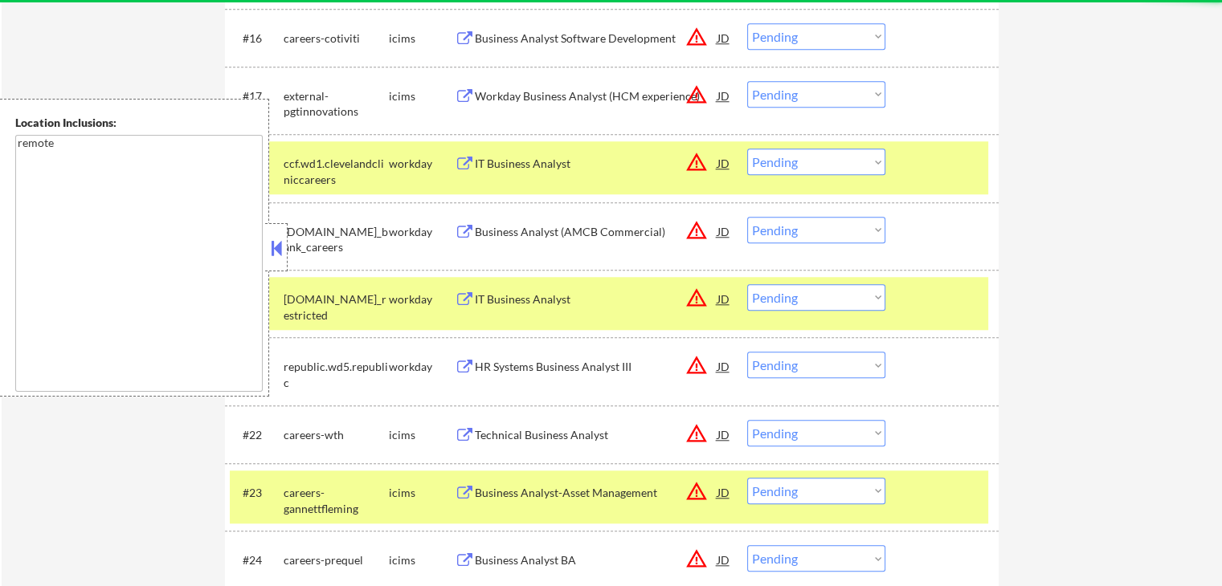
click at [793, 169] on select "Choose an option... Pending Applied Excluded (Questions) Excluded (Expired) Exc…" at bounding box center [816, 162] width 138 height 27
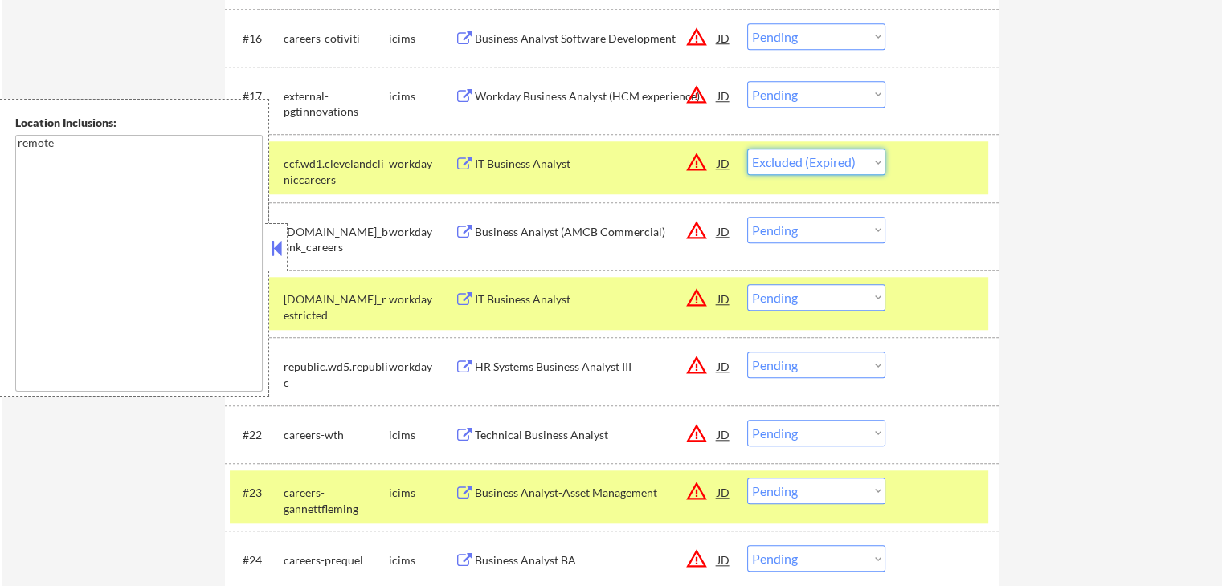
click at [747, 149] on select "Choose an option... Pending Applied Excluded (Questions) Excluded (Expired) Exc…" at bounding box center [816, 162] width 138 height 27
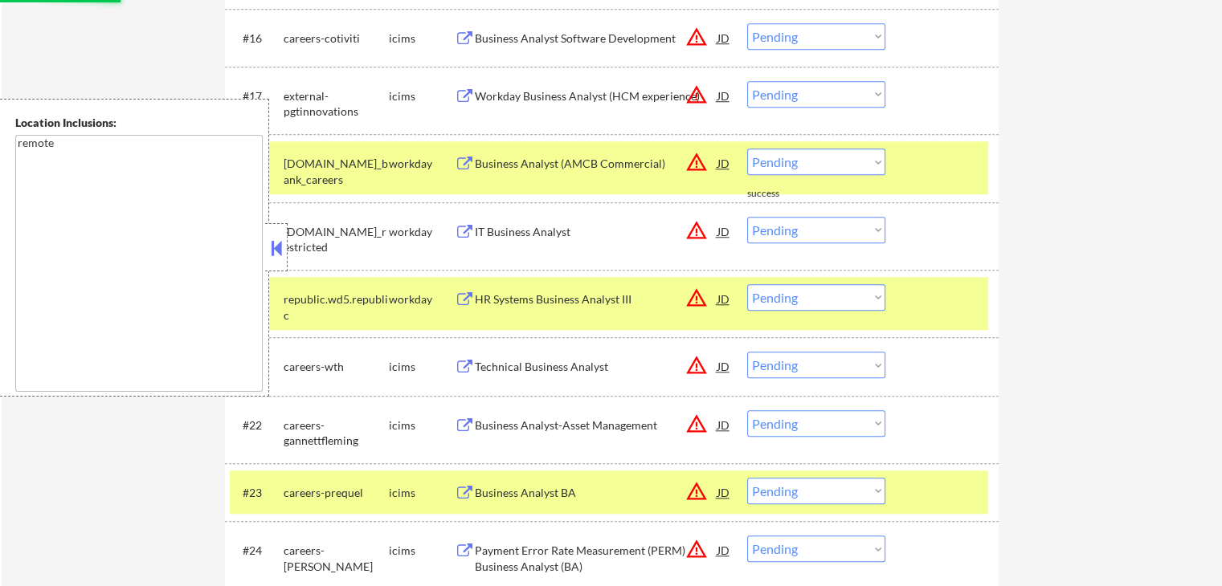
click at [593, 158] on div "Business Analyst (AMCB Commercial)" at bounding box center [596, 164] width 243 height 16
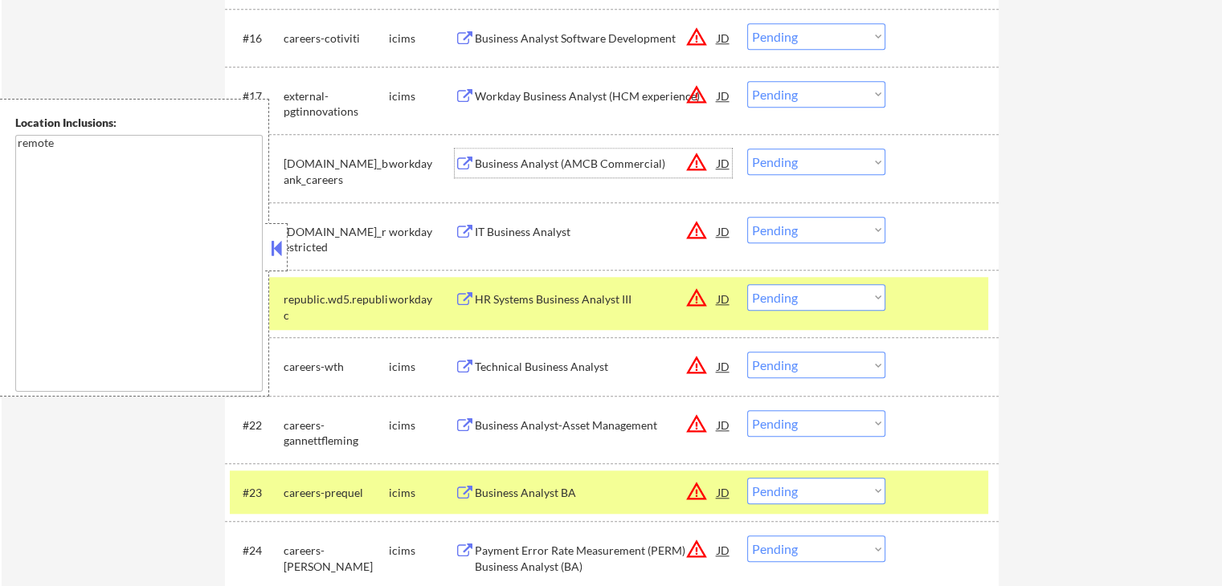
click at [580, 233] on div "IT Business Analyst" at bounding box center [596, 232] width 243 height 16
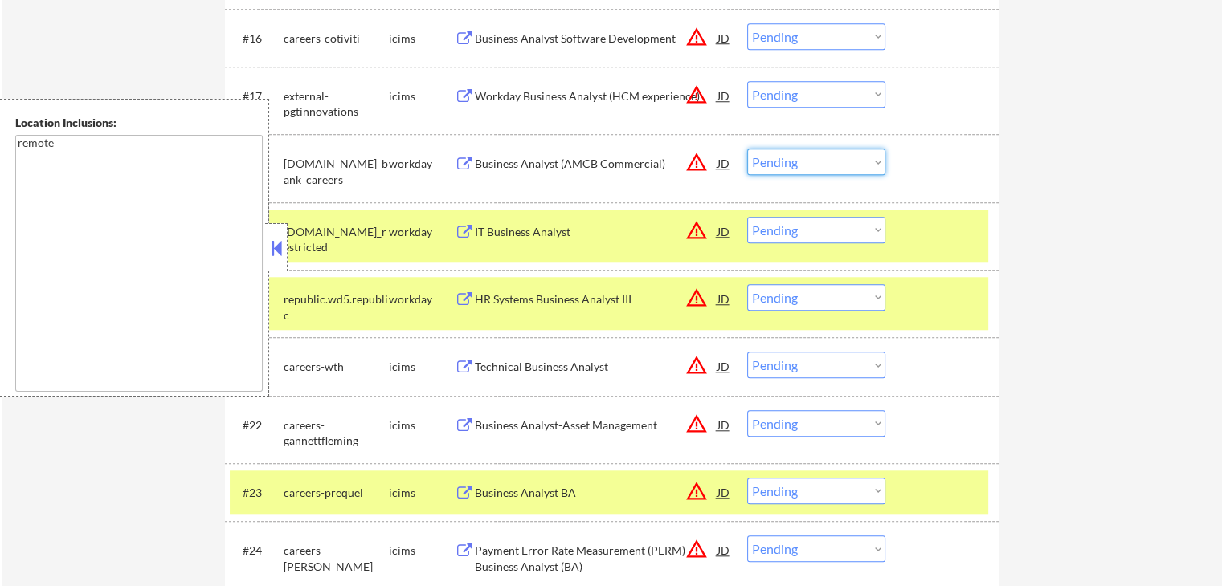
drag, startPoint x: 807, startPoint y: 161, endPoint x: 807, endPoint y: 173, distance: 12.0
click at [807, 161] on select "Choose an option... Pending Applied Excluded (Questions) Excluded (Expired) Exc…" at bounding box center [816, 162] width 138 height 27
click at [747, 149] on select "Choose an option... Pending Applied Excluded (Questions) Excluded (Expired) Exc…" at bounding box center [816, 162] width 138 height 27
click at [610, 301] on div "HR Systems Business Analyst III" at bounding box center [596, 300] width 243 height 16
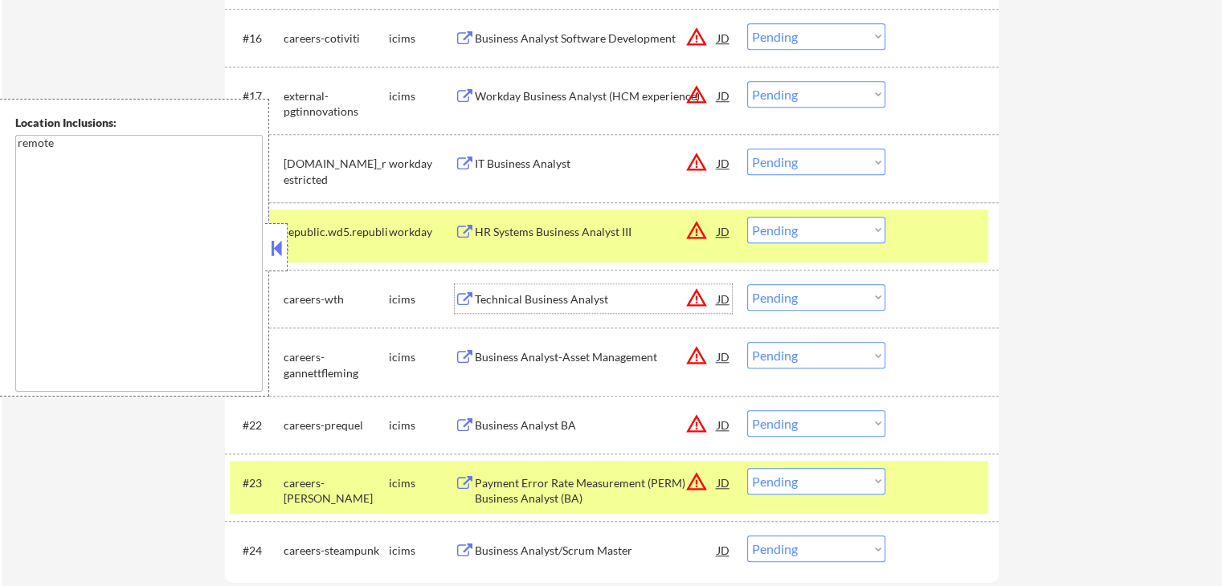
click at [786, 158] on select "Choose an option... Pending Applied Excluded (Questions) Excluded (Expired) Exc…" at bounding box center [816, 162] width 138 height 27
click at [747, 149] on select "Choose an option... Pending Applied Excluded (Questions) Excluded (Expired) Exc…" at bounding box center [816, 162] width 138 height 27
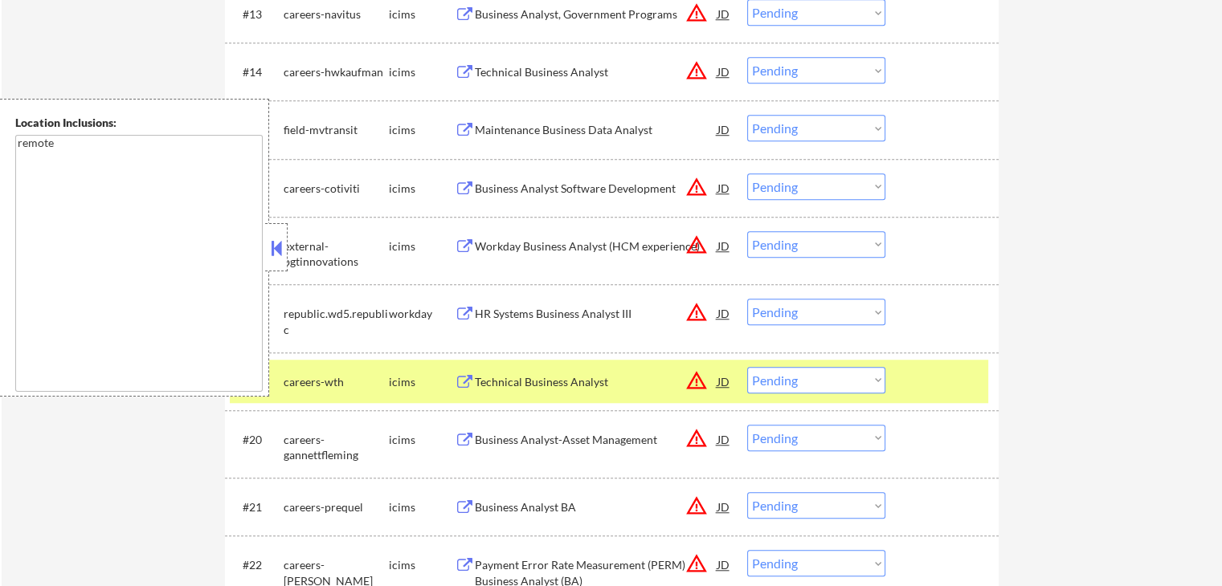
scroll to position [1365, 0]
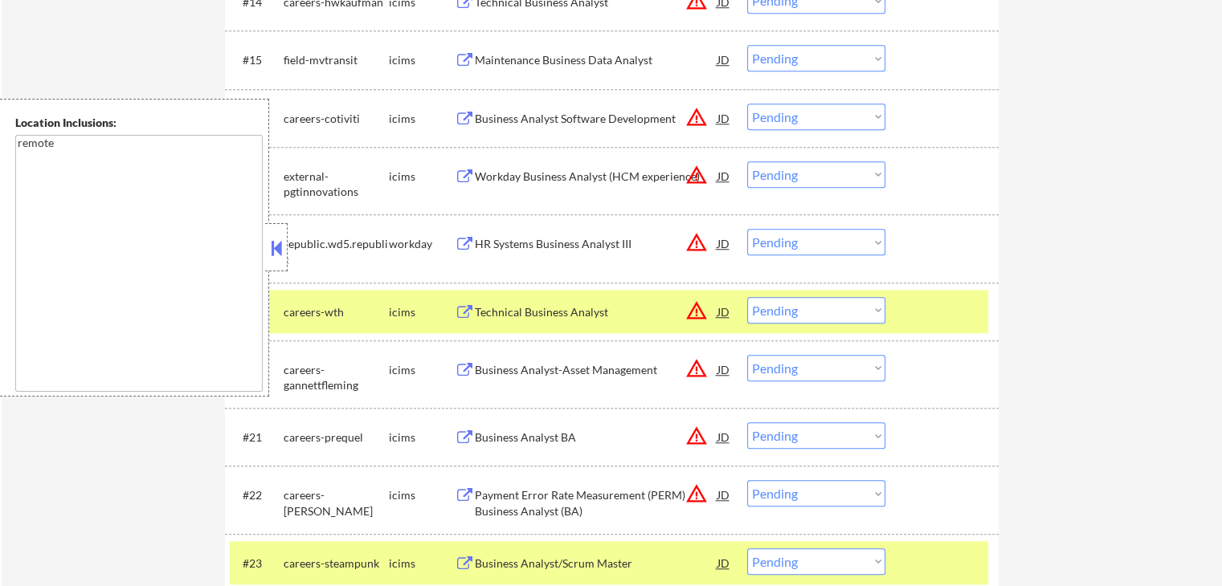
click at [783, 243] on select "Choose an option... Pending Applied Excluded (Questions) Excluded (Expired) Exc…" at bounding box center [816, 242] width 138 height 27
click at [747, 229] on select "Choose an option... Pending Applied Excluded (Questions) Excluded (Expired) Exc…" at bounding box center [816, 242] width 138 height 27
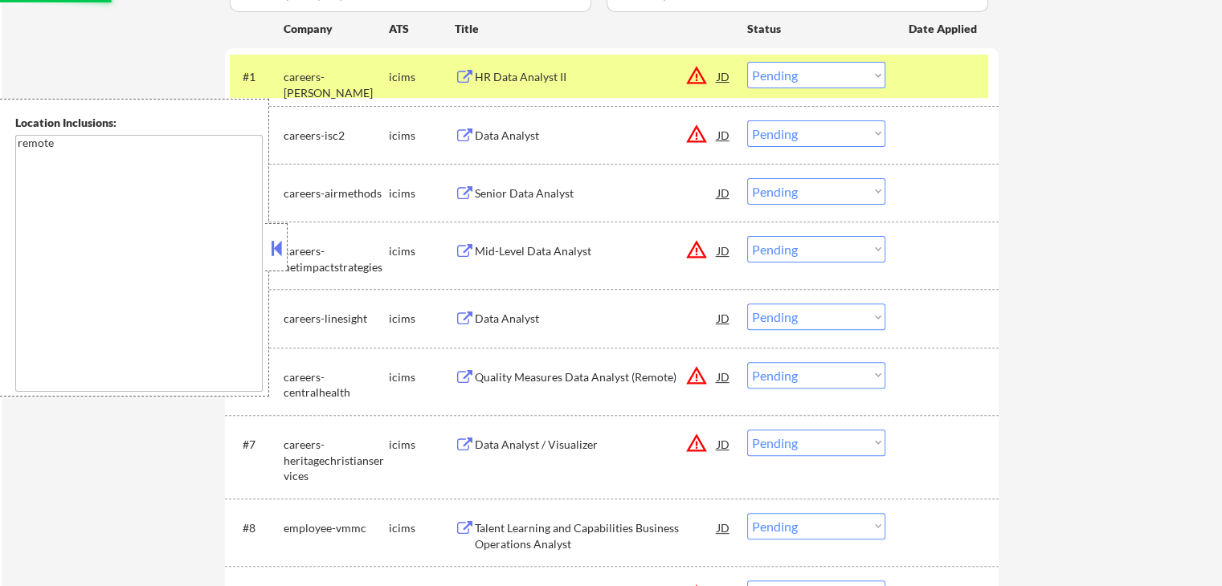
select select ""pending""
